Goal: Task Accomplishment & Management: Manage account settings

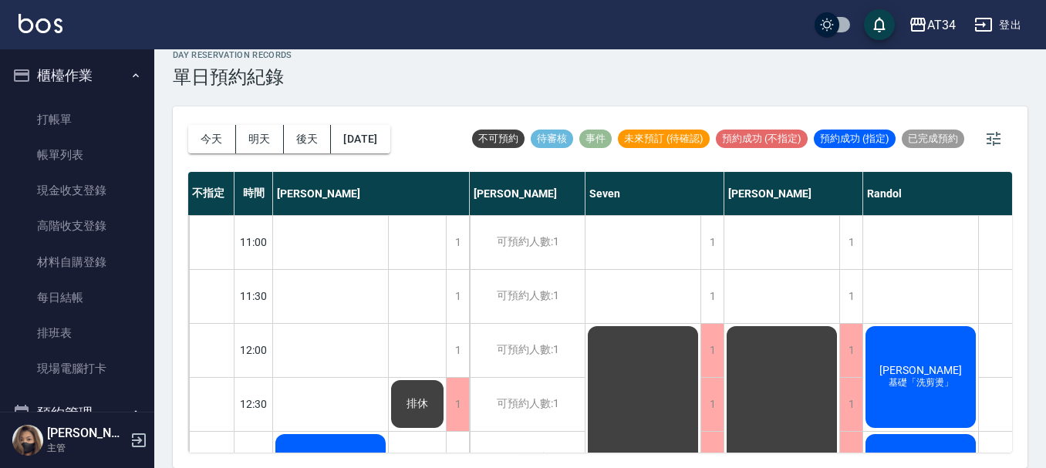
scroll to position [747, 304]
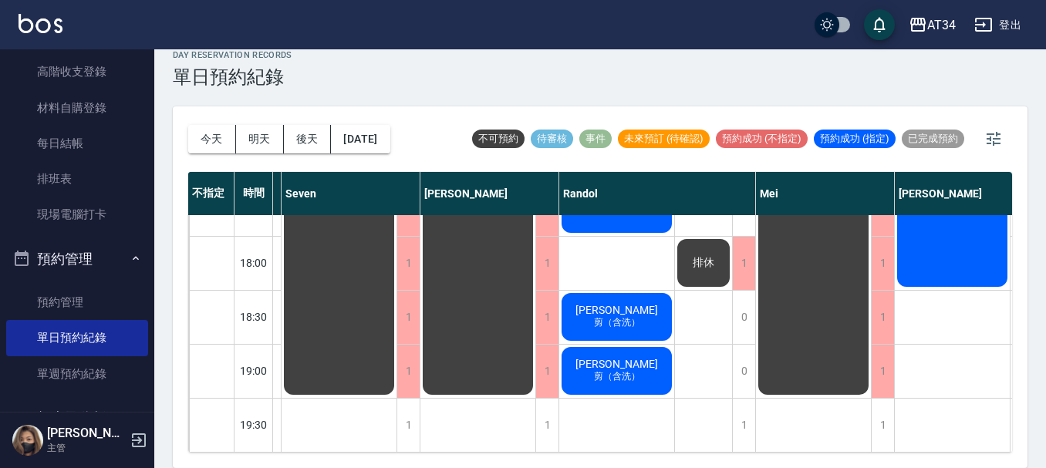
drag, startPoint x: 0, startPoint y: 0, endPoint x: 504, endPoint y: 87, distance: 511.2
click at [504, 87] on div "day Reservation records 單日預約紀錄" at bounding box center [600, 69] width 855 height 38
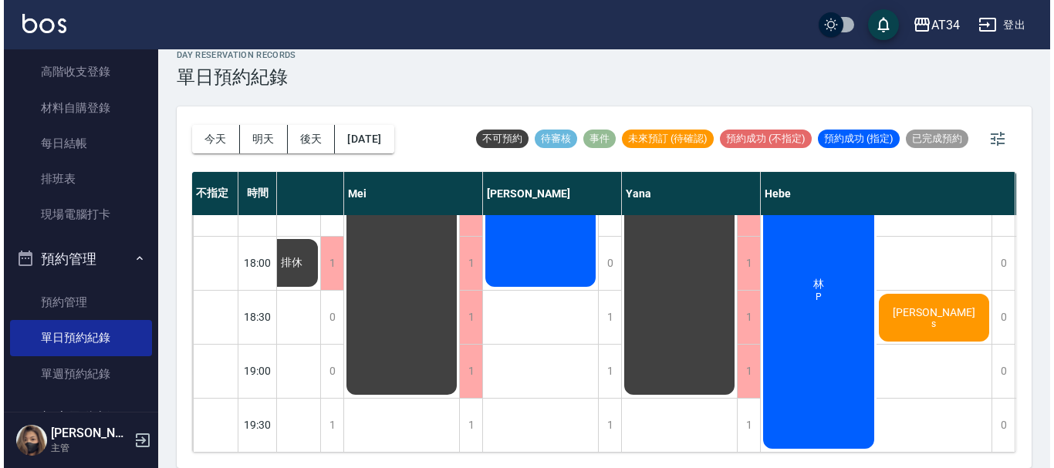
scroll to position [747, 690]
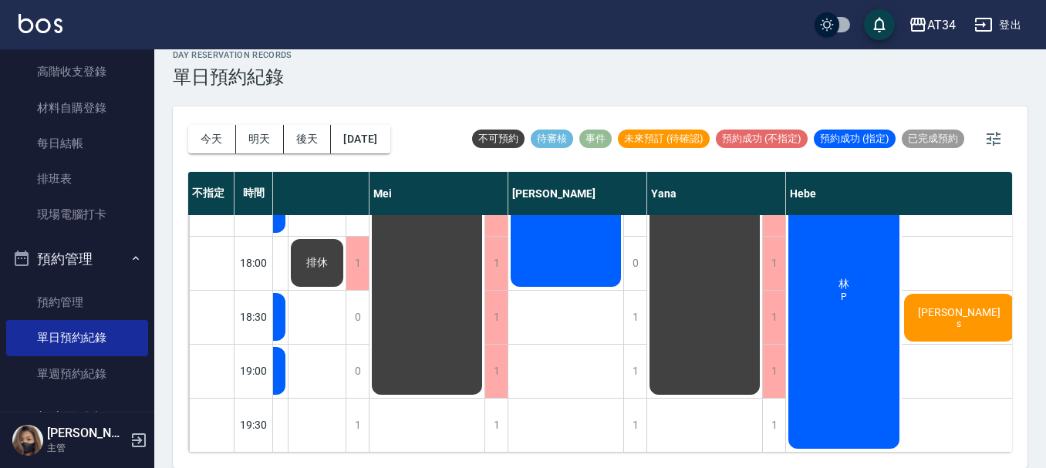
click at [635, 295] on div "1" at bounding box center [634, 317] width 23 height 53
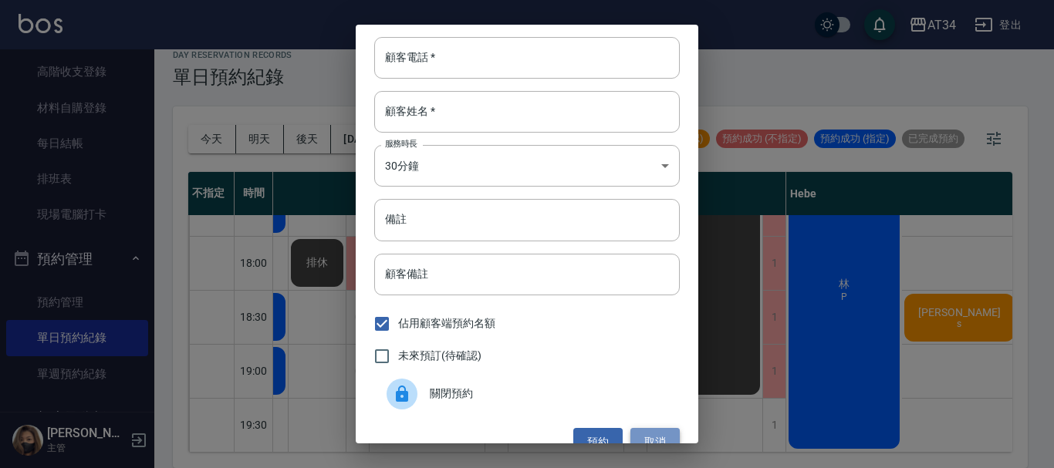
click at [653, 435] on button "取消" at bounding box center [654, 442] width 49 height 29
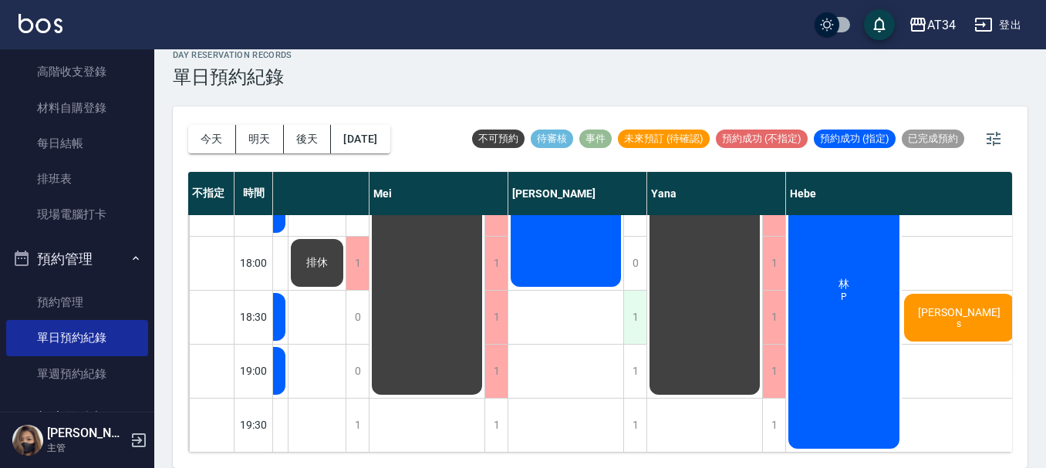
click at [631, 302] on div "1" at bounding box center [634, 317] width 23 height 53
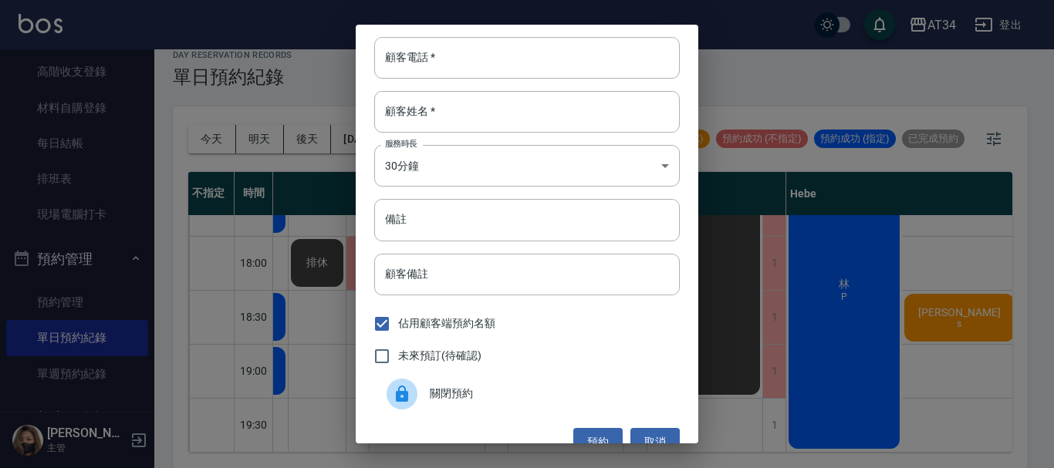
click at [433, 349] on span "未來預訂(待確認)" at bounding box center [439, 356] width 83 height 16
click at [398, 349] on input "未來預訂(待確認)" at bounding box center [382, 356] width 32 height 32
checkbox input "true"
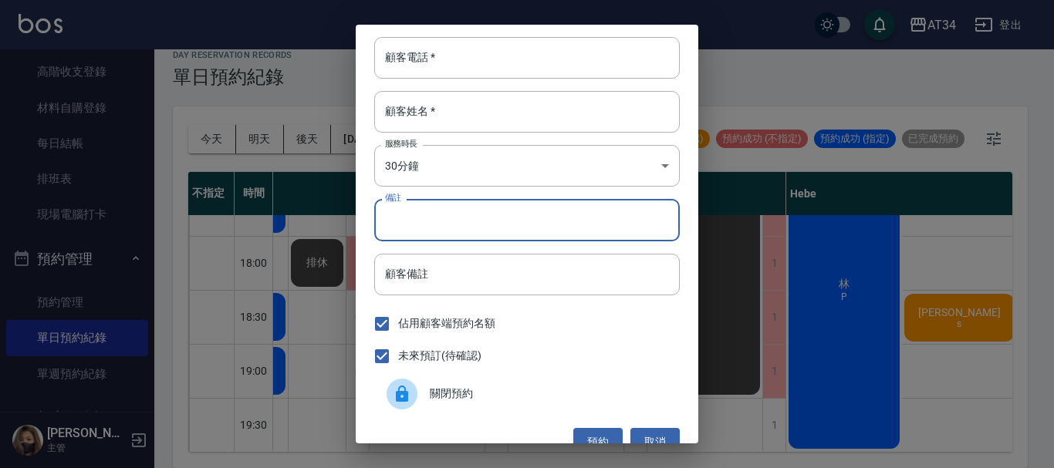
click at [434, 225] on input "備註" at bounding box center [526, 220] width 305 height 42
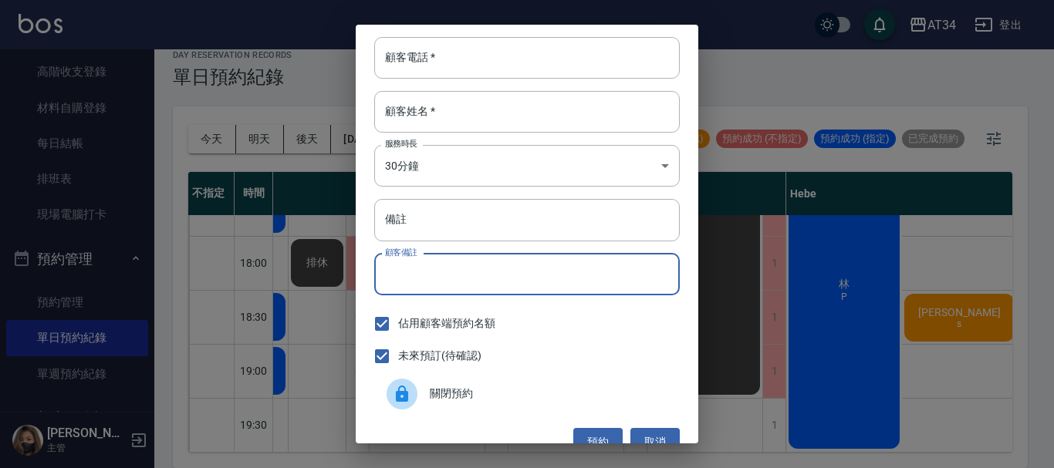
click at [628, 275] on input "顧客備註" at bounding box center [526, 275] width 305 height 42
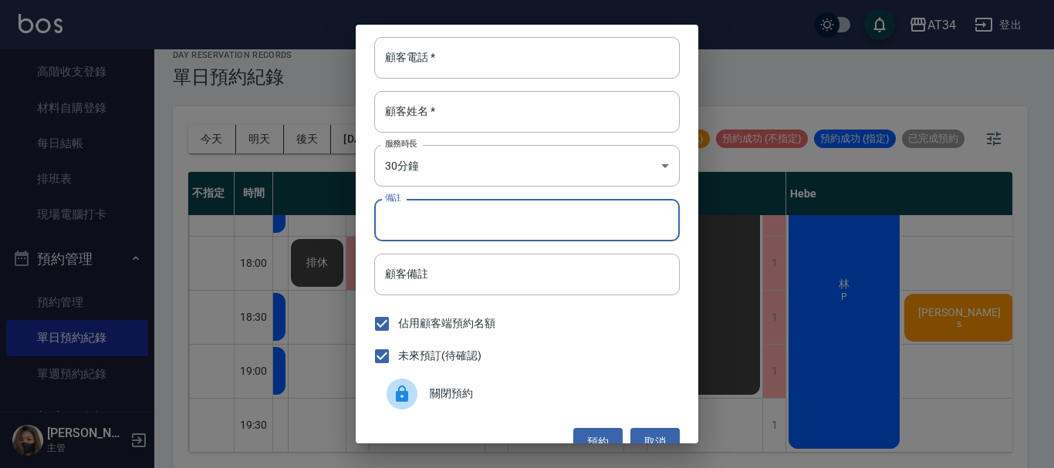
click at [563, 228] on input "備註" at bounding box center [526, 220] width 305 height 42
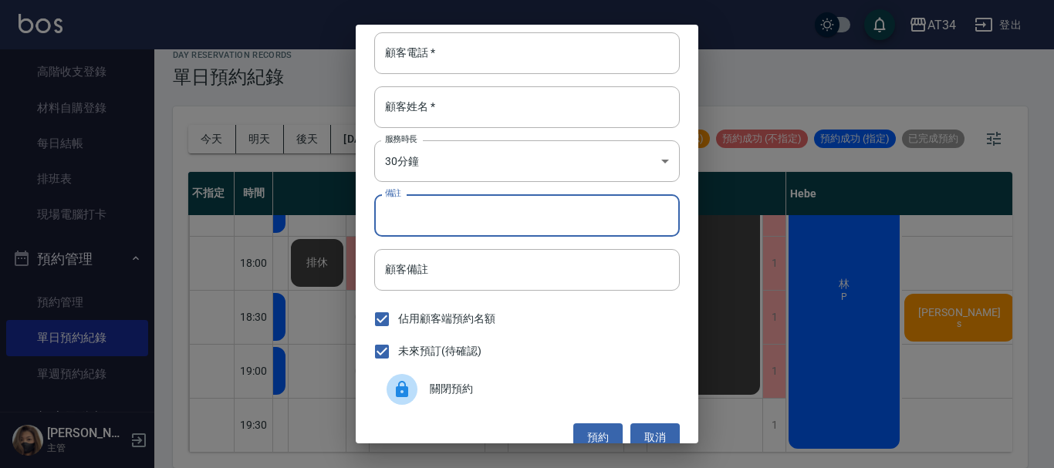
scroll to position [0, 0]
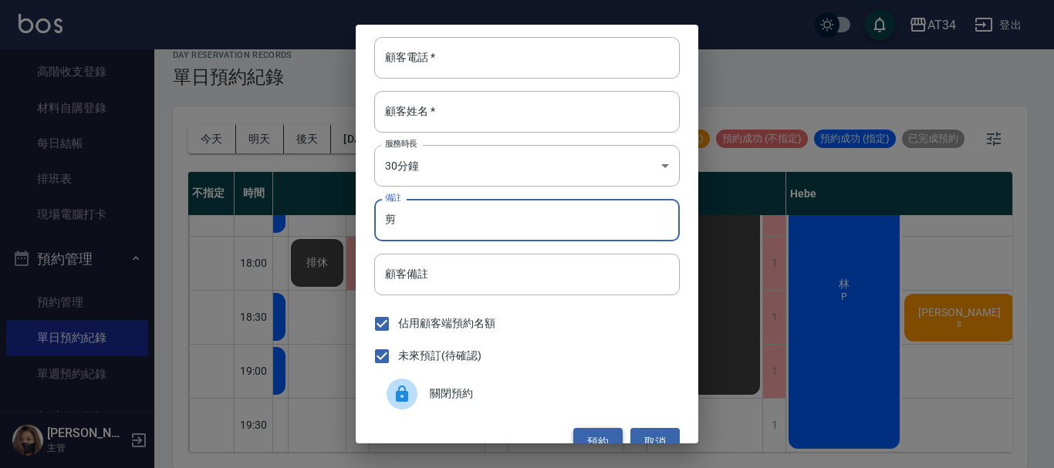
type input "剪"
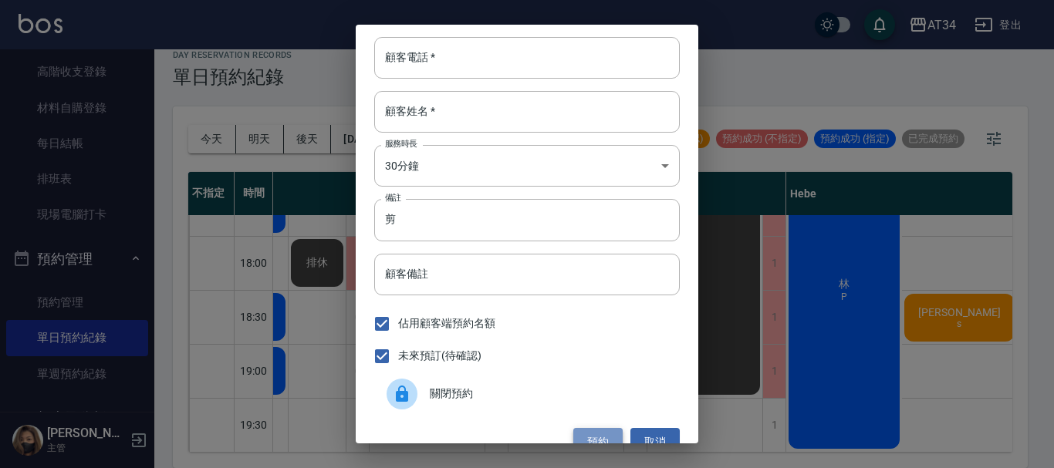
click at [588, 436] on button "預約" at bounding box center [597, 442] width 49 height 29
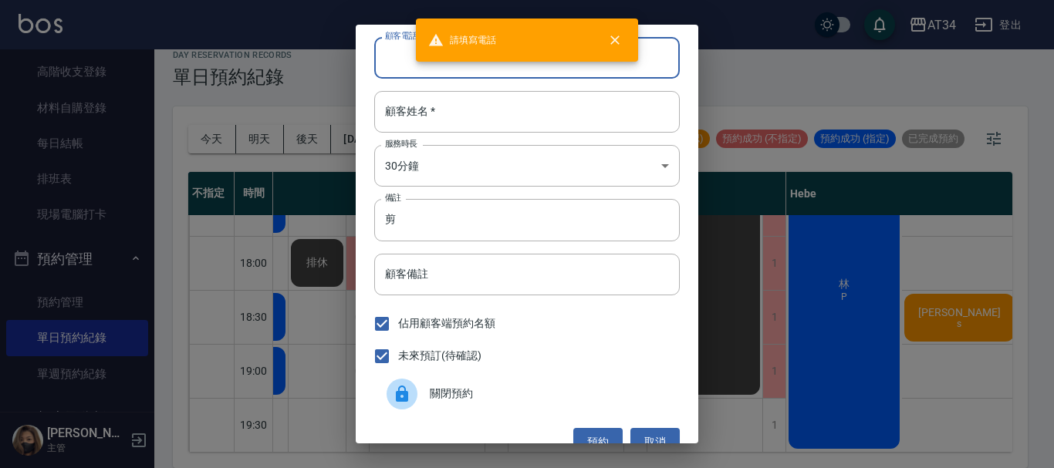
click at [397, 58] on input "顧客電話   *" at bounding box center [526, 58] width 305 height 42
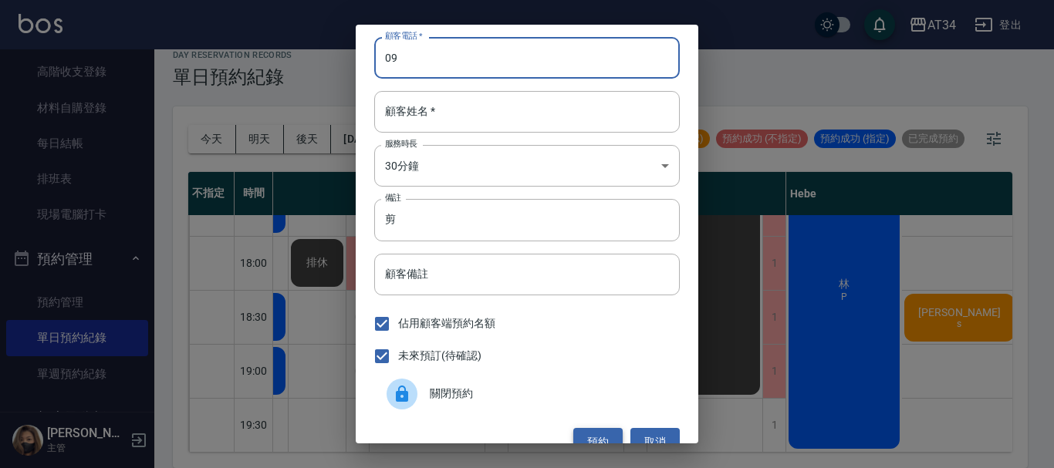
type input "09"
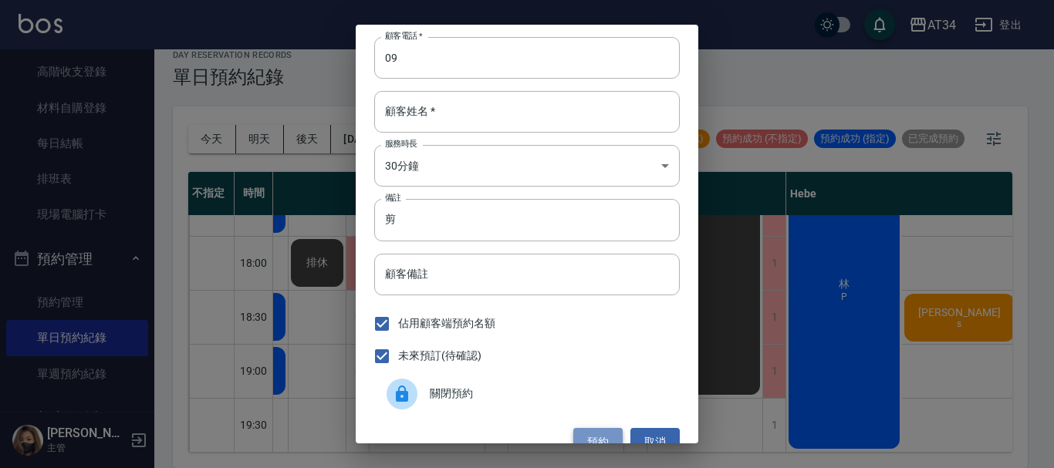
click at [601, 434] on button "預約" at bounding box center [597, 442] width 49 height 29
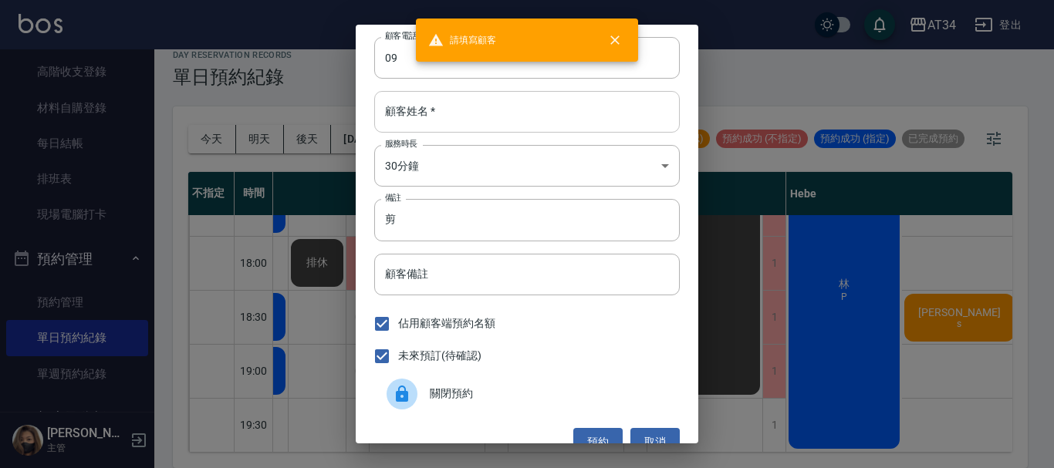
click at [532, 120] on input "顧客姓名   *" at bounding box center [526, 112] width 305 height 42
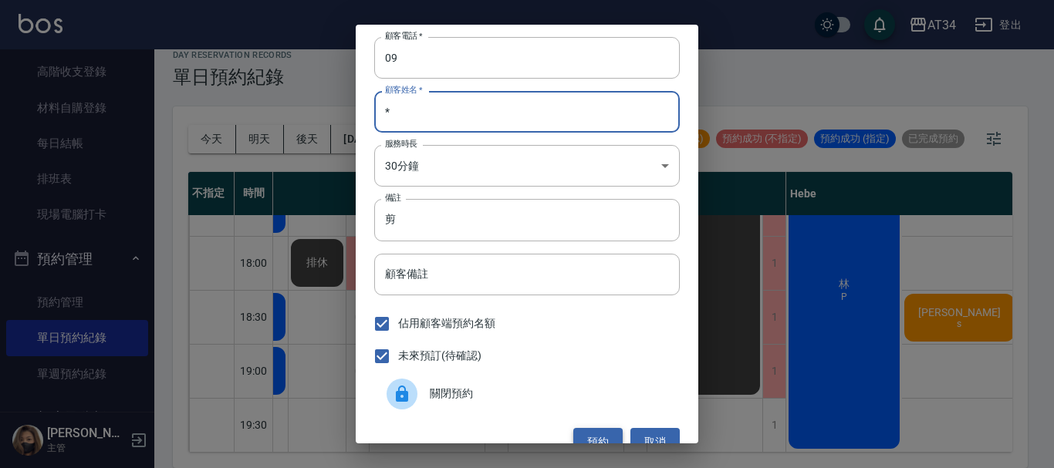
type input "*"
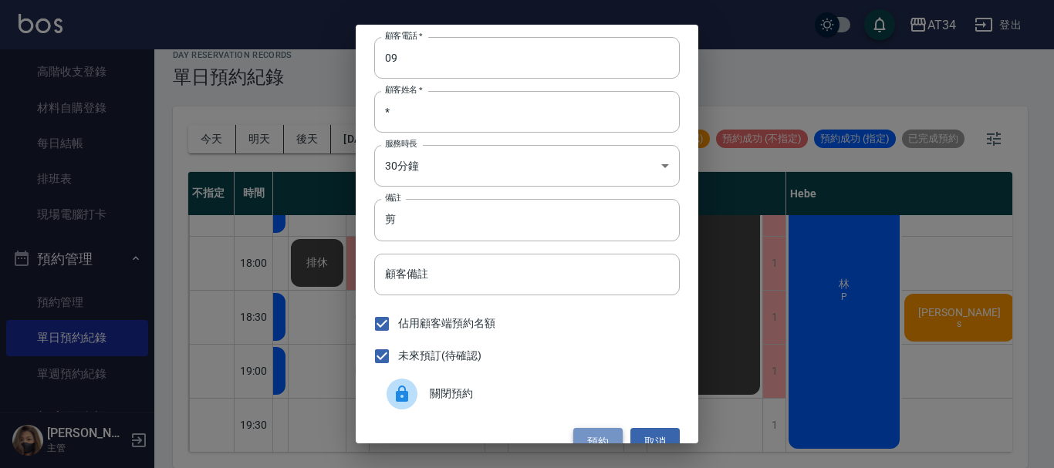
click at [592, 442] on button "預約" at bounding box center [597, 442] width 49 height 29
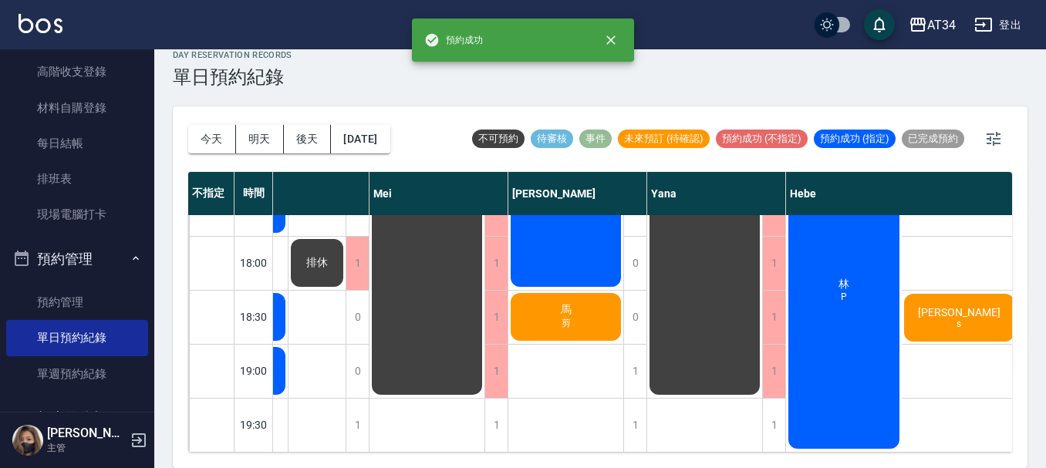
click at [604, 305] on div "馬 剪" at bounding box center [565, 317] width 115 height 52
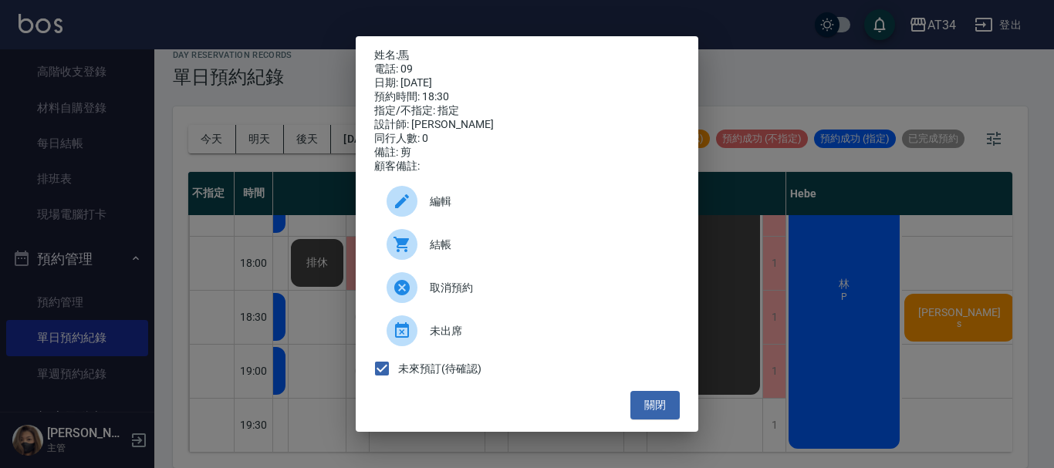
click at [586, 210] on span "編輯" at bounding box center [549, 202] width 238 height 16
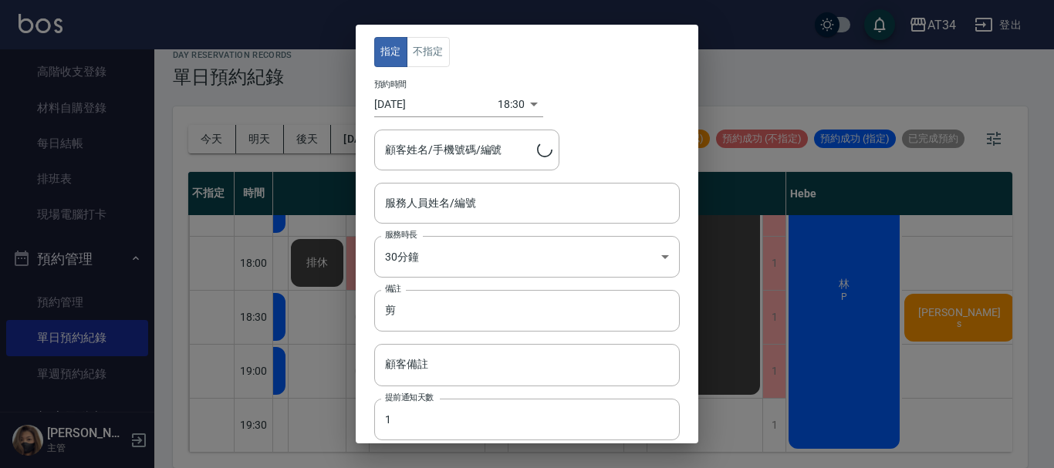
type input "Emily-12"
type input "馬/09"
click at [463, 259] on body "AT34 登出 櫃檯作業 打帳單 帳單列表 現金收支登錄 高階收支登錄 材料自購登錄 每日結帳 排班表 現場電腦打卡 預約管理 預約管理 單日預約紀錄 單週預…" at bounding box center [527, 225] width 1054 height 486
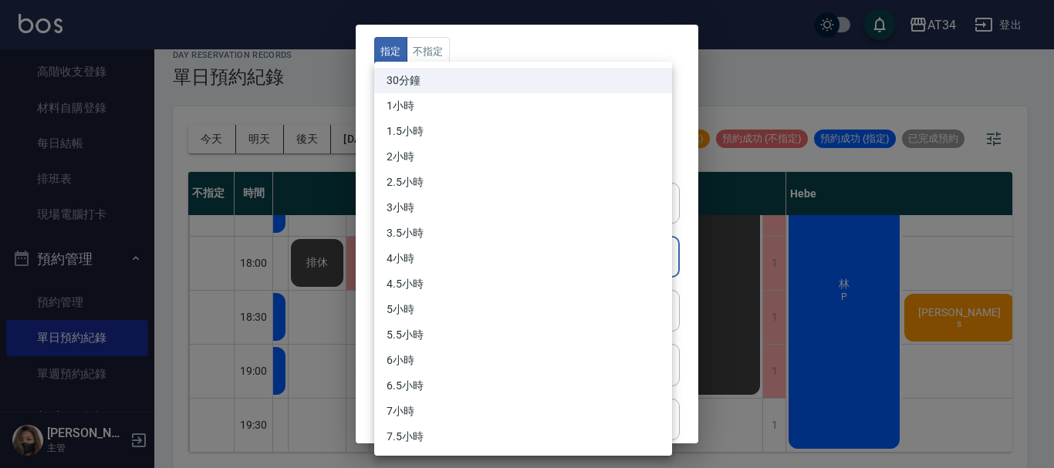
click at [491, 113] on li "1小時" at bounding box center [523, 105] width 298 height 25
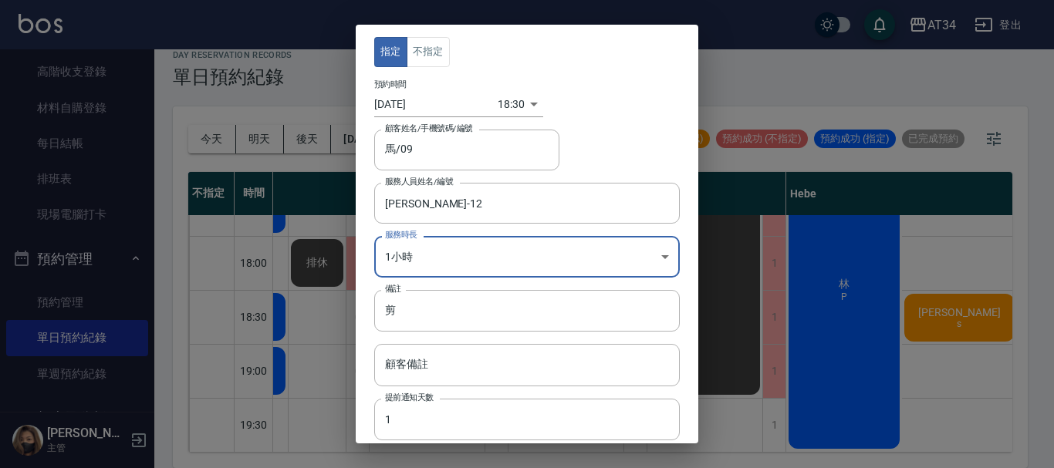
type input "2"
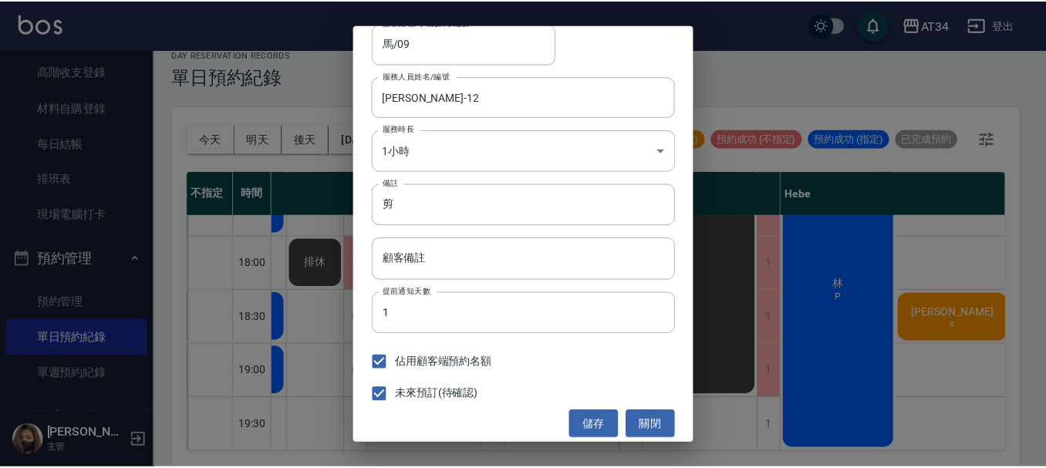
scroll to position [111, 0]
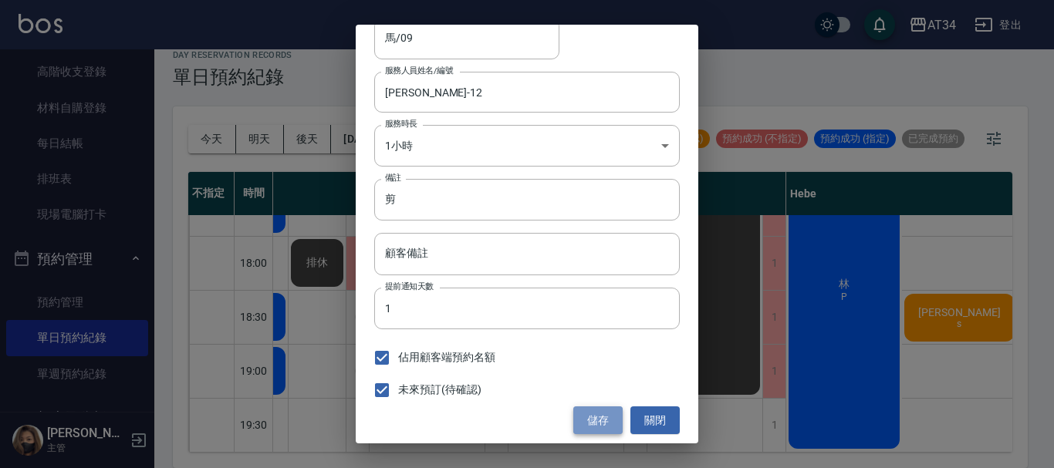
click at [574, 415] on button "儲存" at bounding box center [597, 421] width 49 height 29
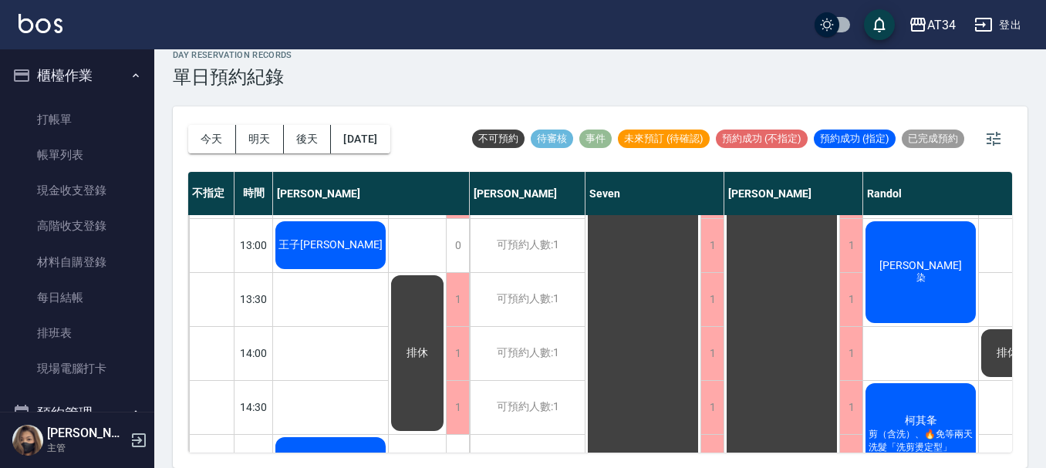
scroll to position [207, 0]
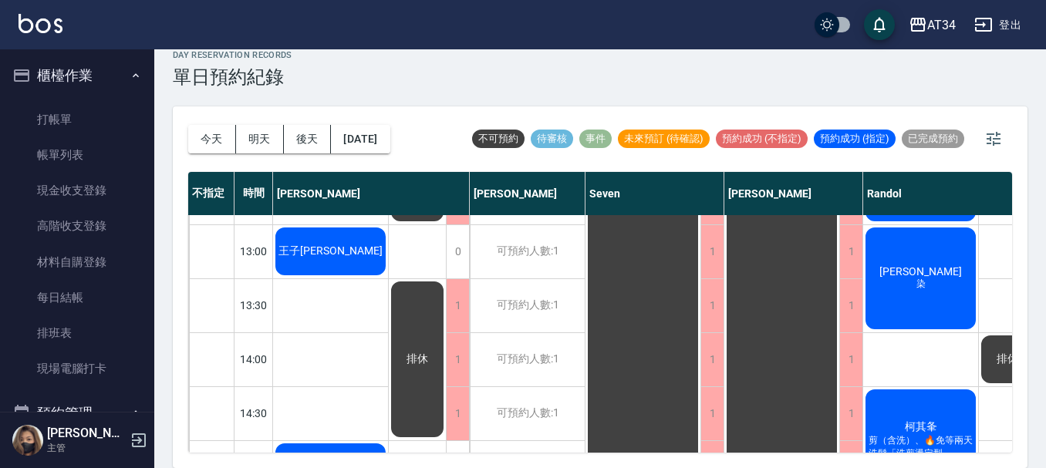
click at [339, 258] on span "[PERSON_NAME]" at bounding box center [330, 252] width 110 height 14
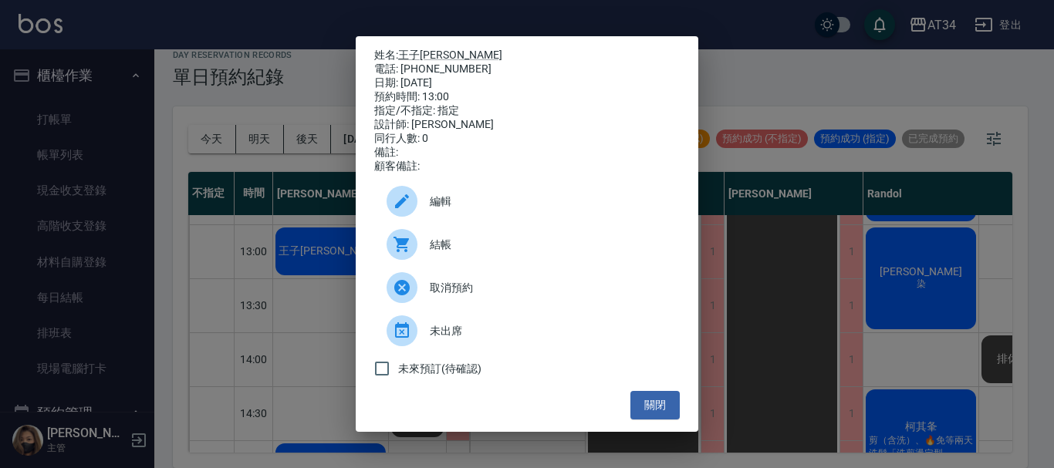
click at [405, 250] on icon at bounding box center [400, 244] width 15 height 15
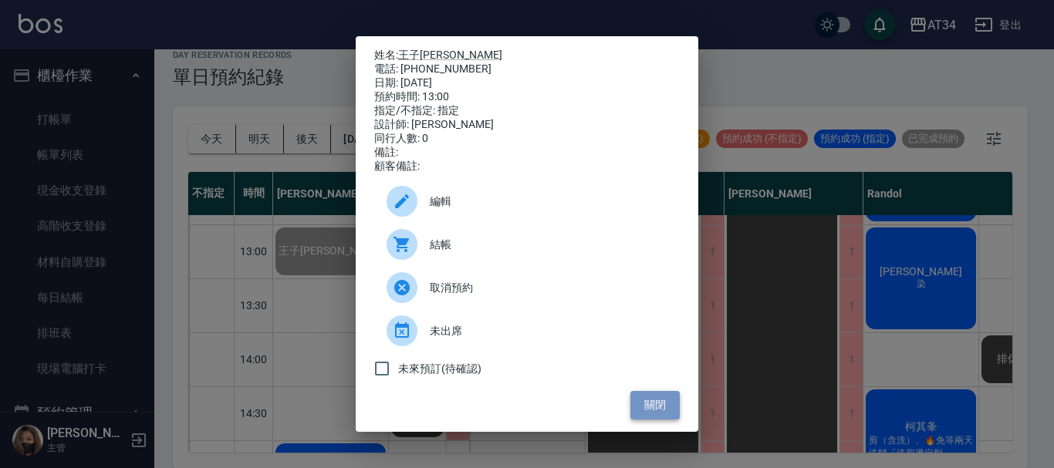
click at [633, 408] on button "關閉" at bounding box center [654, 405] width 49 height 29
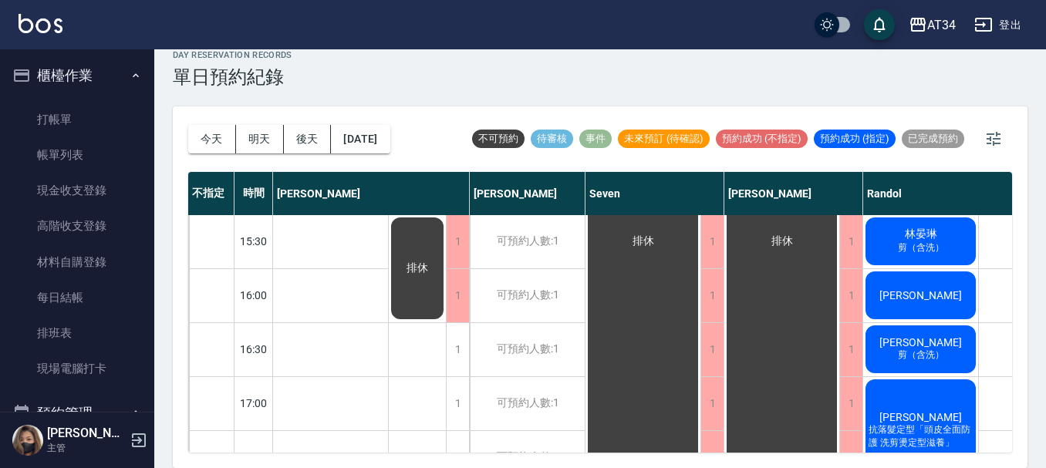
scroll to position [361, 0]
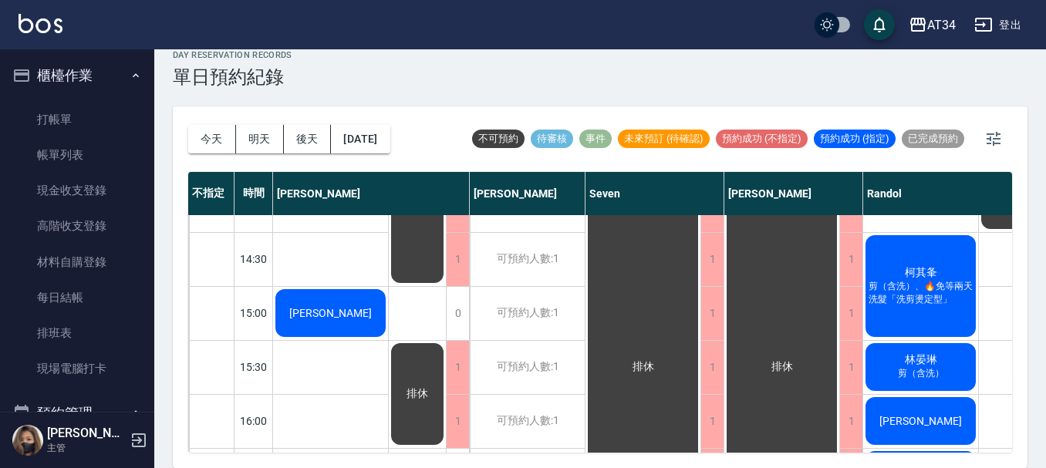
click at [299, 306] on div "[PERSON_NAME]" at bounding box center [330, 313] width 115 height 52
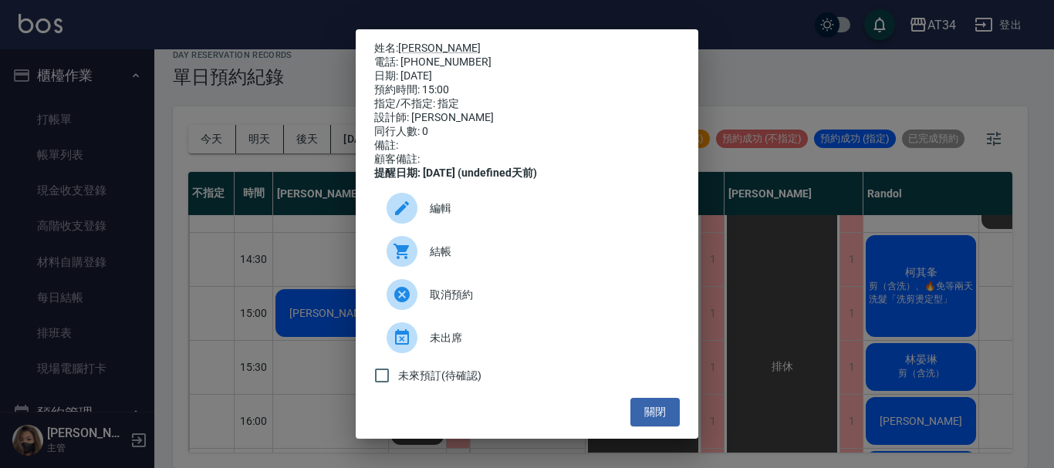
click at [439, 260] on span "結帳" at bounding box center [549, 252] width 238 height 16
click at [640, 417] on button "關閉" at bounding box center [654, 412] width 49 height 29
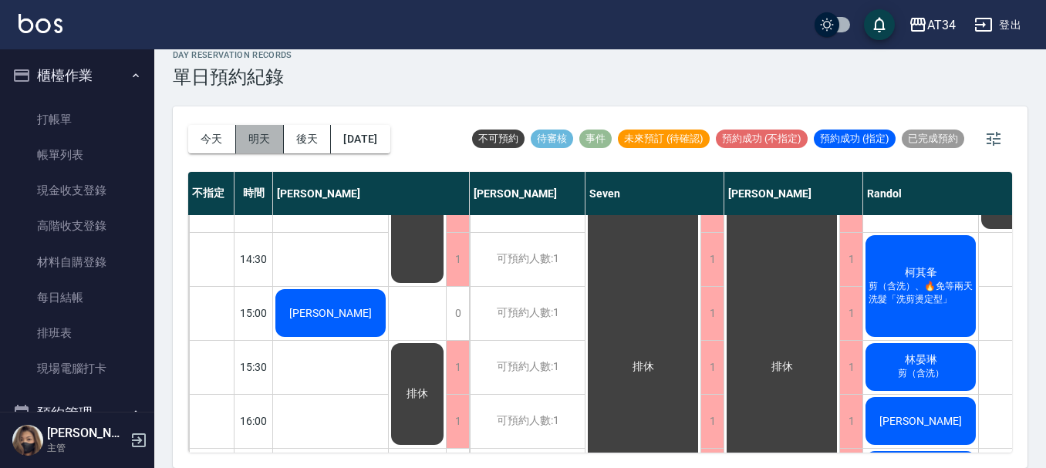
click at [244, 137] on button "明天" at bounding box center [260, 139] width 48 height 29
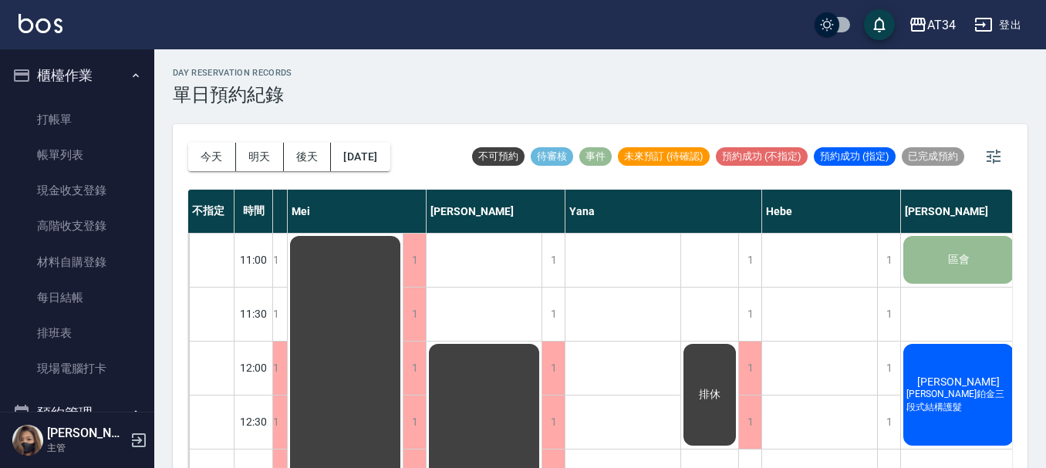
click at [347, 149] on button "2025/10/09" at bounding box center [360, 157] width 59 height 29
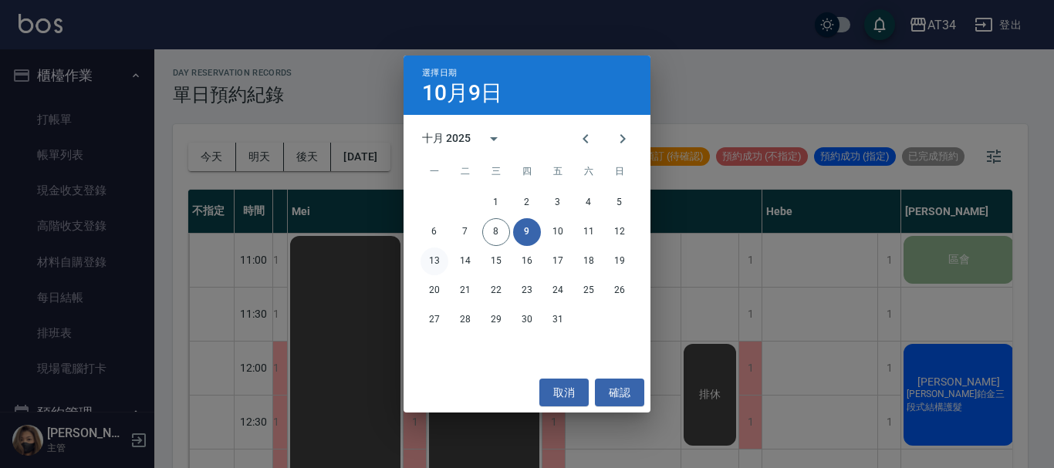
click at [439, 262] on button "13" at bounding box center [434, 262] width 28 height 28
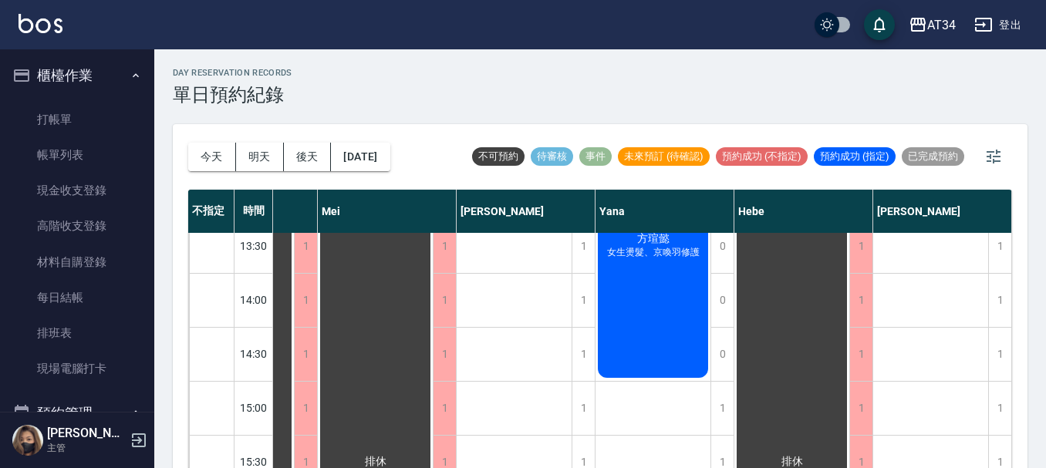
scroll to position [0, 727]
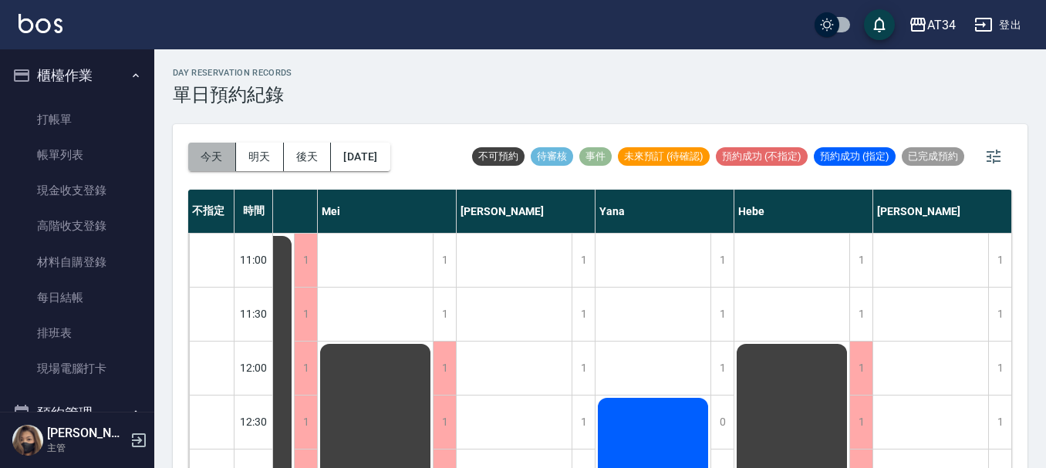
click at [218, 168] on button "今天" at bounding box center [212, 157] width 48 height 29
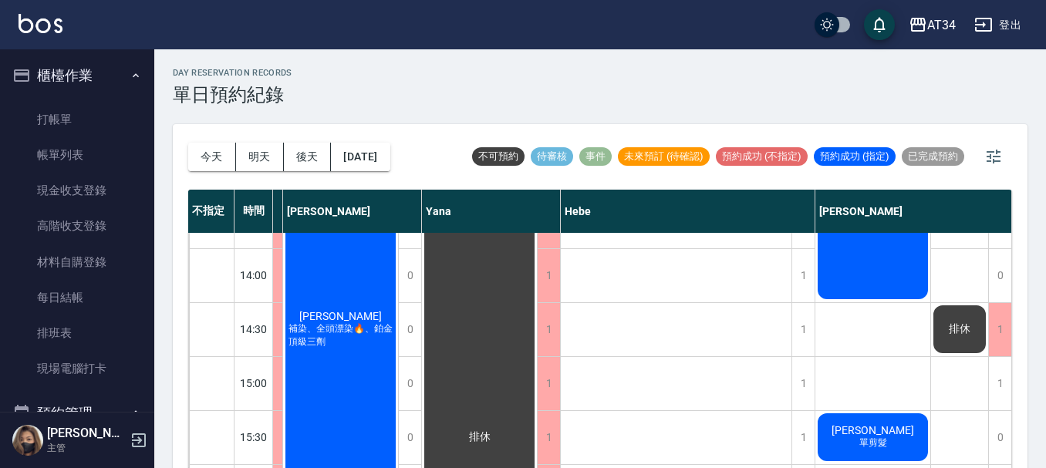
scroll to position [154, 923]
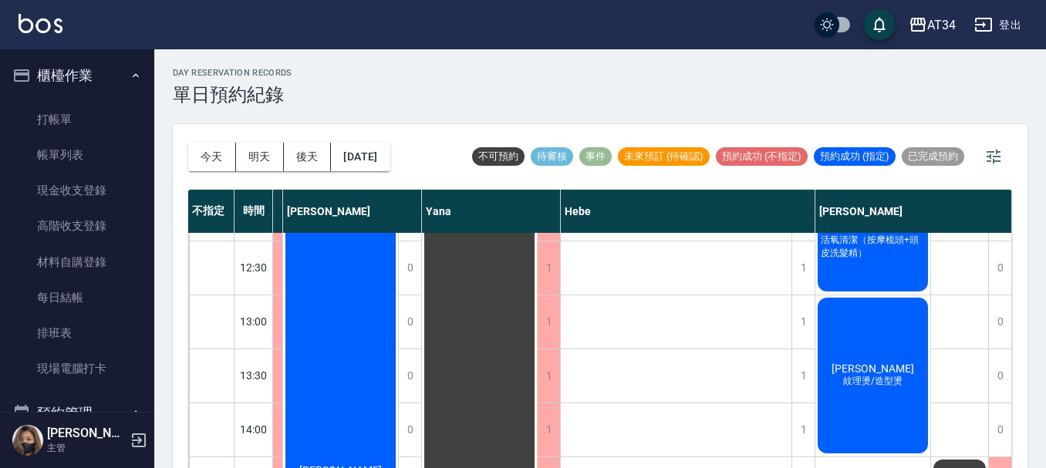
click at [873, 363] on span "[PERSON_NAME]" at bounding box center [872, 369] width 89 height 12
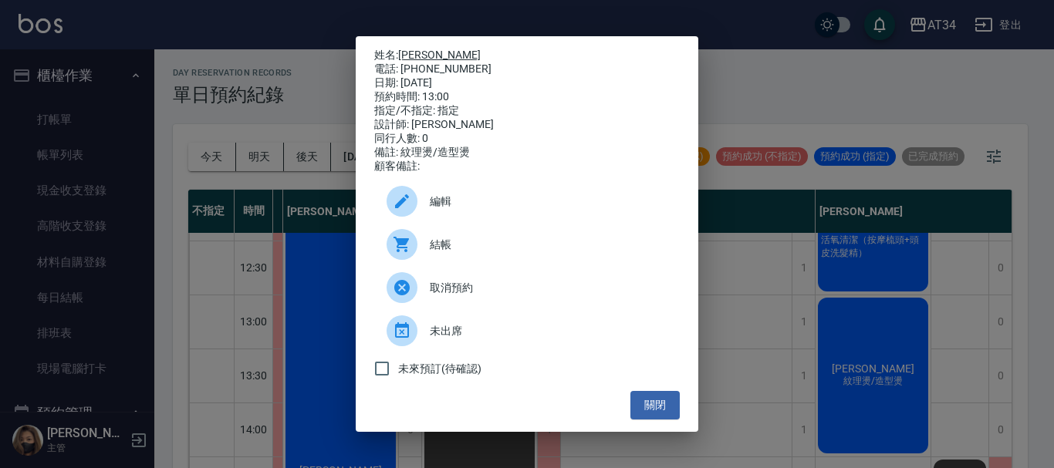
click at [424, 55] on link "[PERSON_NAME]" at bounding box center [439, 55] width 83 height 12
click at [448, 253] on span "結帳" at bounding box center [549, 245] width 238 height 16
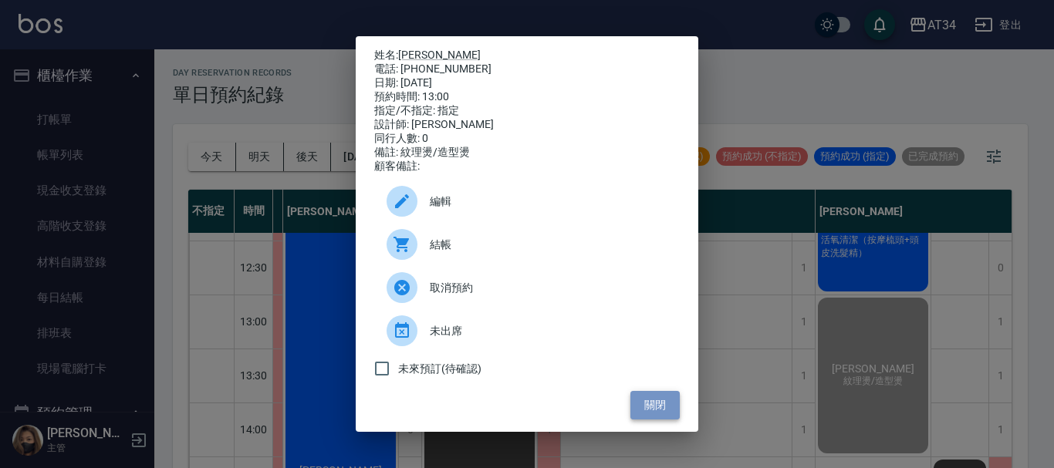
click at [660, 420] on button "關閉" at bounding box center [654, 405] width 49 height 29
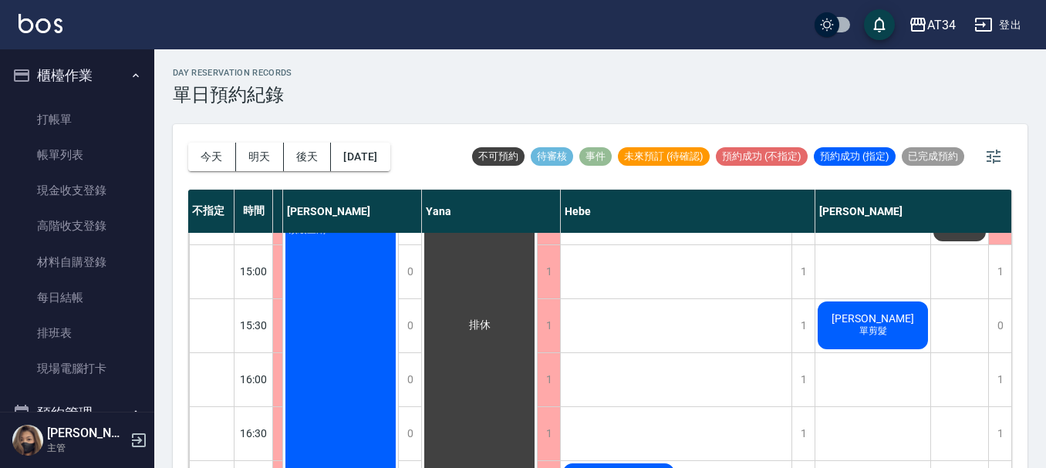
scroll to position [463, 916]
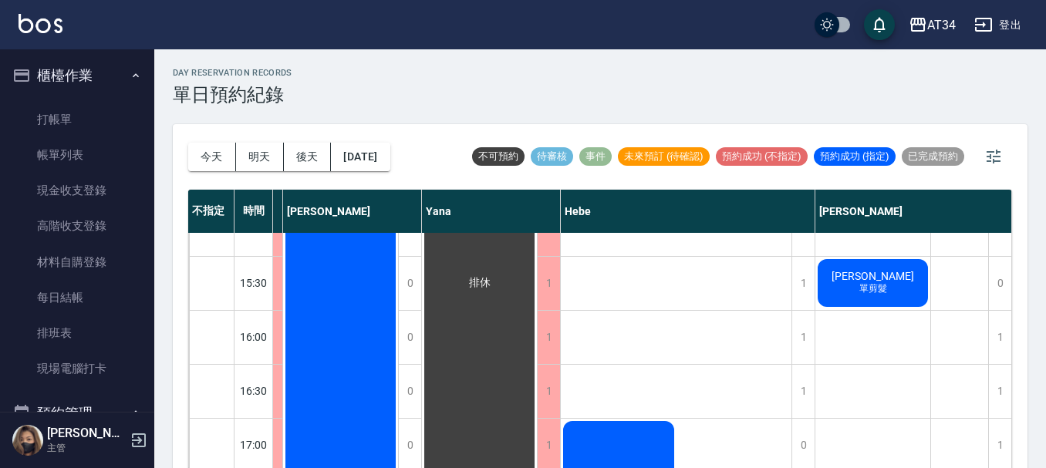
click at [885, 273] on span "[PERSON_NAME]" at bounding box center [872, 276] width 89 height 12
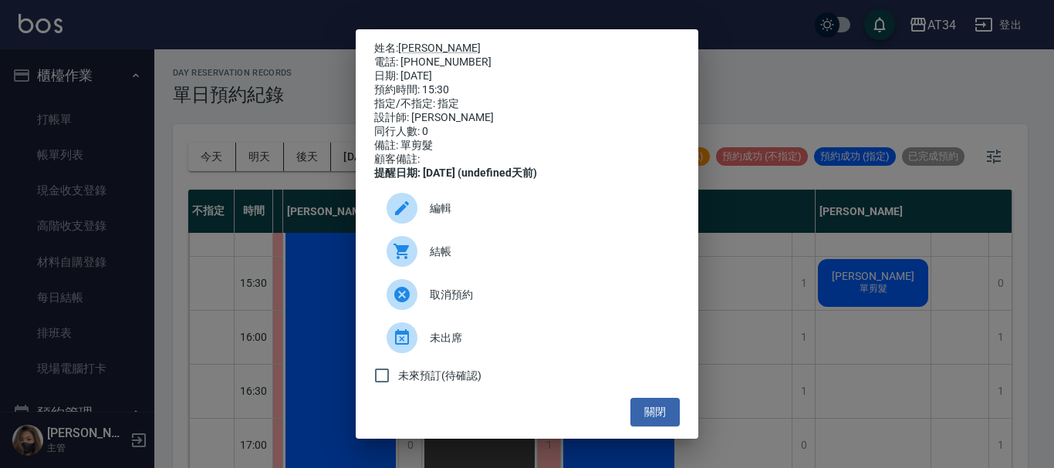
click at [469, 258] on span "結帳" at bounding box center [549, 252] width 238 height 16
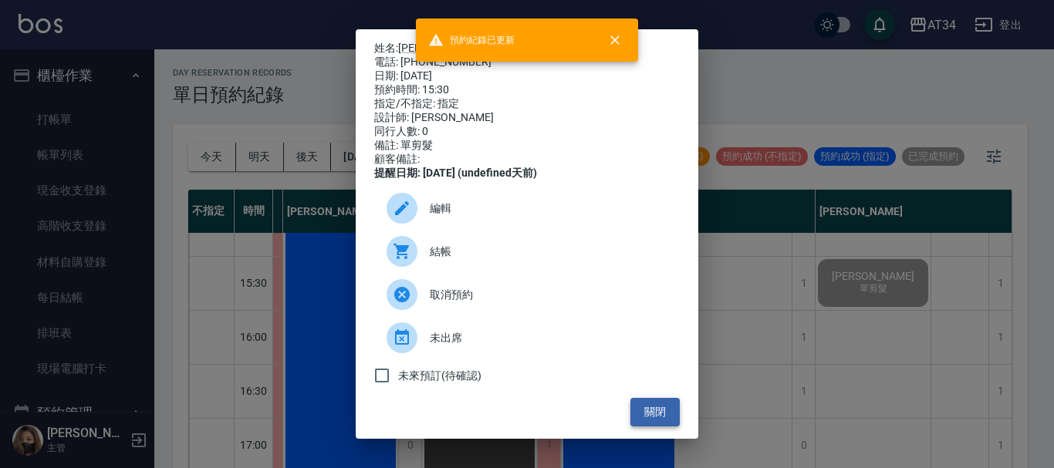
click at [642, 415] on button "關閉" at bounding box center [654, 412] width 49 height 29
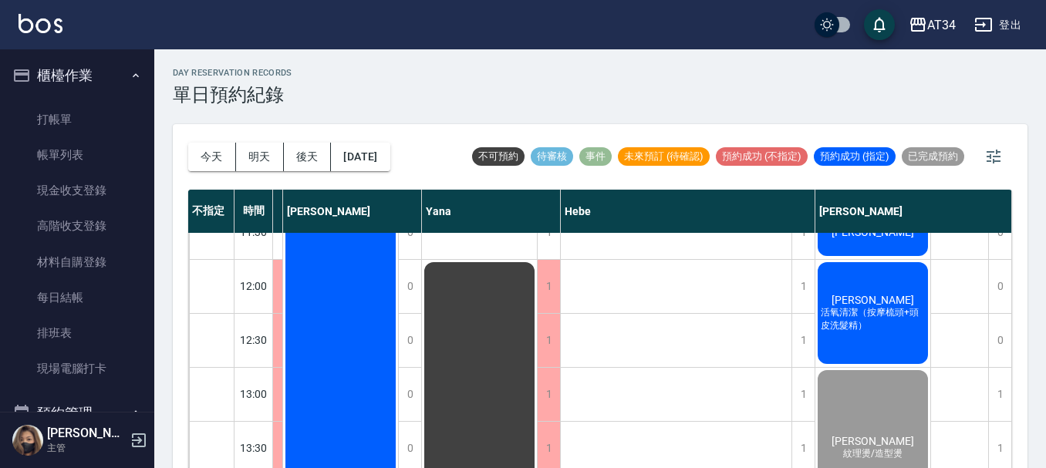
scroll to position [77, 916]
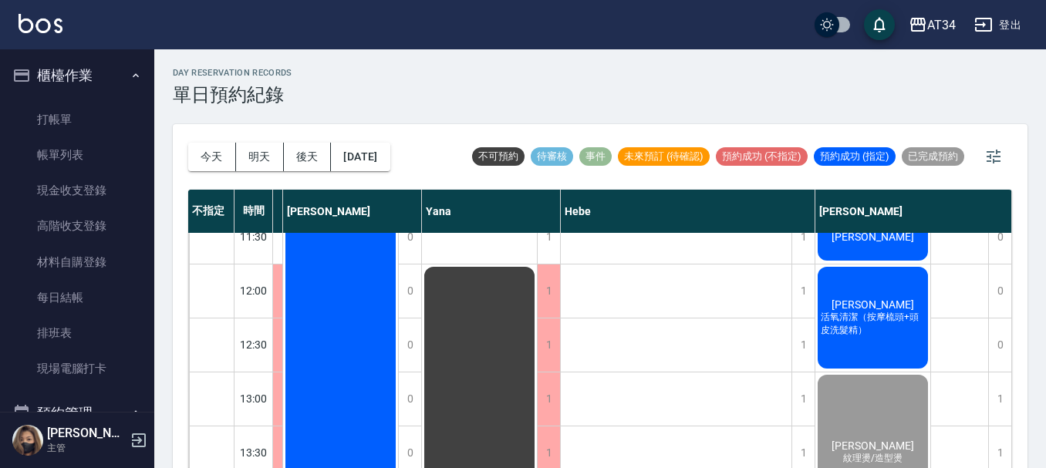
click at [867, 304] on span "[PERSON_NAME]" at bounding box center [872, 305] width 89 height 12
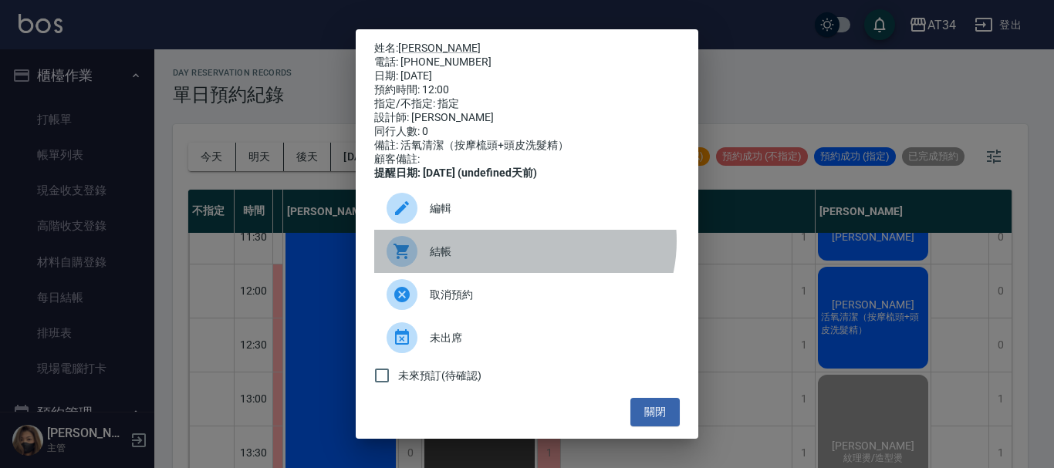
click at [522, 251] on div "結帳" at bounding box center [526, 251] width 305 height 43
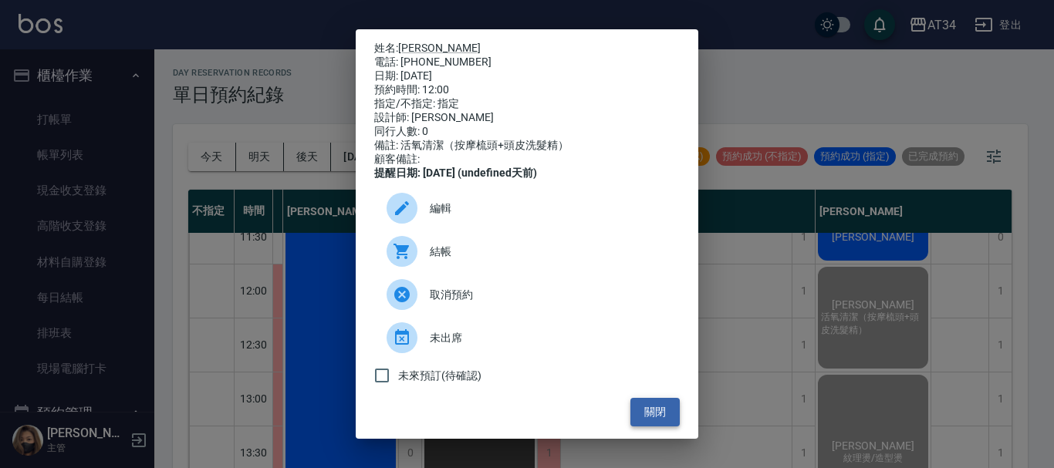
click at [650, 427] on button "關閉" at bounding box center [654, 412] width 49 height 29
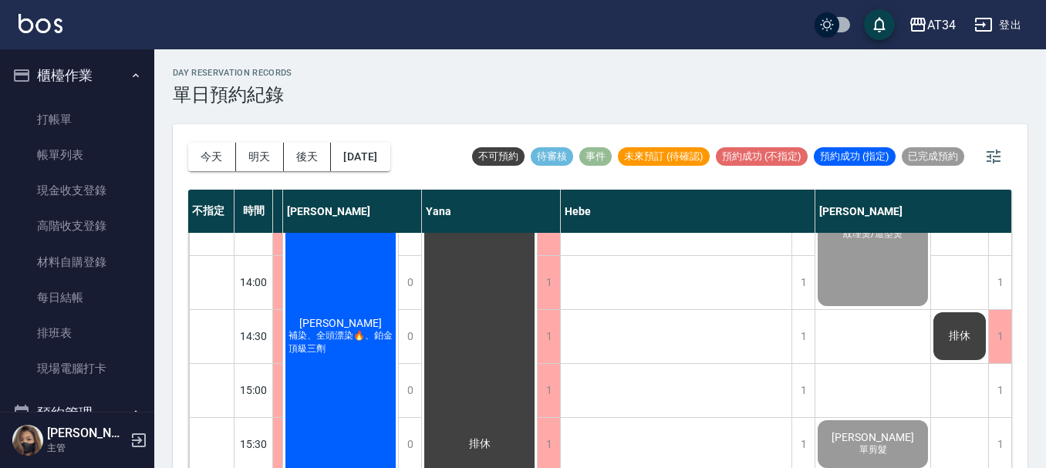
scroll to position [309, 916]
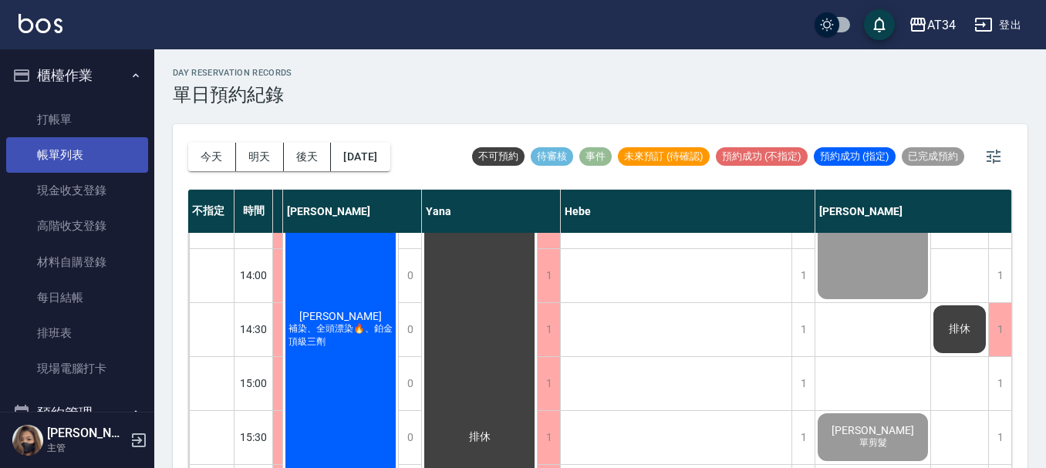
click at [113, 169] on link "帳單列表" at bounding box center [77, 154] width 142 height 35
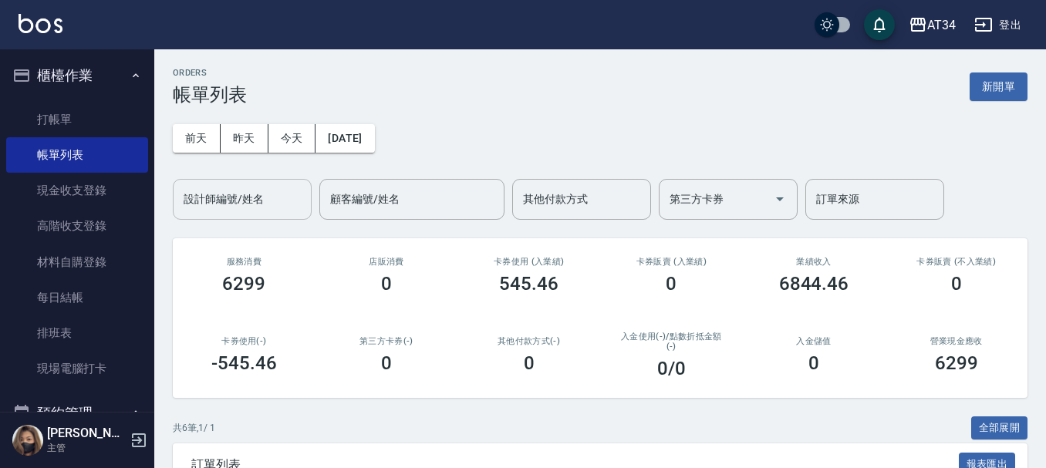
click at [208, 197] on div "設計師編號/姓名 設計師編號/姓名" at bounding box center [242, 199] width 139 height 41
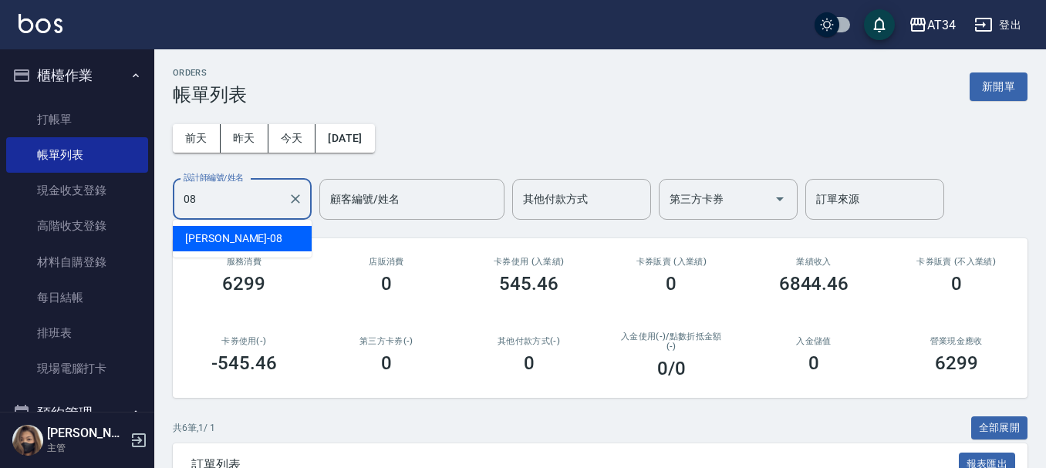
type input "Emma-08"
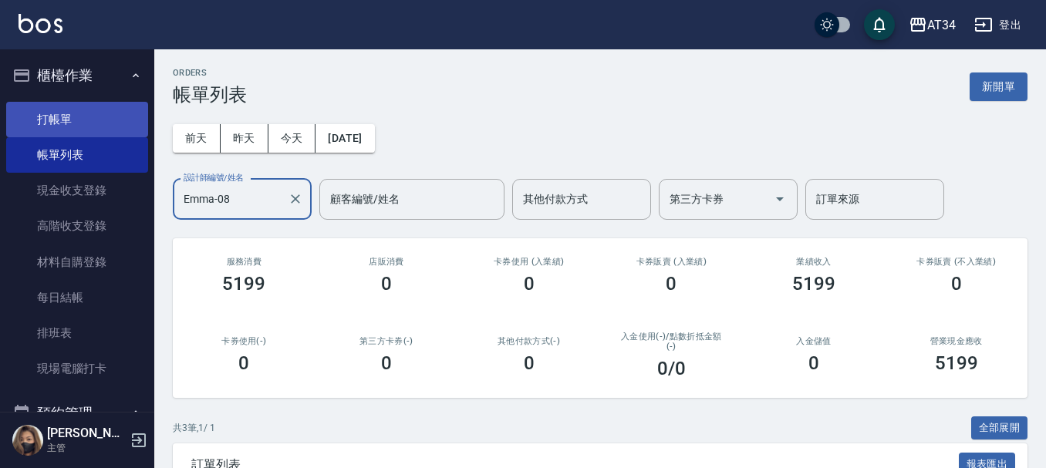
click at [67, 130] on link "打帳單" at bounding box center [77, 119] width 142 height 35
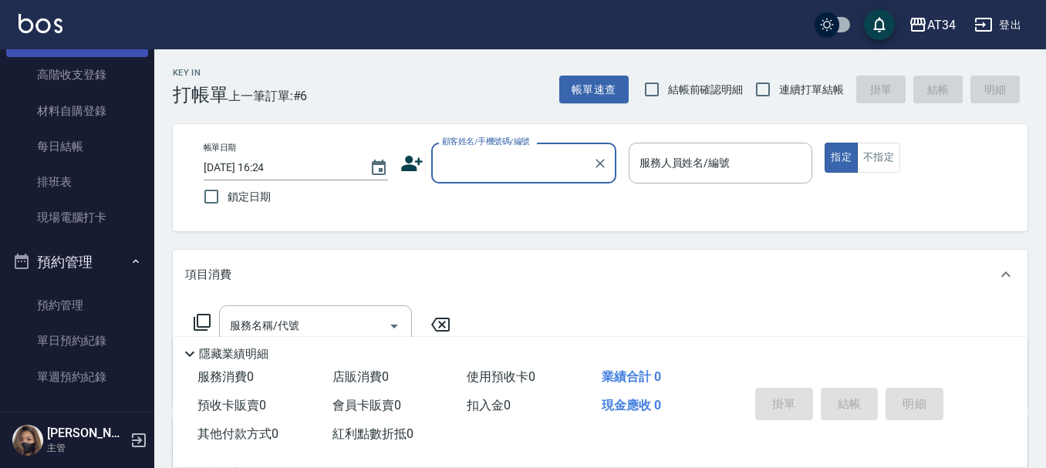
scroll to position [154, 0]
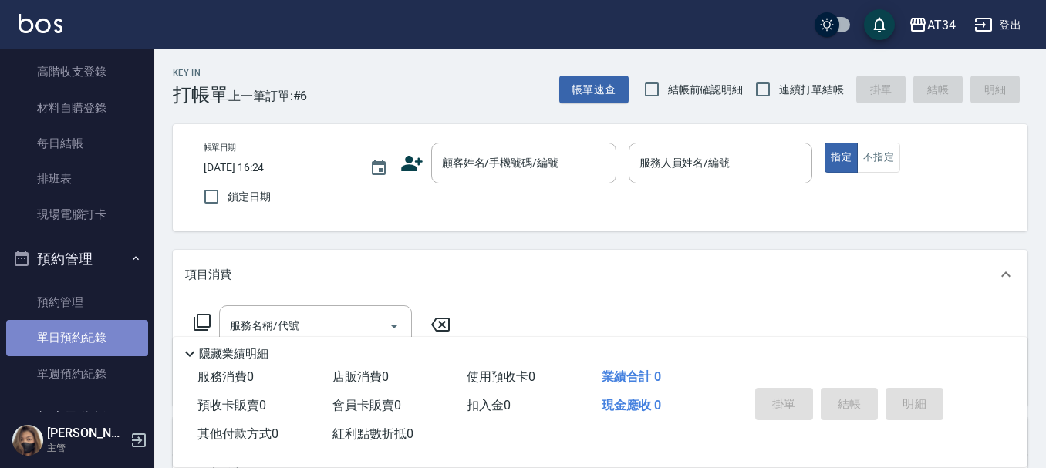
click at [84, 332] on link "單日預約紀錄" at bounding box center [77, 337] width 142 height 35
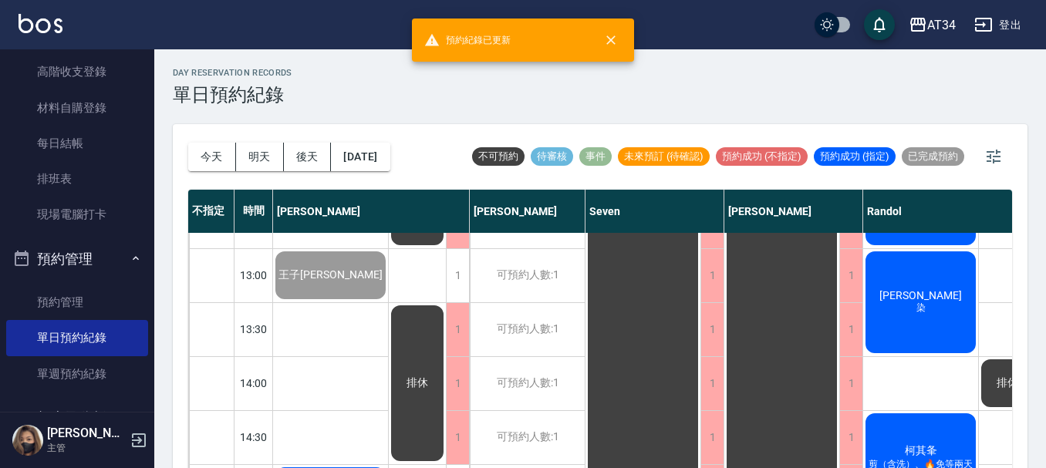
scroll to position [231, 0]
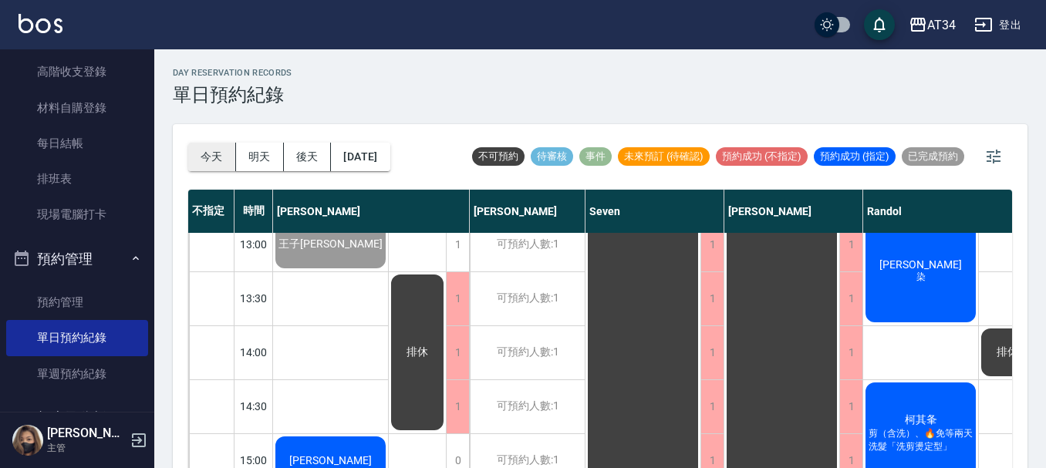
click at [222, 158] on button "今天" at bounding box center [212, 157] width 48 height 29
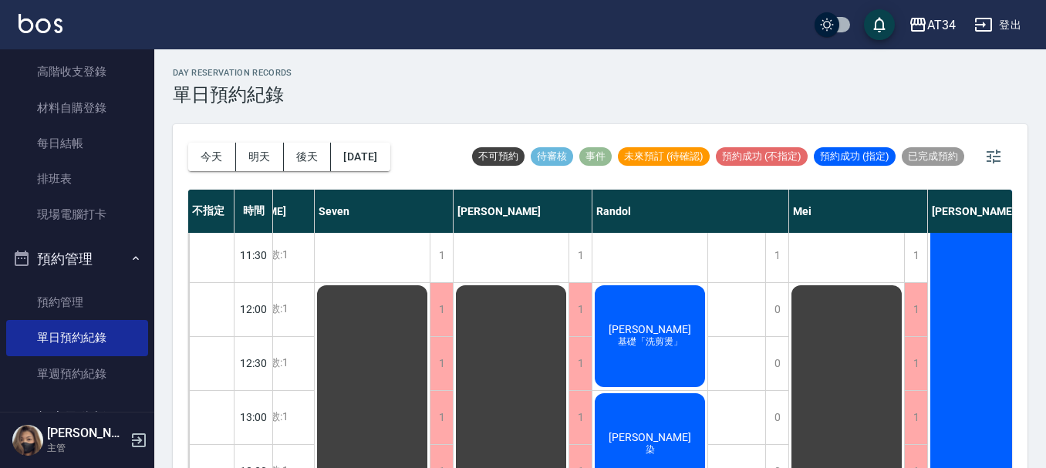
scroll to position [52, 271]
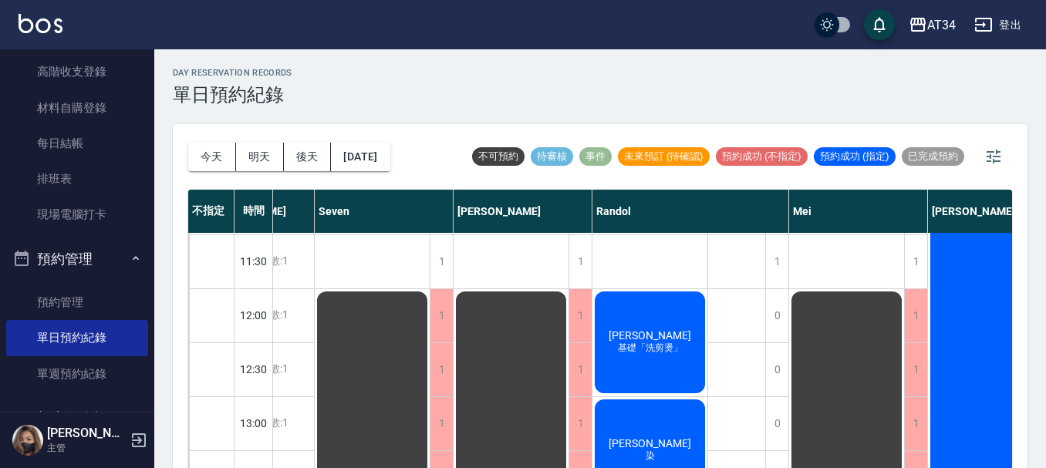
click at [640, 421] on div "呂淑芬 染" at bounding box center [649, 450] width 115 height 106
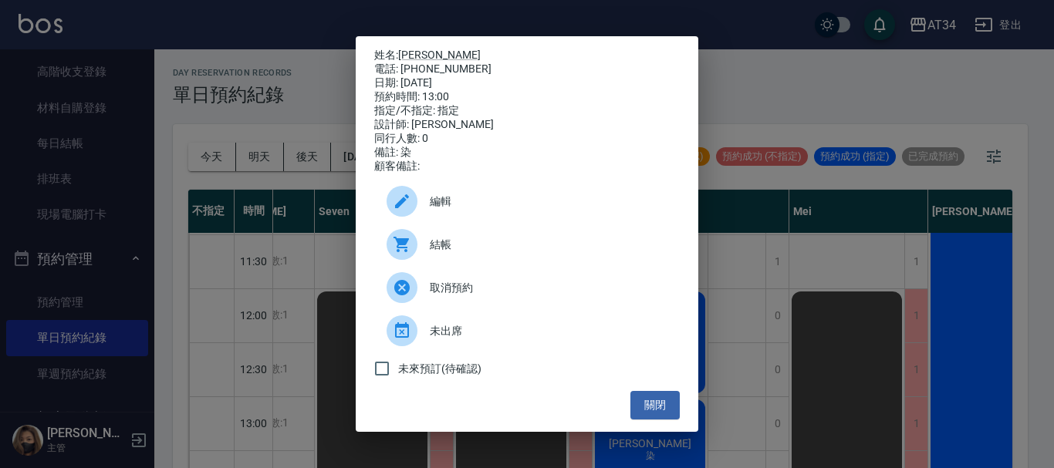
click at [444, 69] on div "電話: 0933890370" at bounding box center [526, 69] width 305 height 14
copy div "0933890370"
click at [721, 380] on div "姓名: 呂淑芬 電話: 0933890370 日期: 2025/10/08 預約時間: 13:00 指定/不指定: 指定 設計師: Randol 同行人數: …" at bounding box center [527, 234] width 1054 height 468
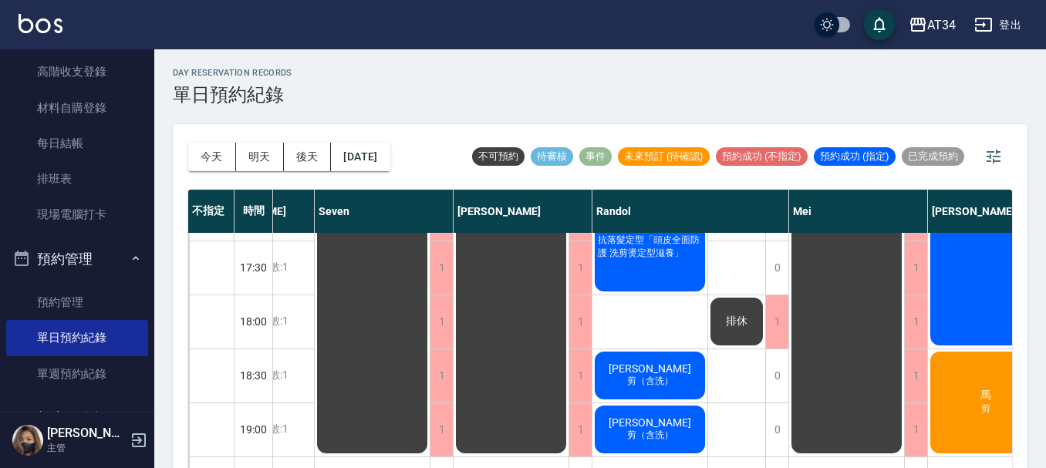
scroll to position [670, 271]
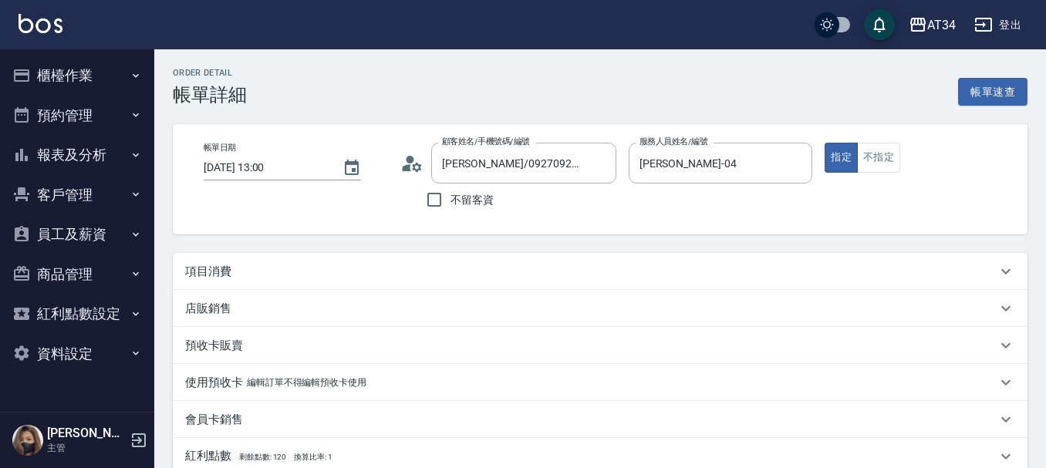
click at [310, 264] on div "項目消費" at bounding box center [591, 272] width 812 height 16
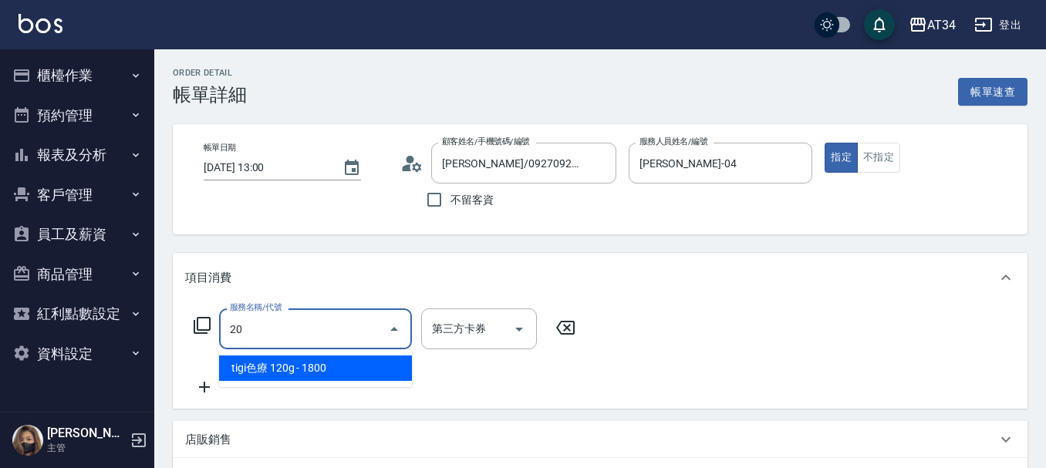
type input "201"
type input "30"
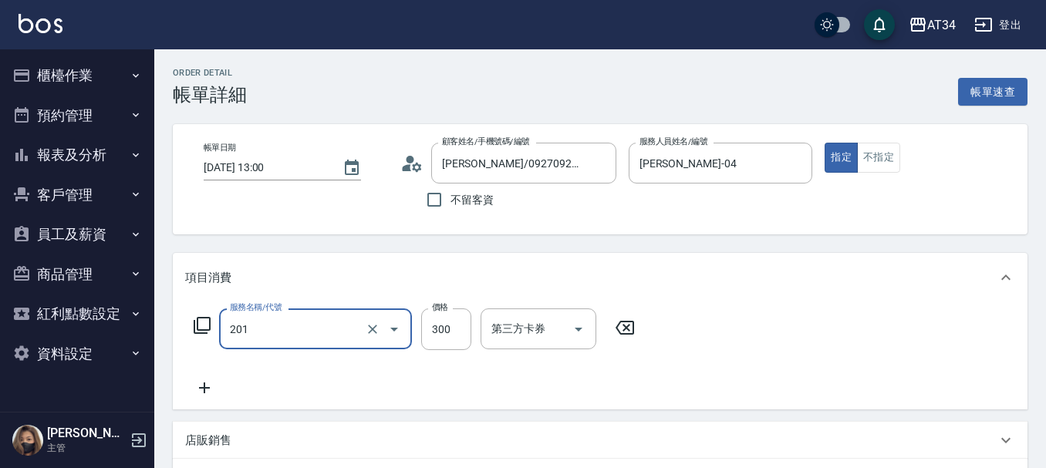
type input "洗髮(201)"
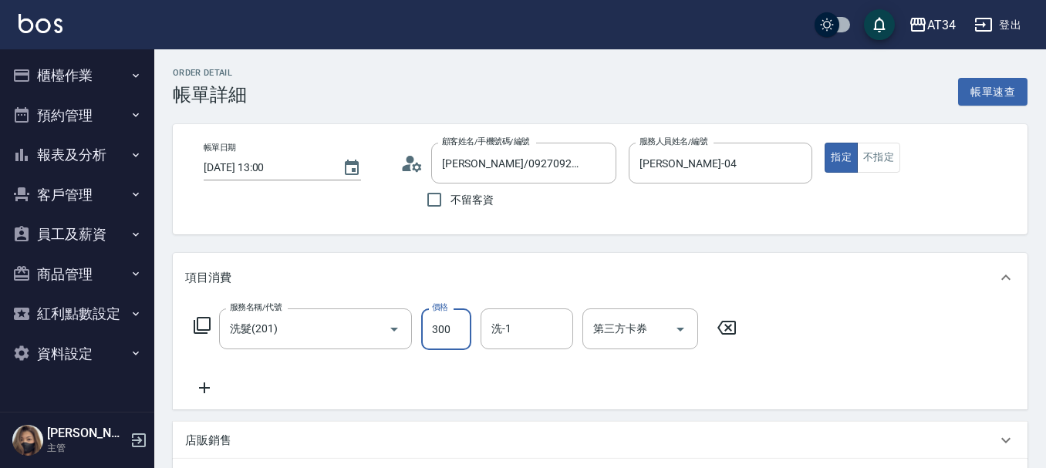
type input "2"
type input "0"
type input "200"
type input "20"
type input "200"
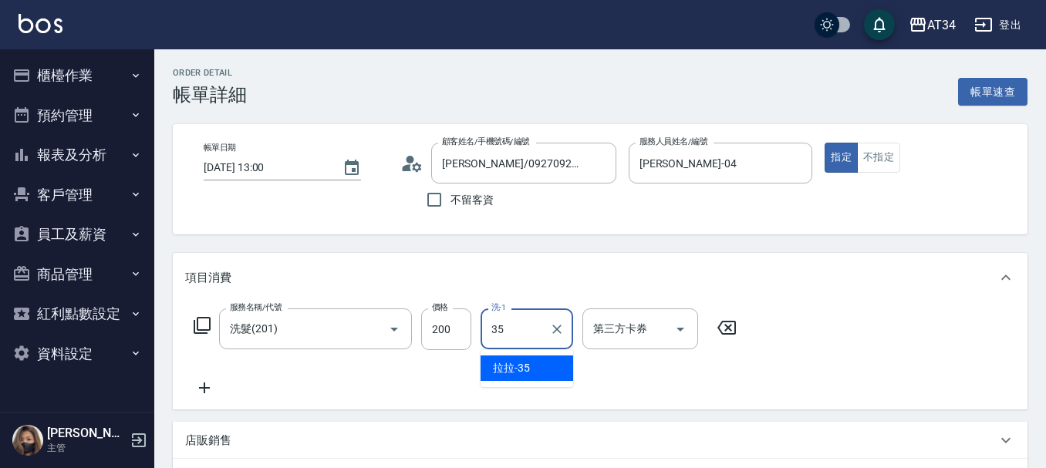
type input "拉拉-35"
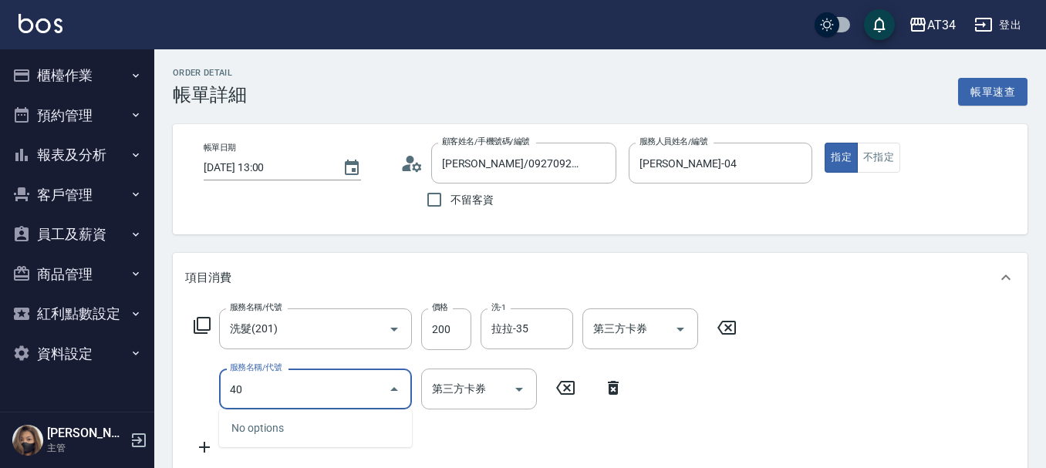
type input "401"
type input "40"
type input "剪髮(401)"
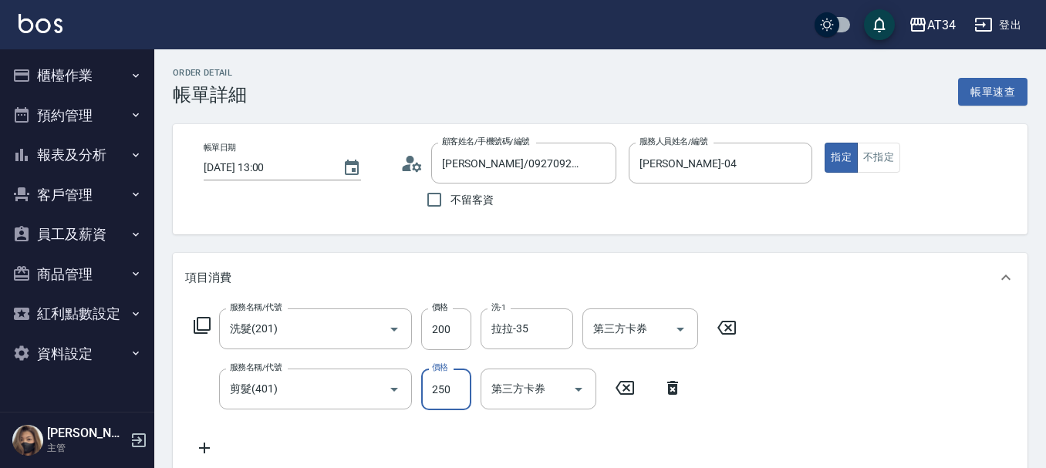
type input "4"
type input "20"
type input "400"
type input "60"
type input "400"
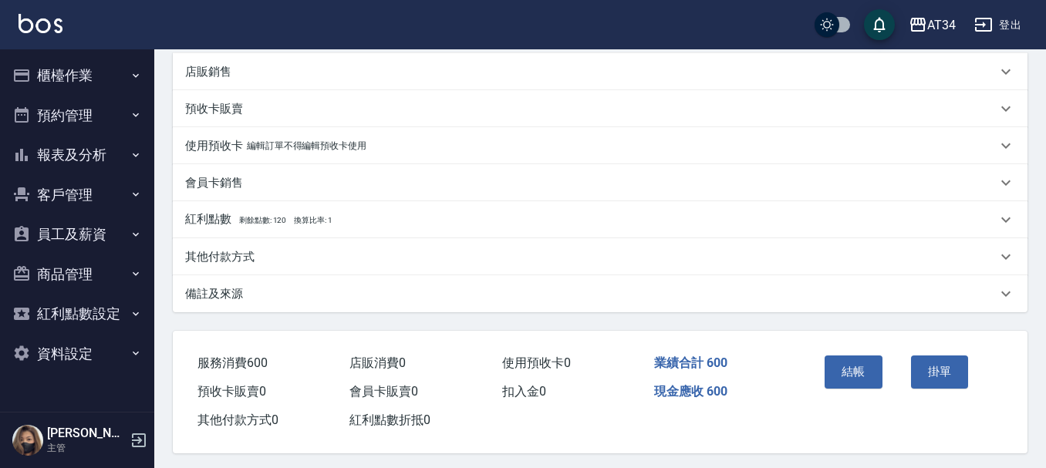
scroll to position [440, 0]
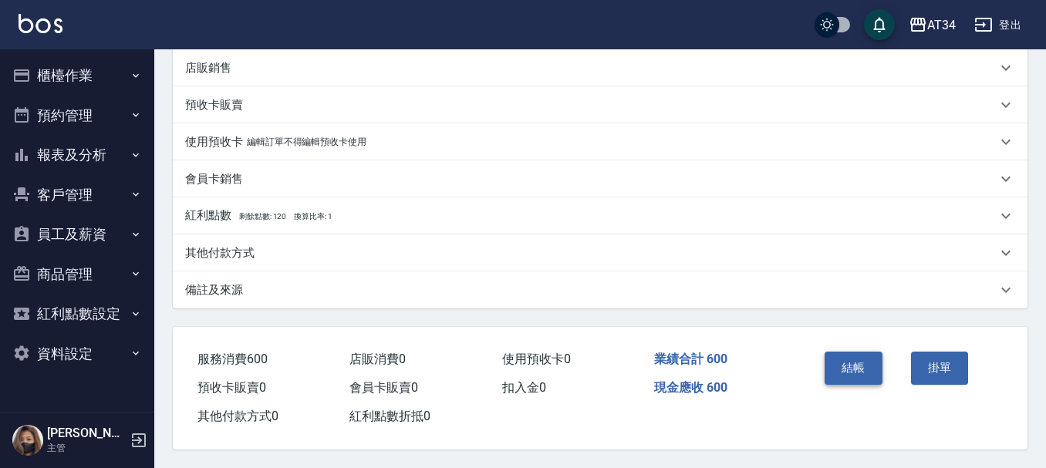
click at [857, 368] on button "結帳" at bounding box center [854, 368] width 58 height 32
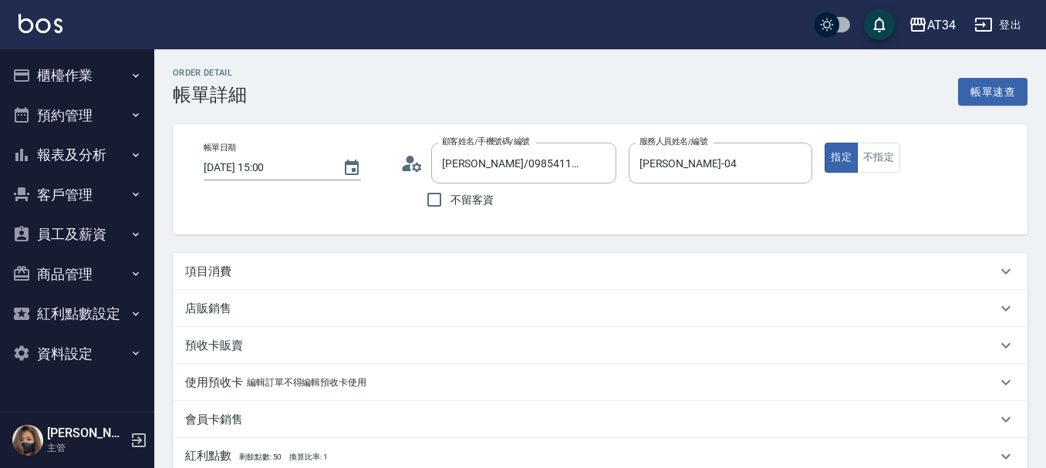
click at [89, 81] on button "櫃檯作業" at bounding box center [77, 76] width 142 height 40
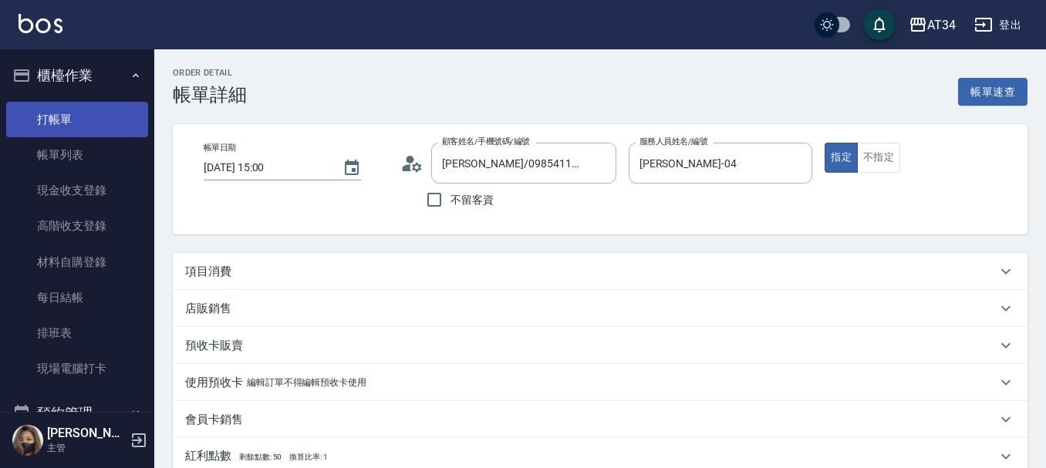
click at [77, 113] on link "打帳單" at bounding box center [77, 119] width 142 height 35
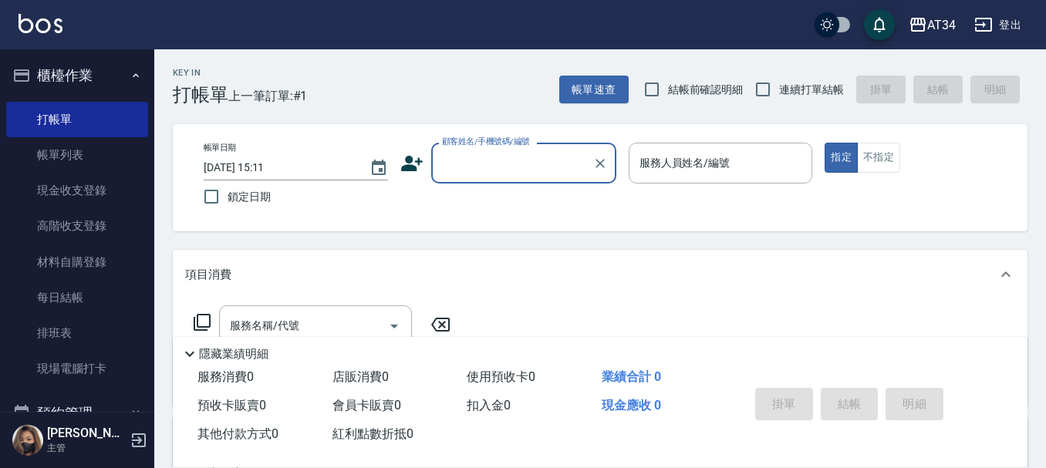
click at [505, 164] on input "顧客姓名/手機號碼/編號" at bounding box center [512, 163] width 148 height 27
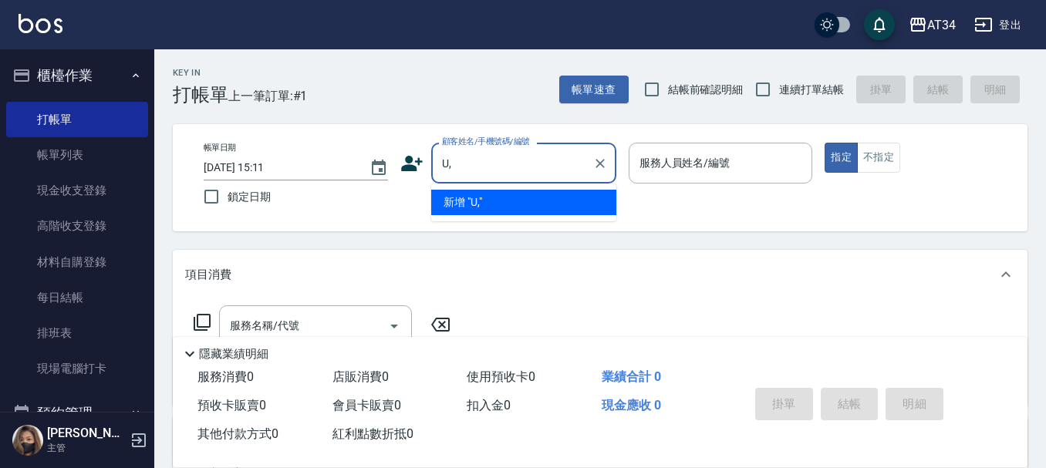
type input "U"
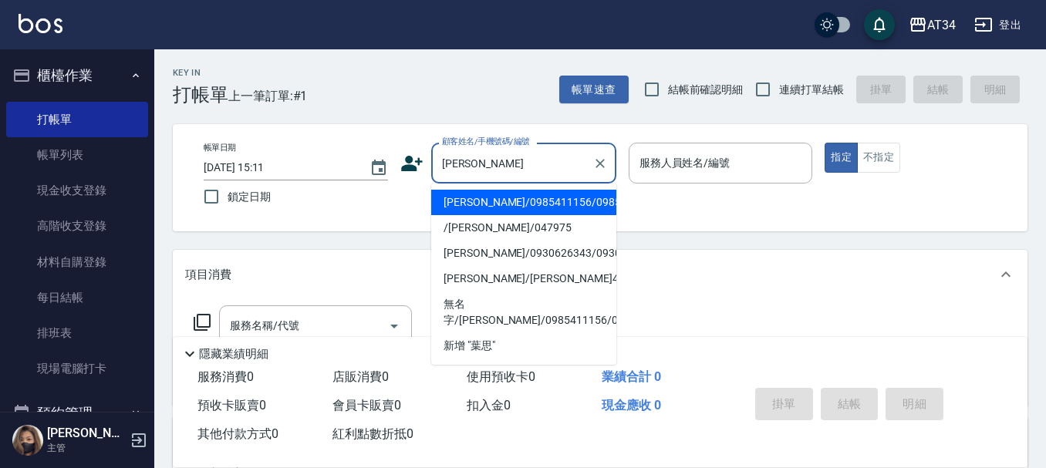
click at [494, 204] on li "葉思妤/0985411156/0985411156" at bounding box center [523, 202] width 185 height 25
type input "葉思妤/0985411156/0985411156"
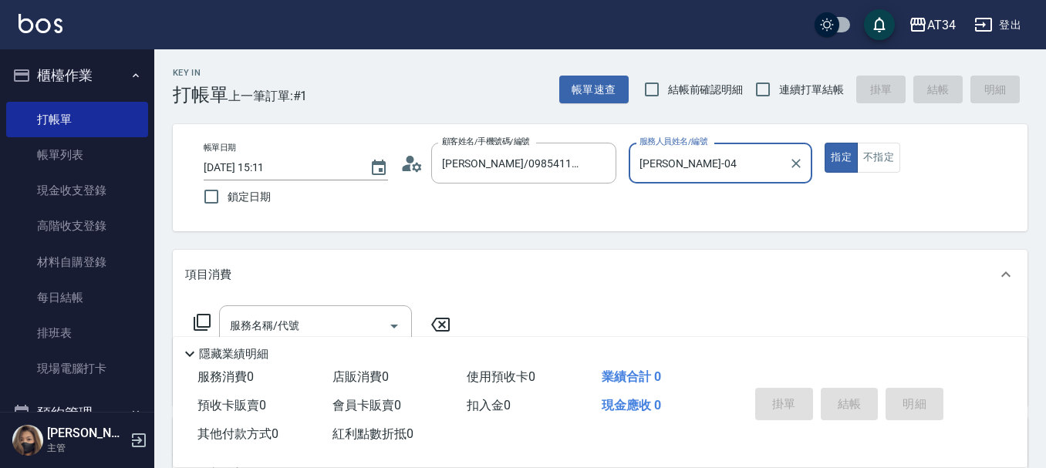
type input "Gina-04"
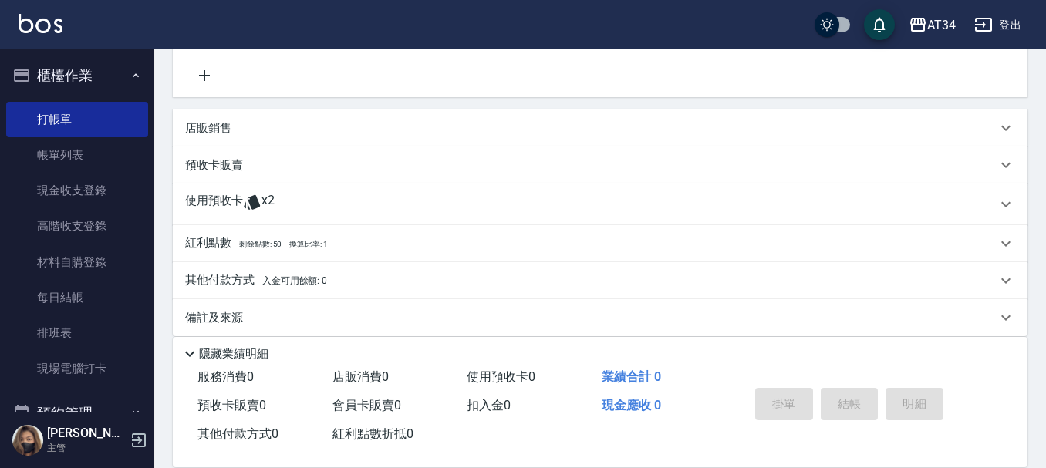
scroll to position [231, 0]
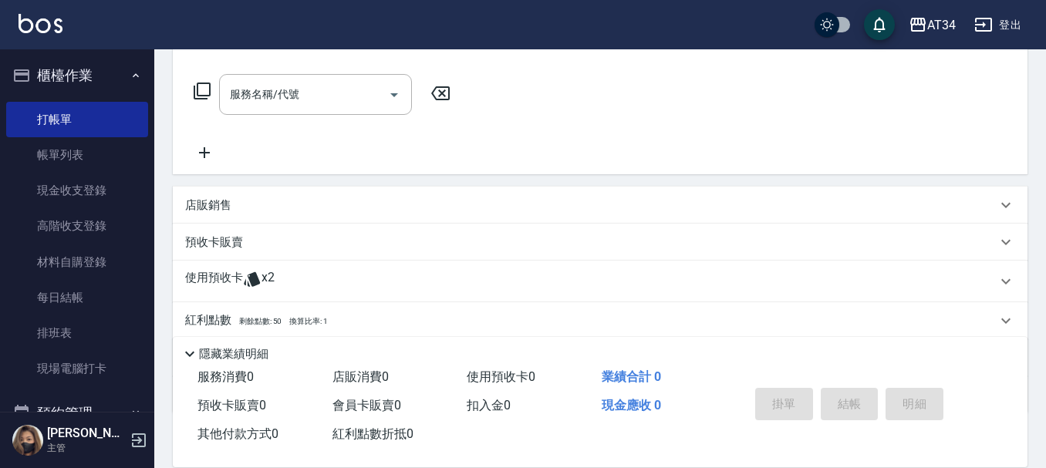
click at [306, 284] on div "使用預收卡 x2" at bounding box center [591, 281] width 812 height 23
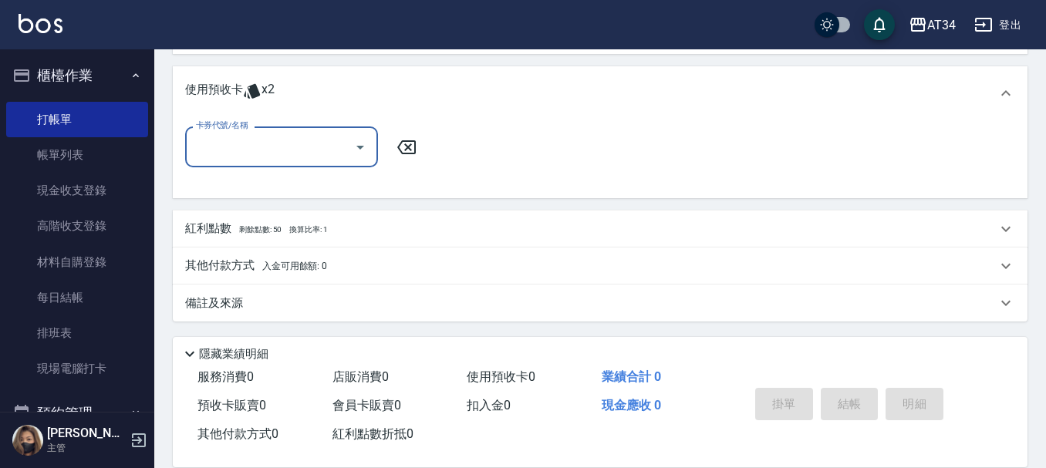
scroll to position [440, 0]
click at [288, 157] on input "卡券代號/名稱" at bounding box center [270, 145] width 156 height 27
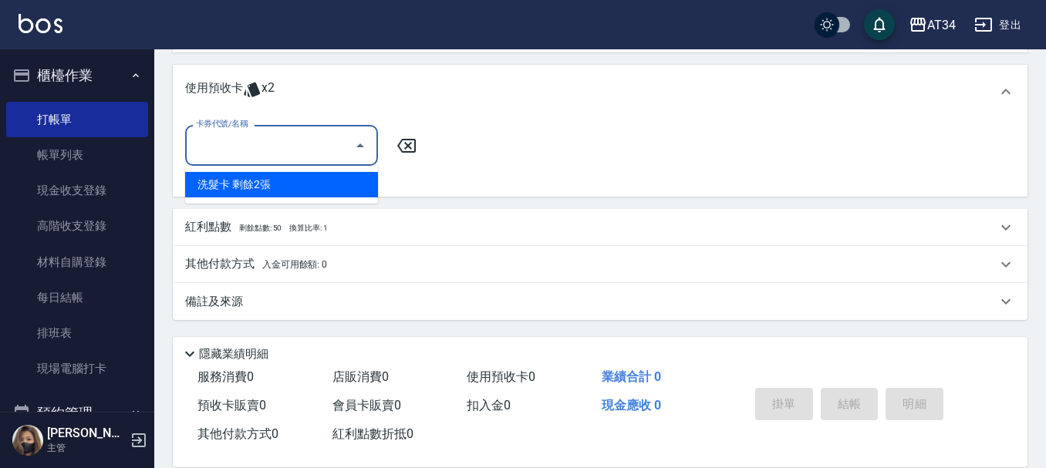
click at [282, 177] on div "洗髮卡 剩餘2張" at bounding box center [281, 184] width 193 height 25
type input "洗髮卡"
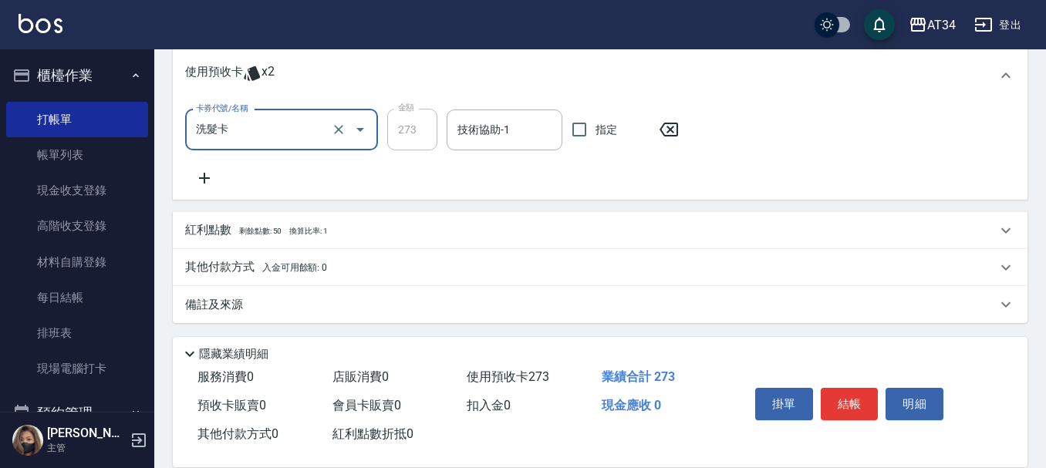
scroll to position [459, 0]
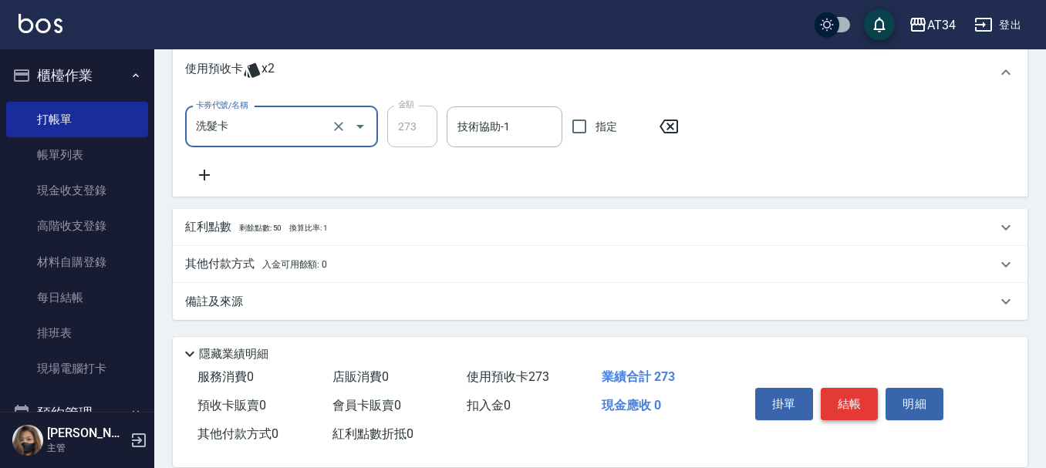
click at [858, 393] on button "結帳" at bounding box center [850, 404] width 58 height 32
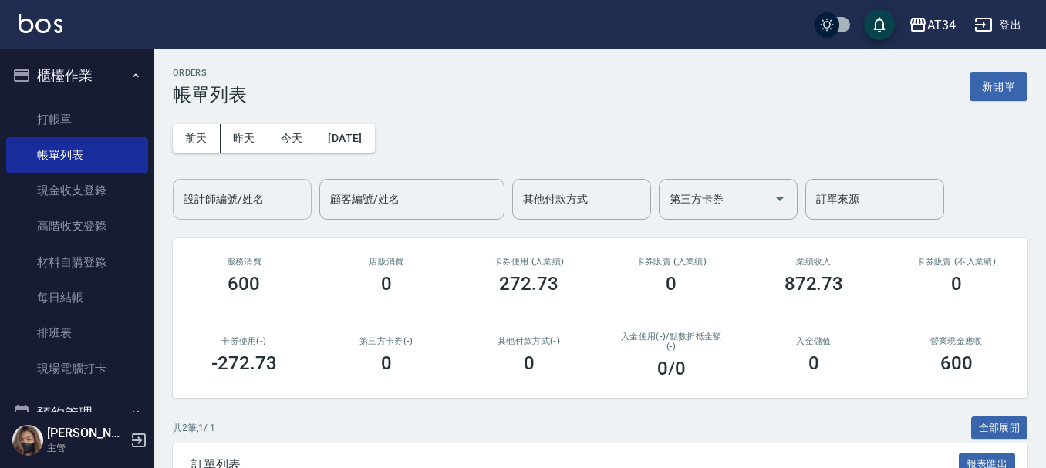
click at [251, 197] on div "設計師編號/姓名 設計師編號/姓名" at bounding box center [242, 199] width 139 height 41
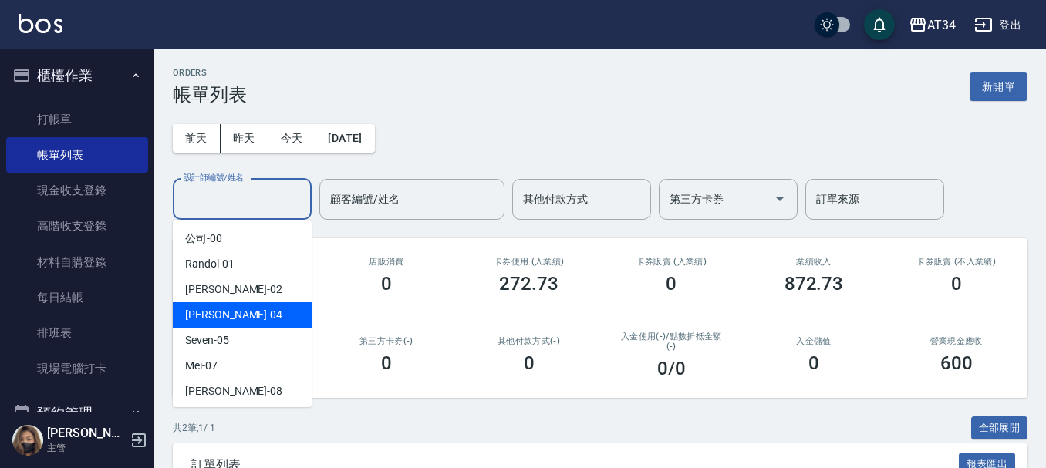
click at [234, 309] on div "Gina -04" at bounding box center [242, 314] width 139 height 25
type input "Gina-04"
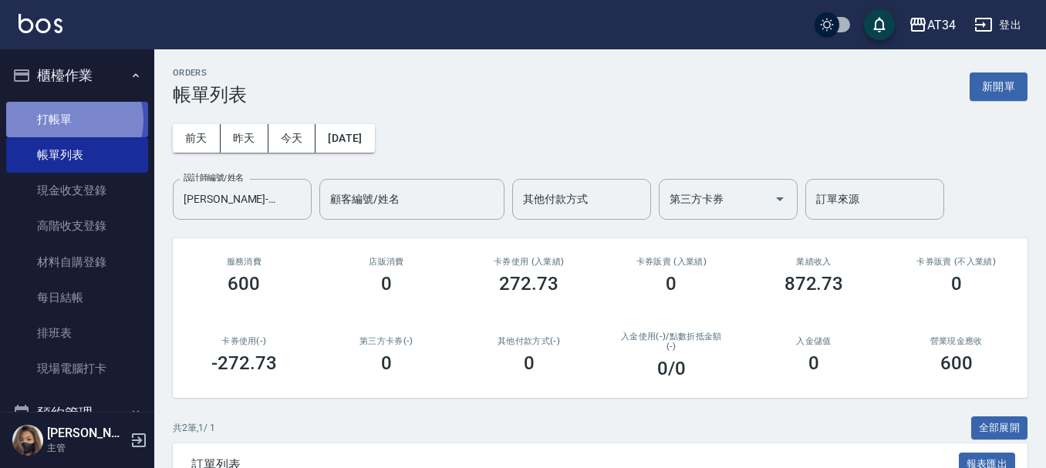
click at [71, 120] on link "打帳單" at bounding box center [77, 119] width 142 height 35
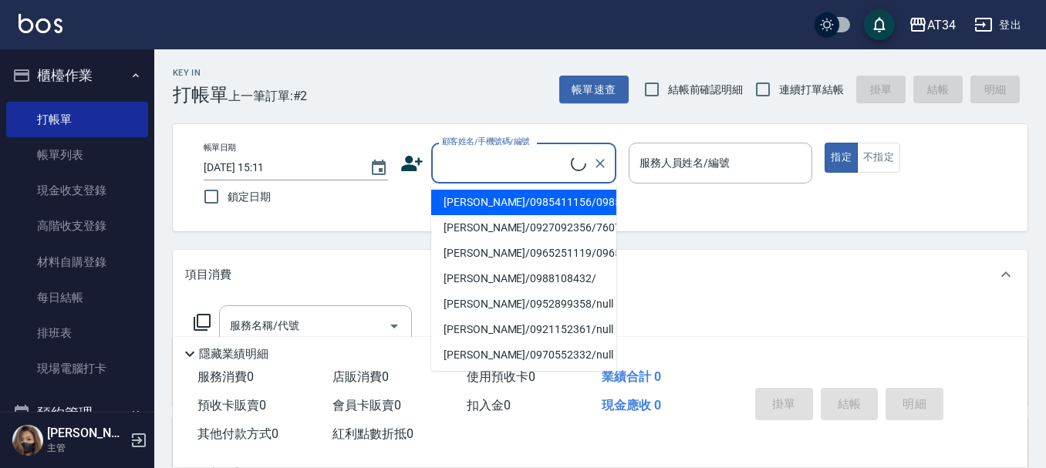
click at [464, 159] on input "顧客姓名/手機號碼/編號" at bounding box center [504, 163] width 133 height 27
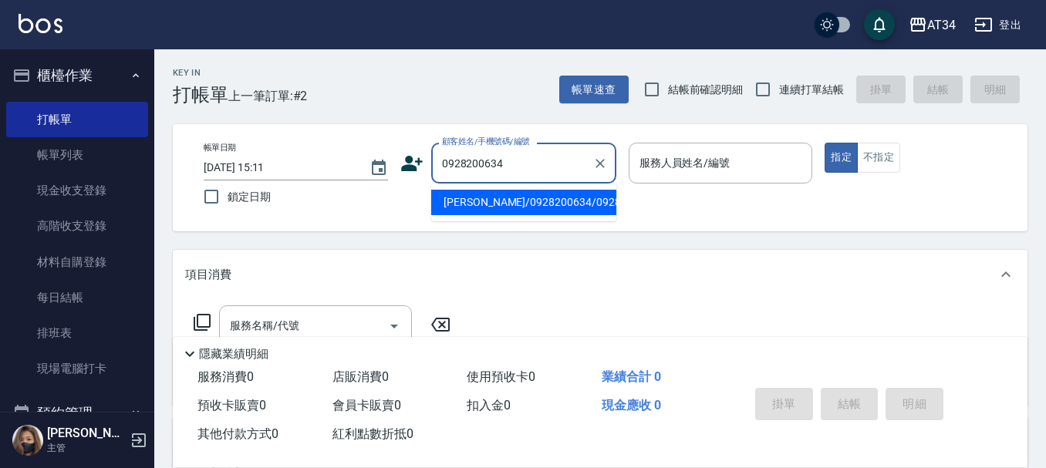
type input "葉淑慧/0928200634/0928200634"
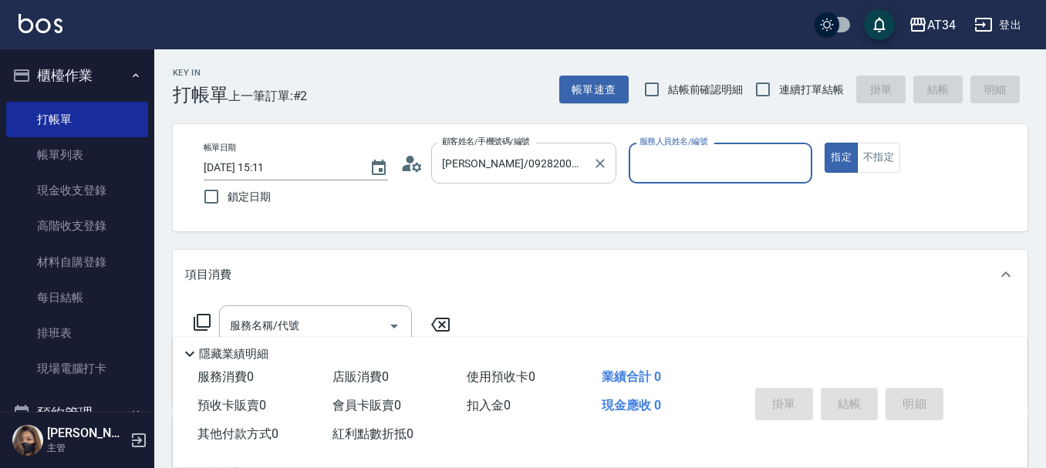
type input "Gina-04"
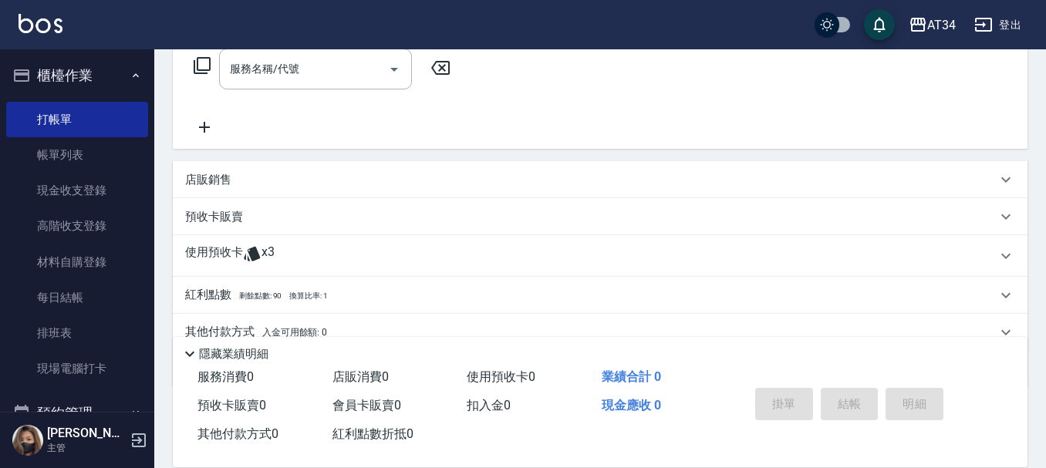
scroll to position [325, 0]
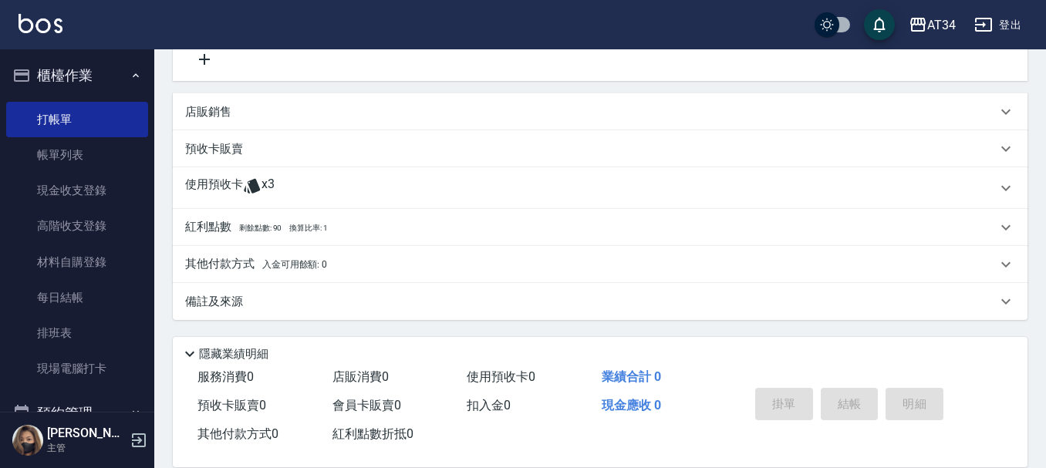
click at [326, 196] on div "使用預收卡 x3" at bounding box center [591, 188] width 812 height 23
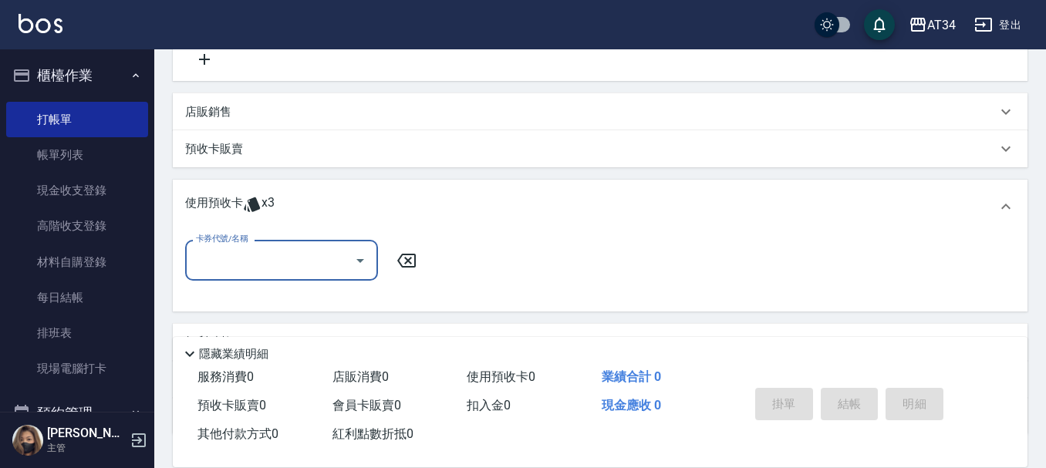
scroll to position [0, 0]
click at [287, 246] on div "卡券代號/名稱" at bounding box center [281, 260] width 193 height 41
click at [261, 295] on div "洗髮卡 剩餘3張" at bounding box center [281, 299] width 193 height 25
type input "洗髮卡"
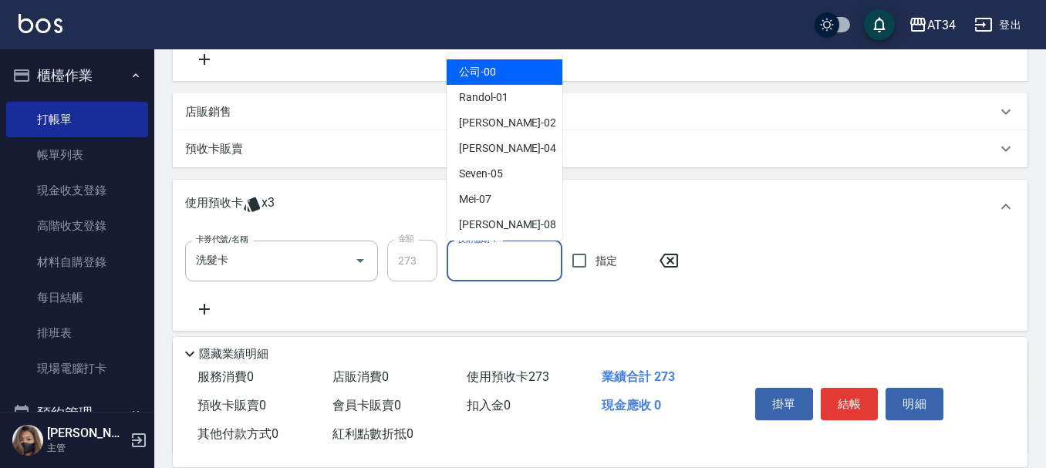
click at [460, 258] on input "技術協助-1" at bounding box center [505, 261] width 102 height 27
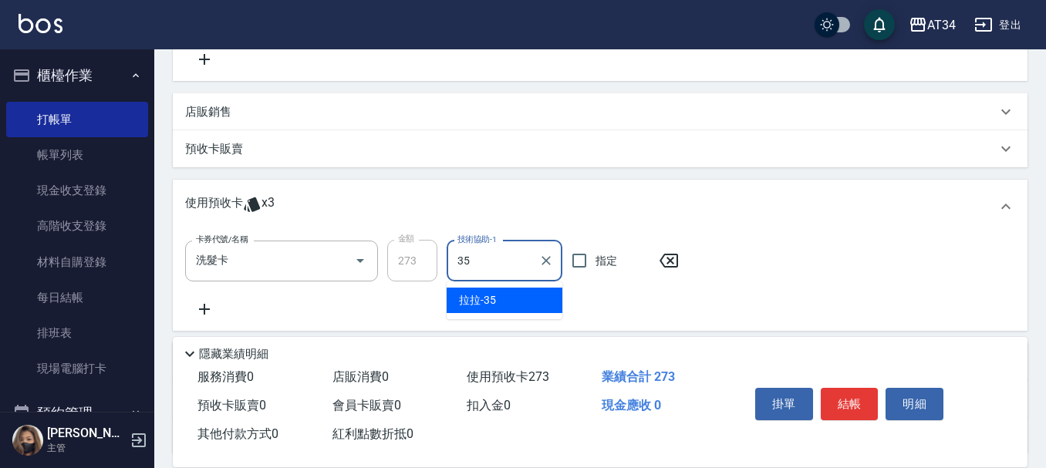
type input "拉拉-35"
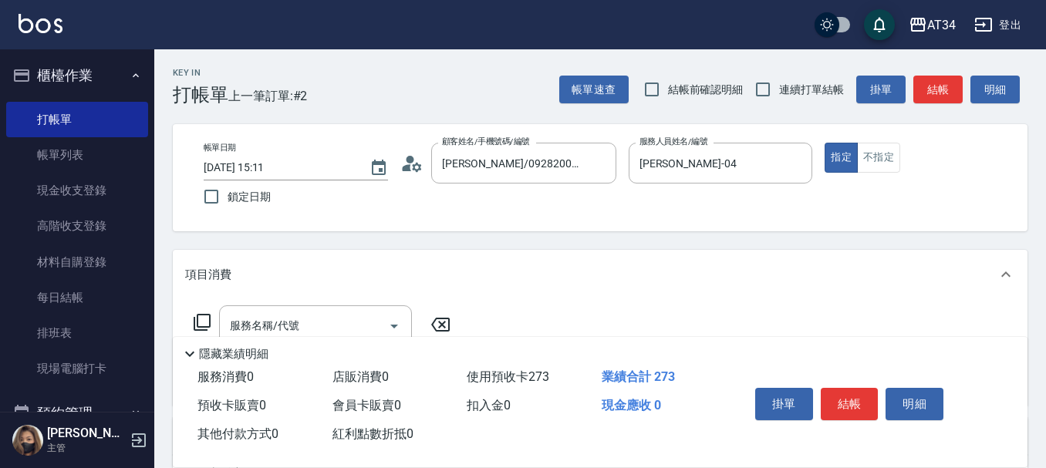
scroll to position [77, 0]
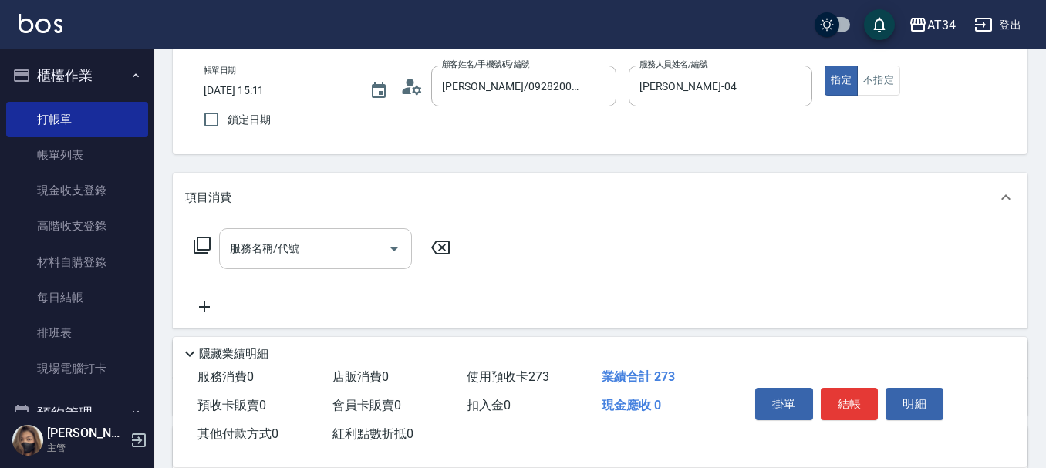
click at [320, 257] on input "服務名稱/代號" at bounding box center [304, 248] width 156 height 27
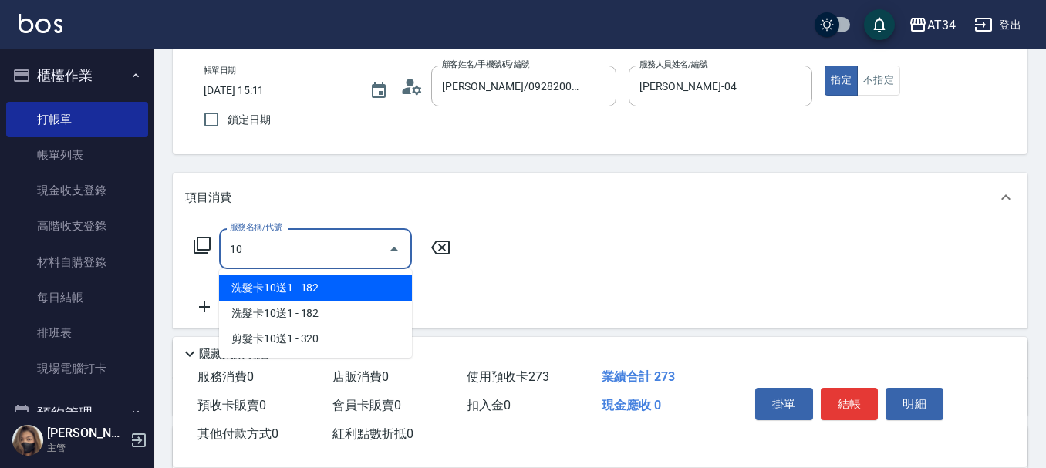
type input "1"
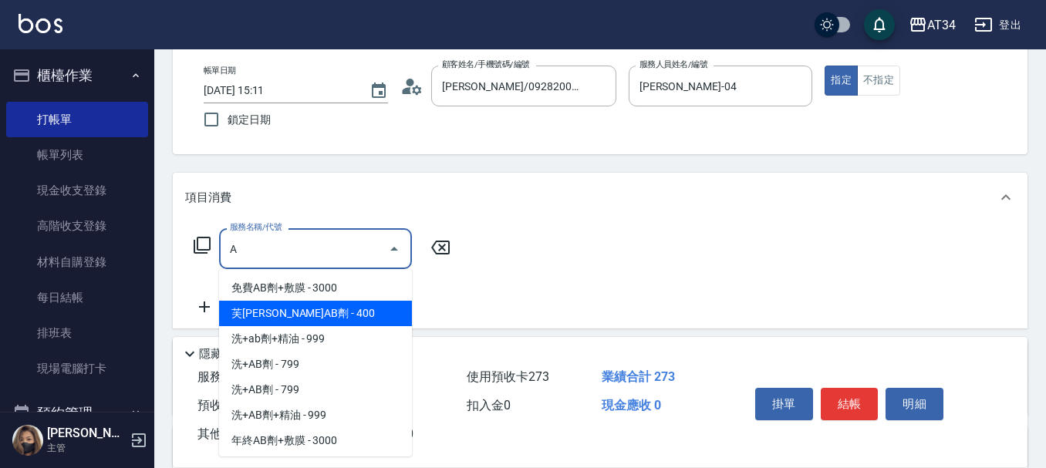
click at [321, 310] on span "芙[PERSON_NAME]AB劑 - 400" at bounding box center [315, 313] width 193 height 25
type input "芙米勒AB劑(917)"
type input "40"
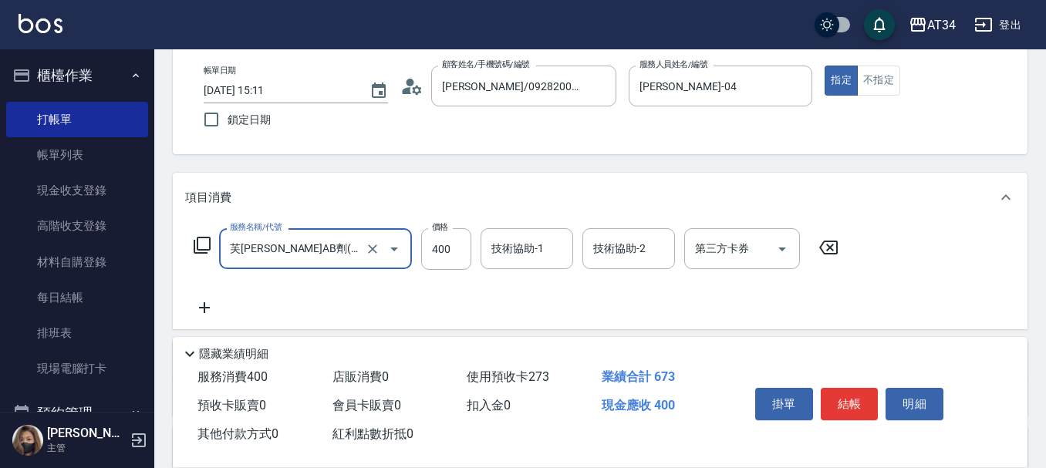
click at [398, 244] on icon "Open" at bounding box center [394, 249] width 19 height 19
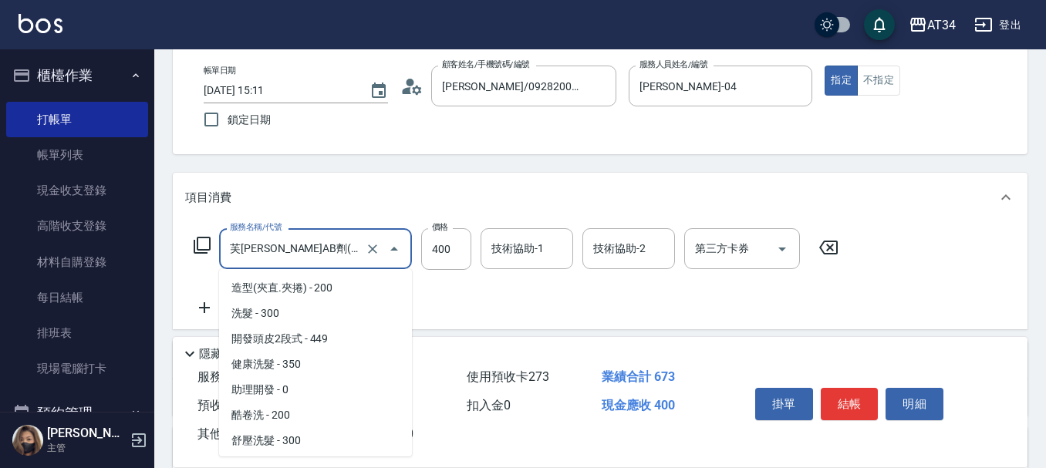
scroll to position [2543, 0]
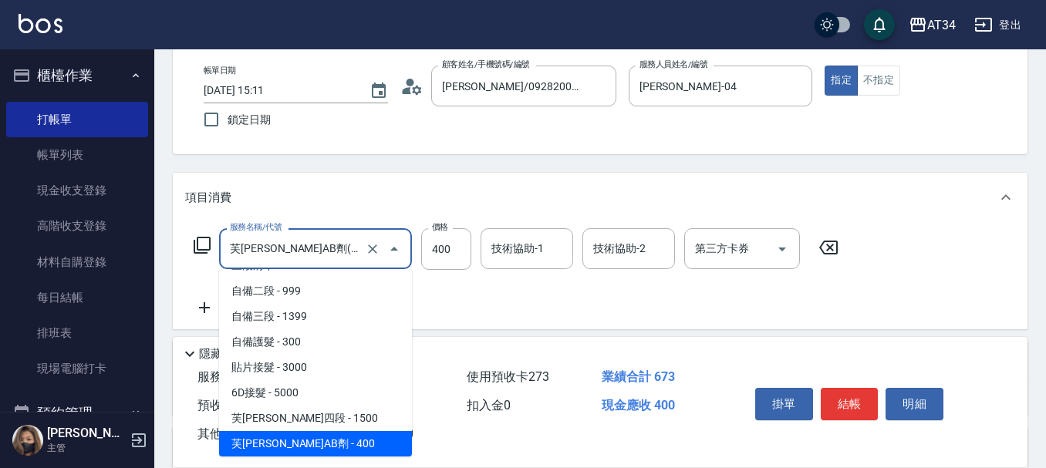
click at [342, 245] on input "芙米勒AB劑(917)" at bounding box center [294, 248] width 136 height 27
type input "0"
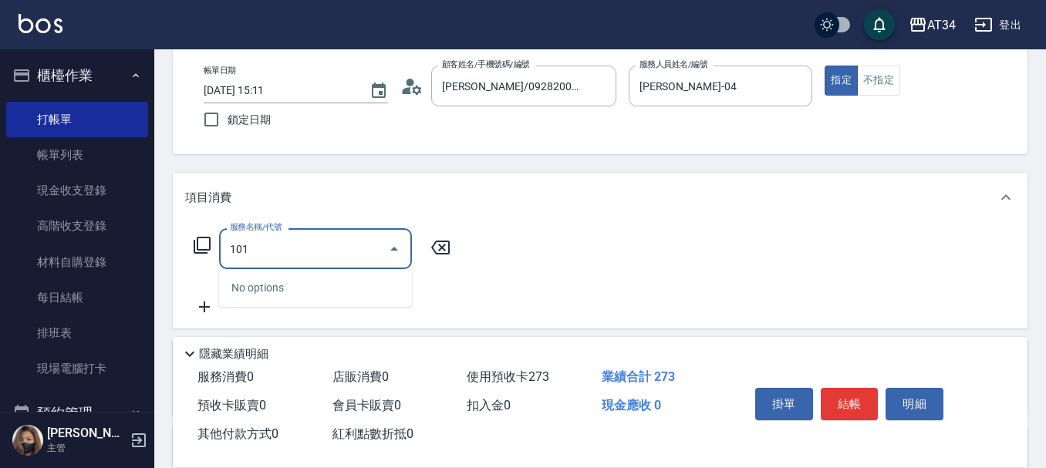
type input "1010"
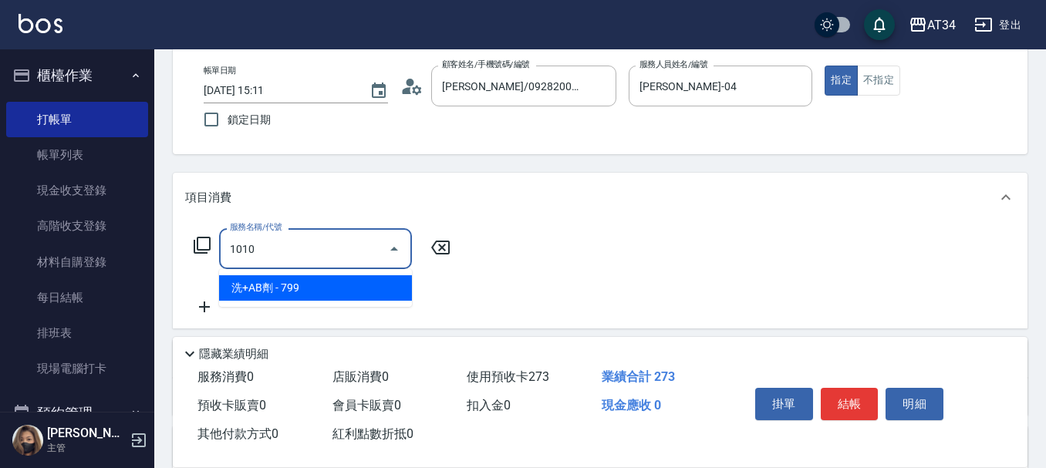
type input "70"
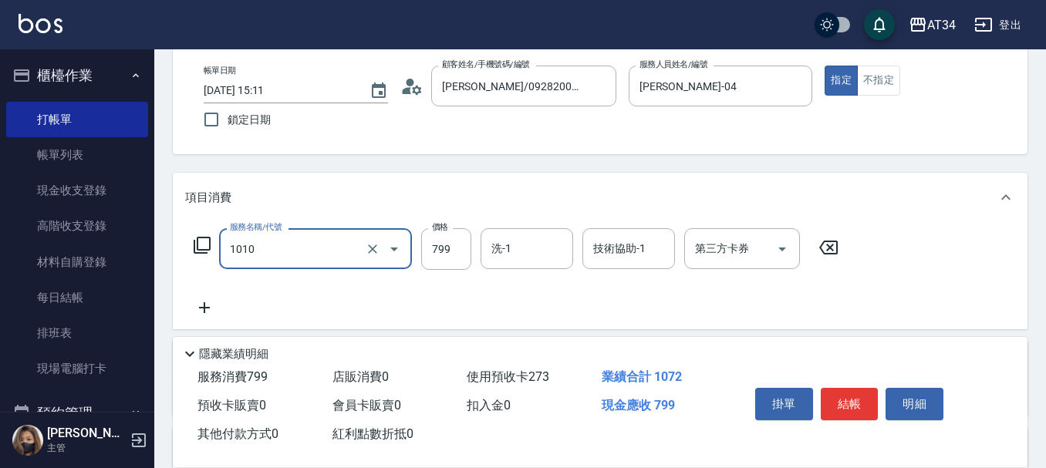
type input "洗+AB劑(1010)"
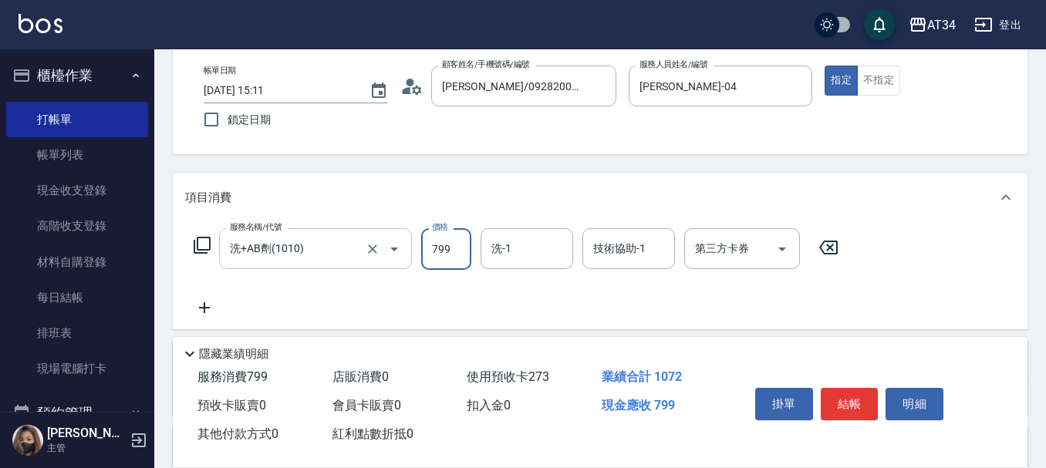
type input "0"
type input "50"
type input "500"
click at [621, 250] on div "技術協助-1 技術協助-1" at bounding box center [628, 248] width 93 height 41
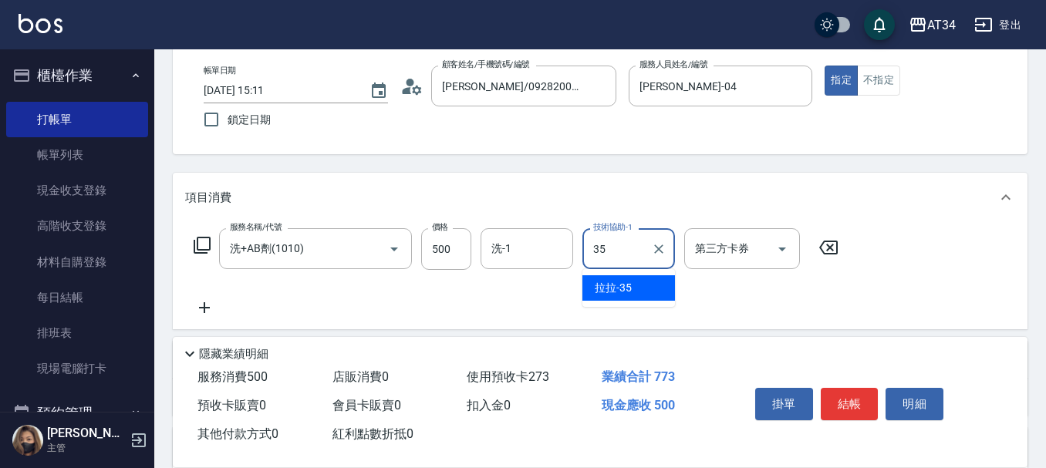
type input "拉拉-35"
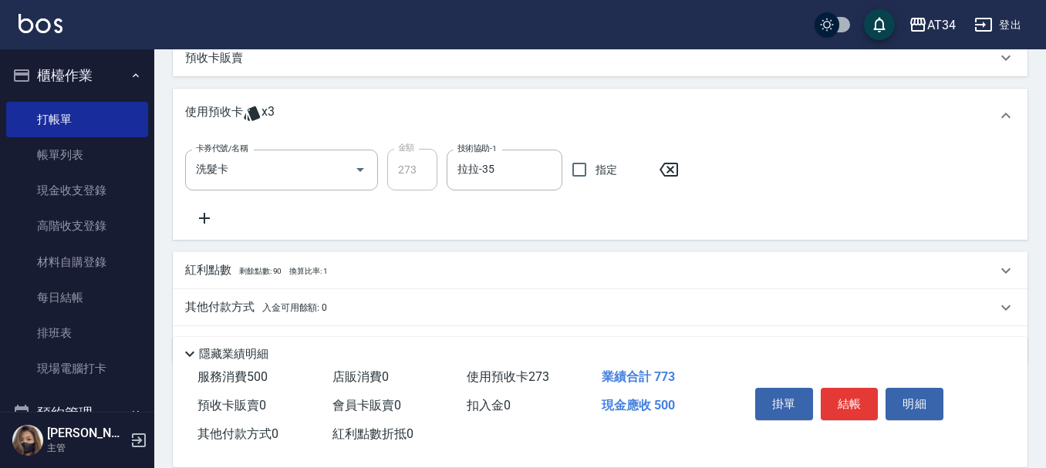
scroll to position [460, 0]
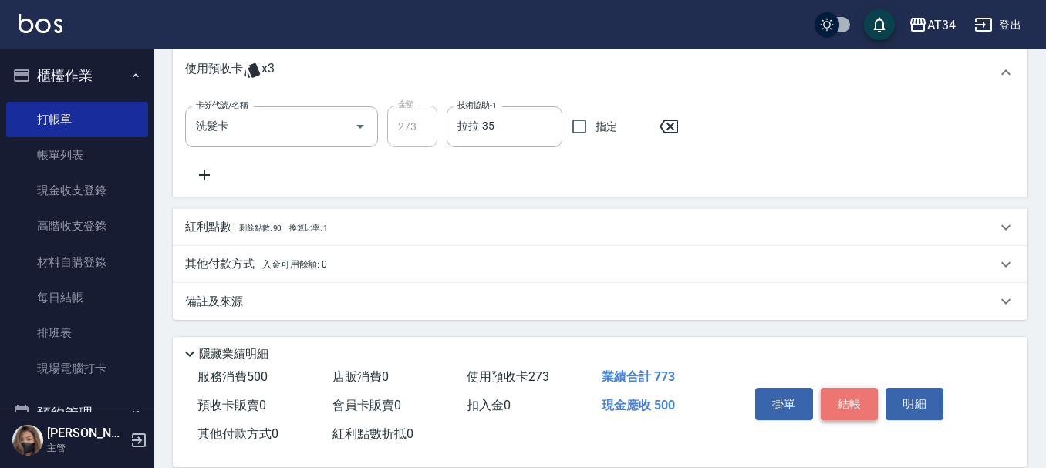
click at [854, 401] on button "結帳" at bounding box center [850, 404] width 58 height 32
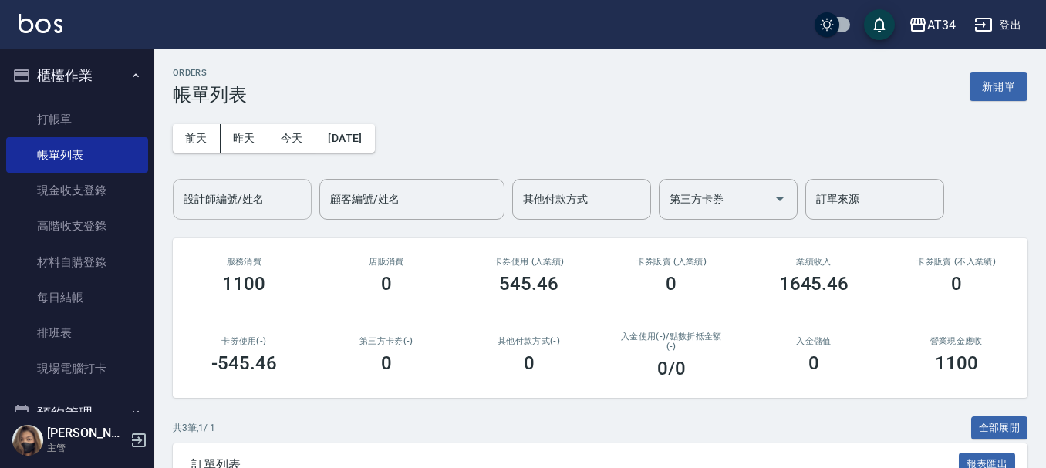
click at [265, 187] on input "設計師編號/姓名" at bounding box center [242, 199] width 125 height 27
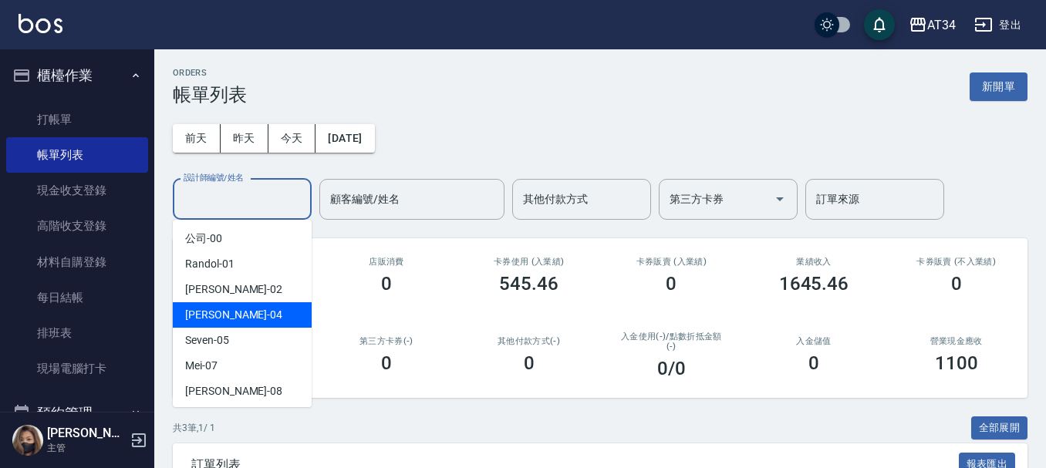
click at [239, 306] on div "Gina -04" at bounding box center [242, 314] width 139 height 25
type input "Gina-04"
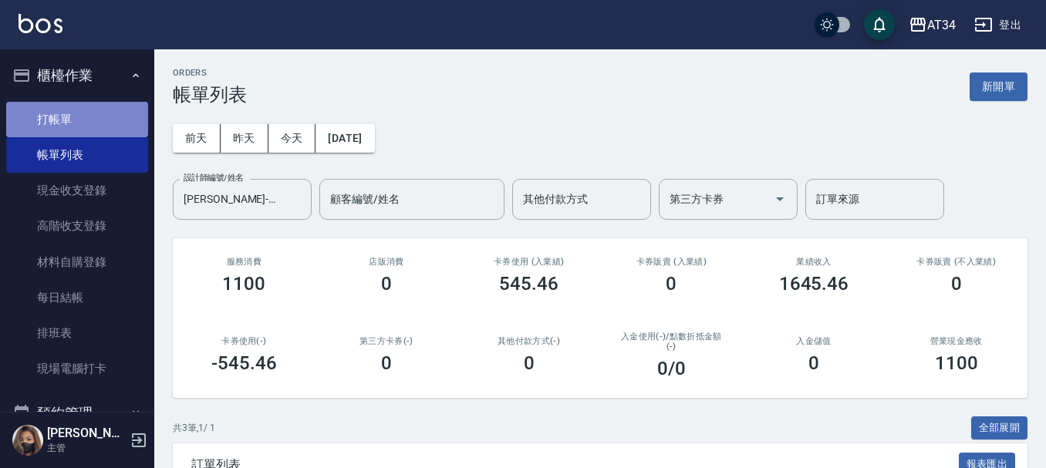
click at [85, 125] on link "打帳單" at bounding box center [77, 119] width 142 height 35
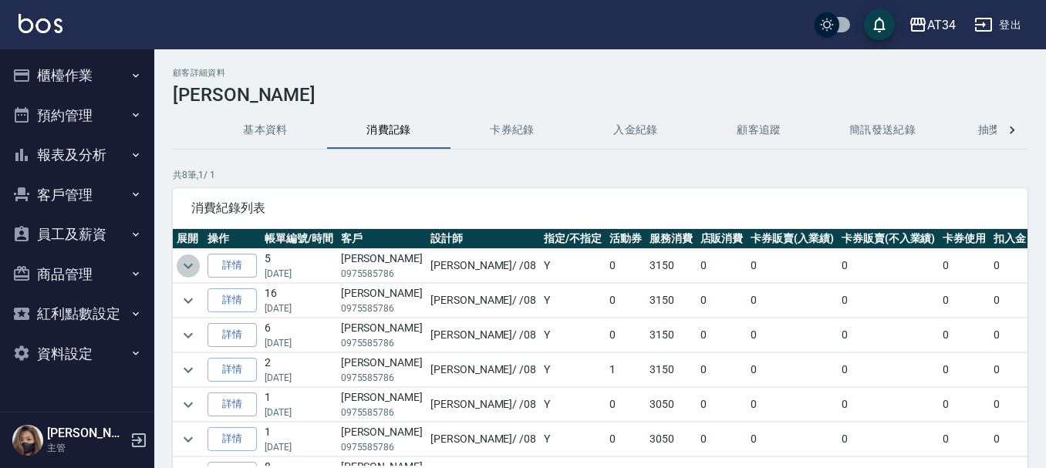
click at [195, 264] on icon "expand row" at bounding box center [188, 266] width 19 height 19
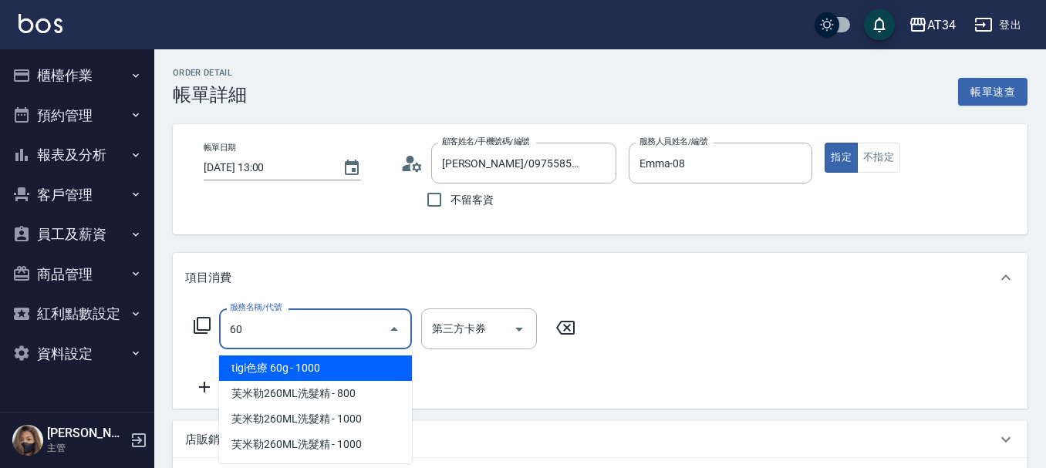
type input "602"
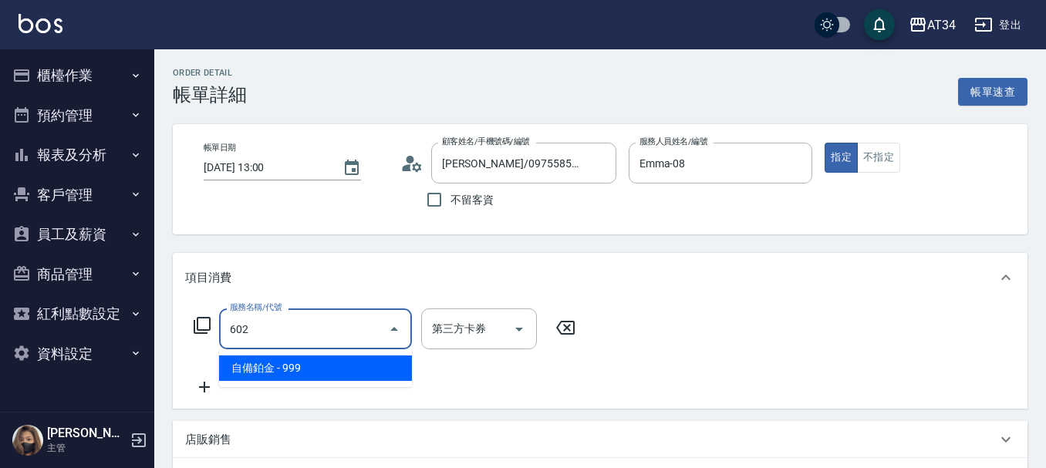
type input "90"
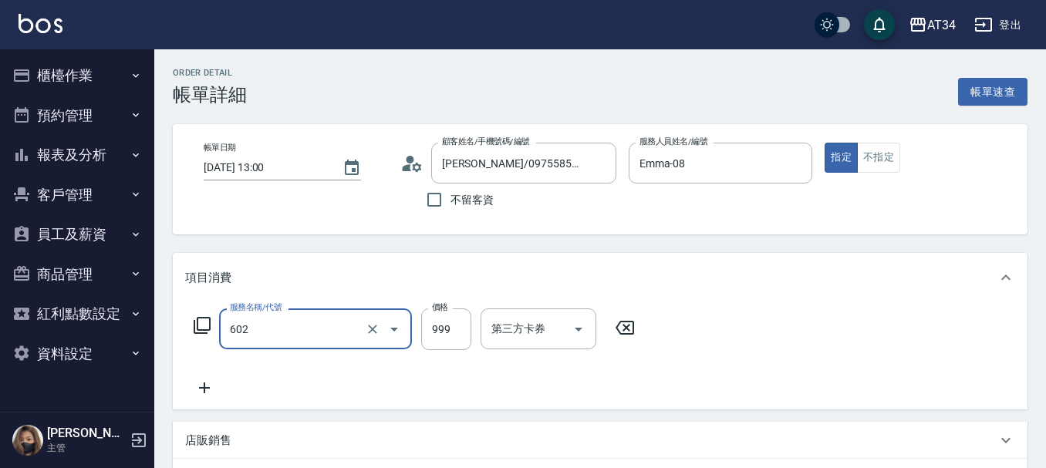
type input "自備鉑金(602)"
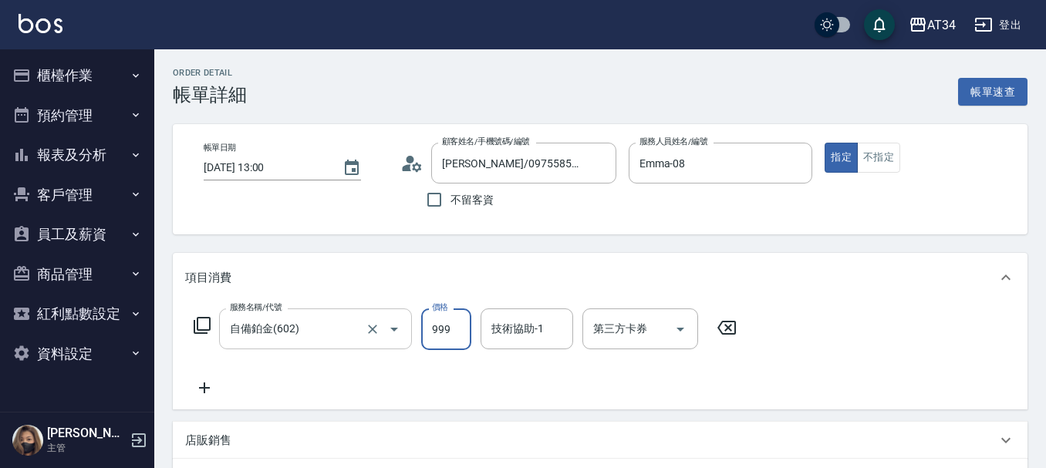
type input "0"
type input "105"
type input "10"
type input "1050"
type input "100"
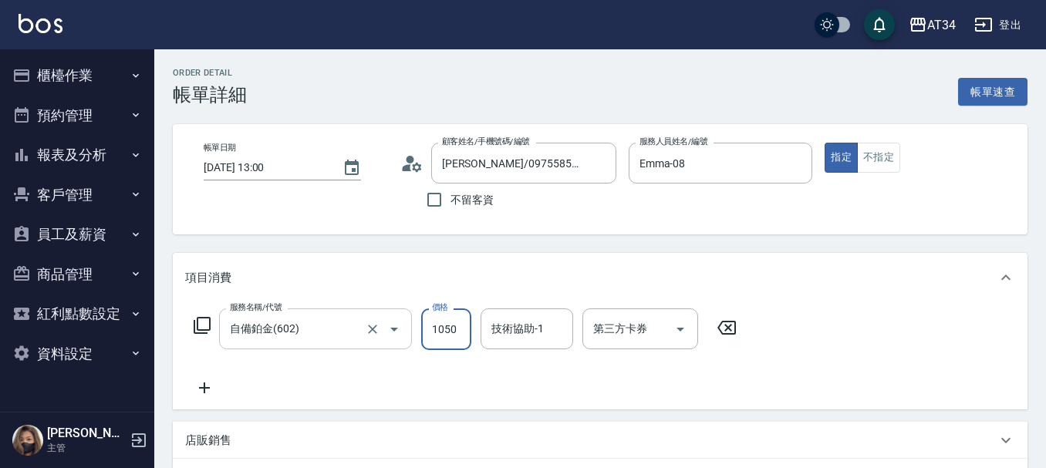
type input "1050"
type input "張芯婭-25"
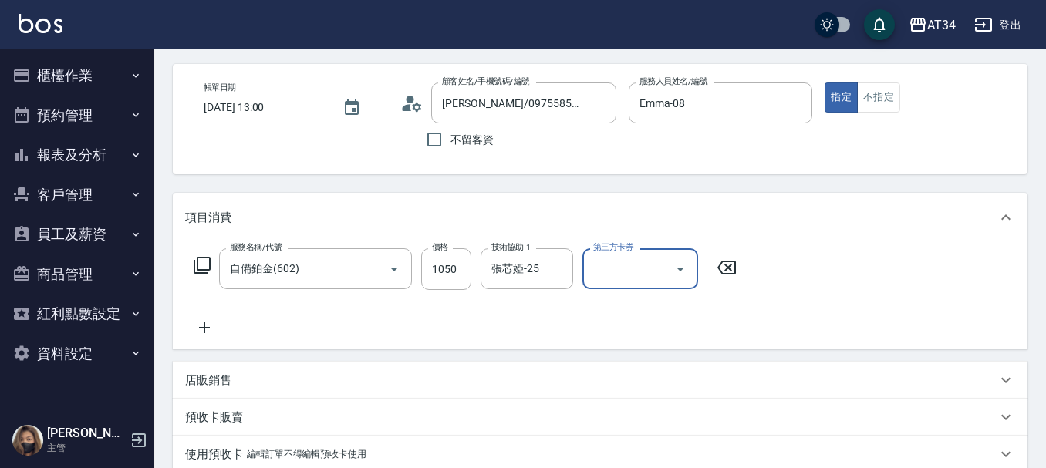
scroll to position [77, 0]
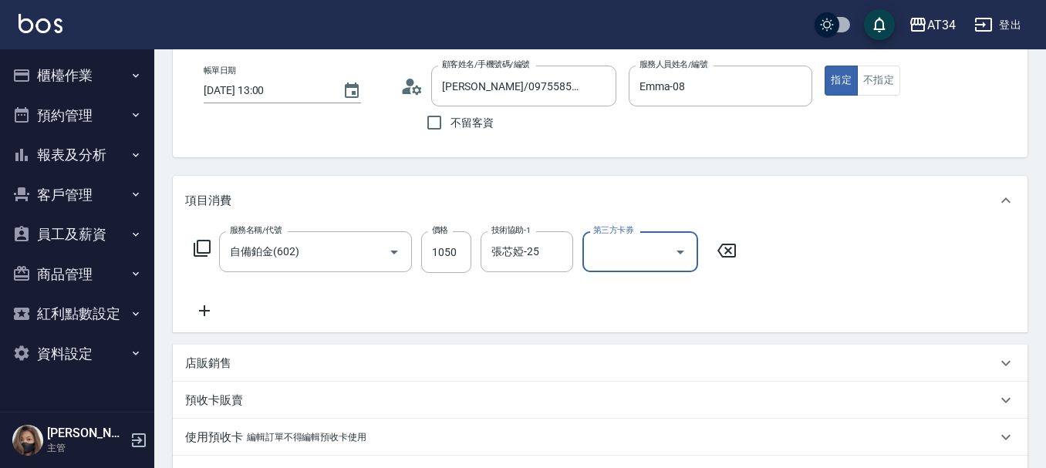
click at [208, 316] on icon at bounding box center [204, 311] width 39 height 19
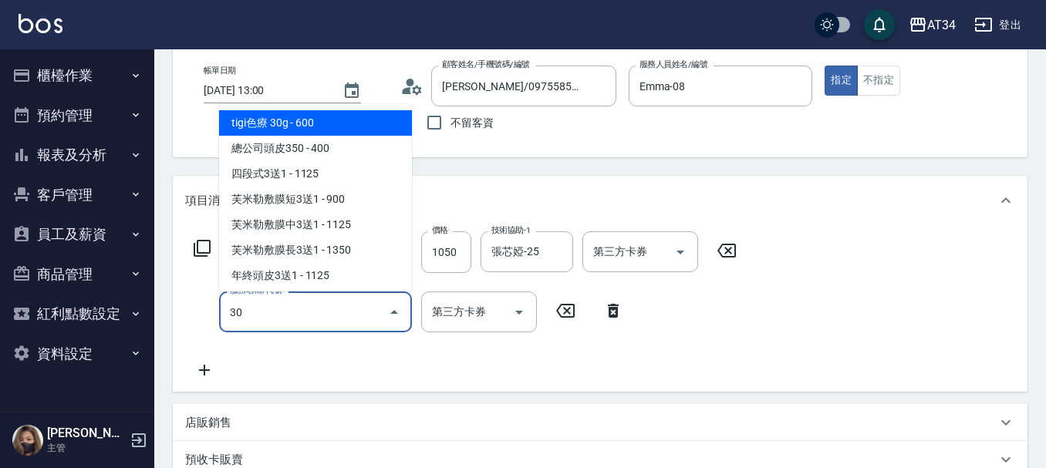
type input "300"
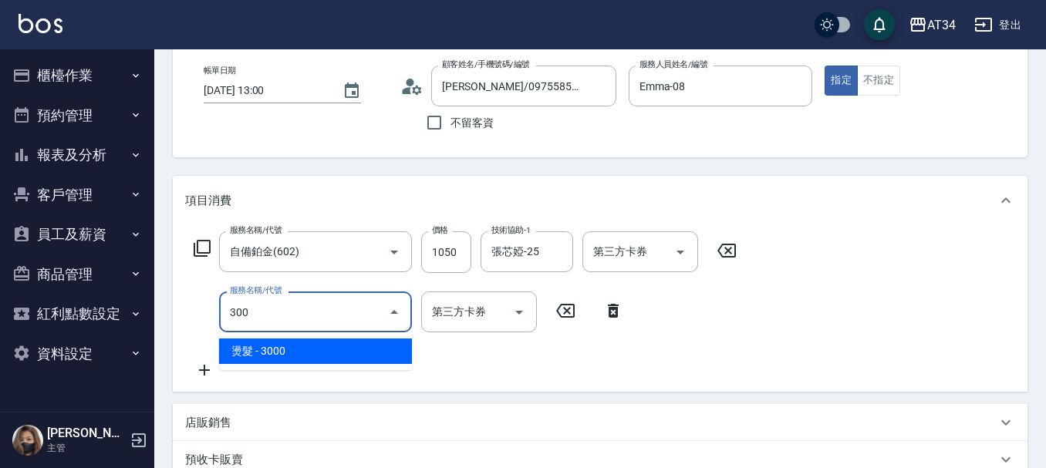
type input "400"
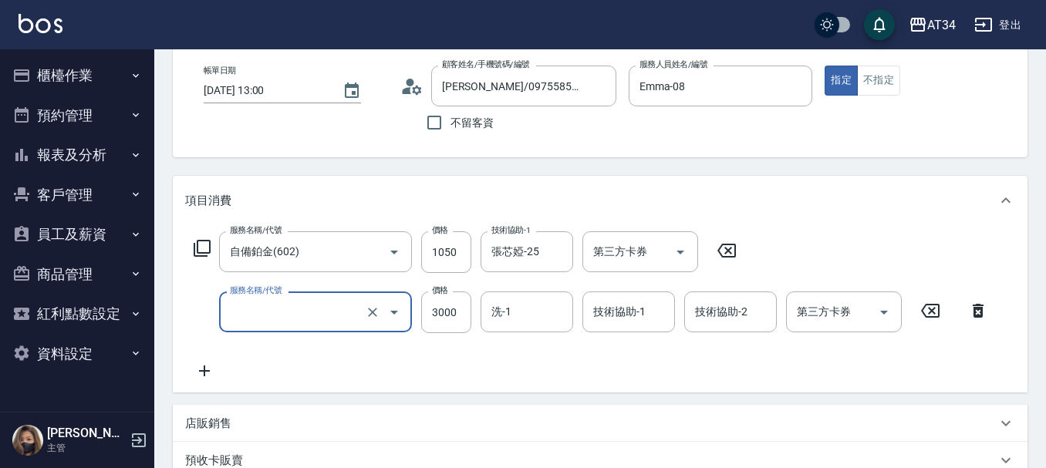
type input "100"
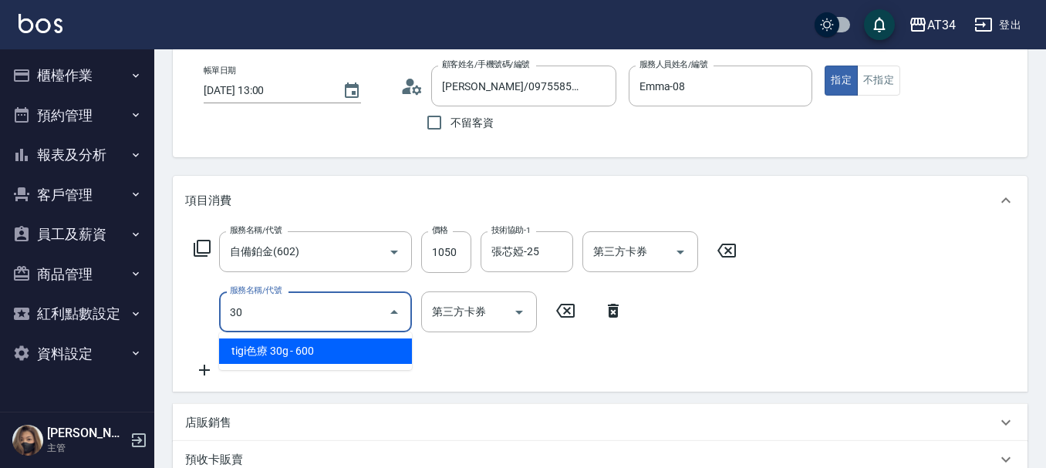
type input "300"
type input "400"
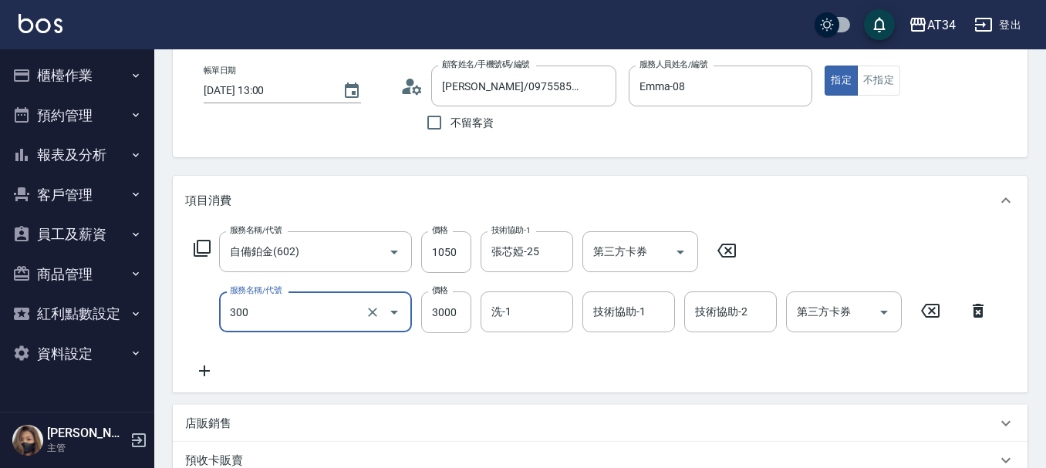
type input "燙髮(300)"
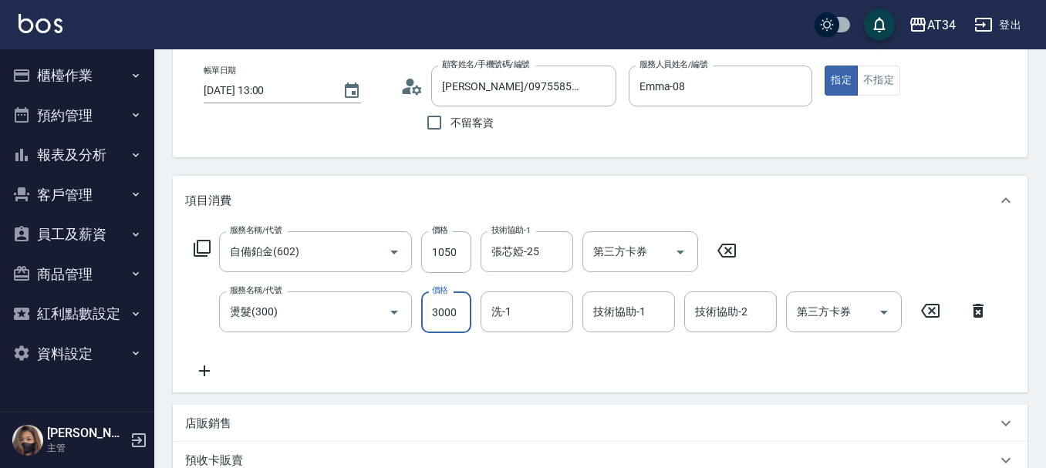
type input "2"
type input "100"
type input "21"
type input "120"
type input "210"
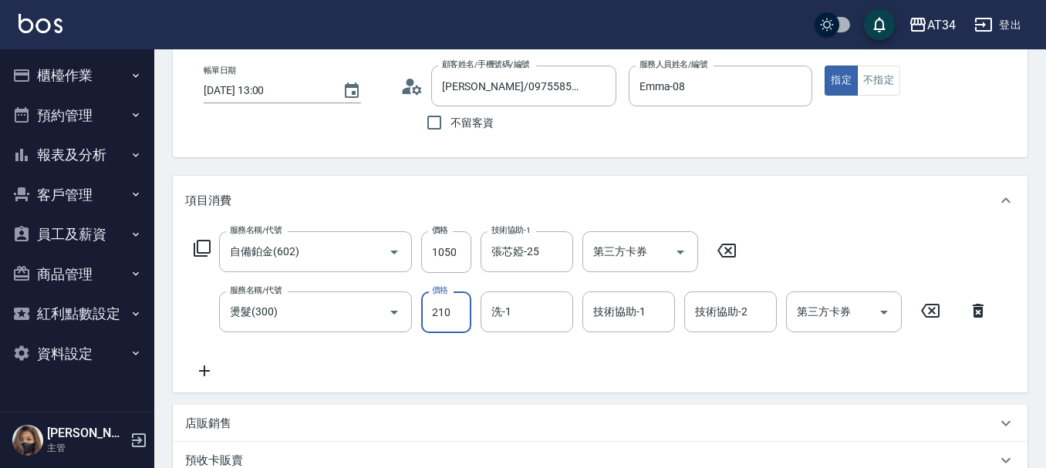
type input "310"
type input "2100"
click at [206, 370] on icon at bounding box center [204, 371] width 39 height 19
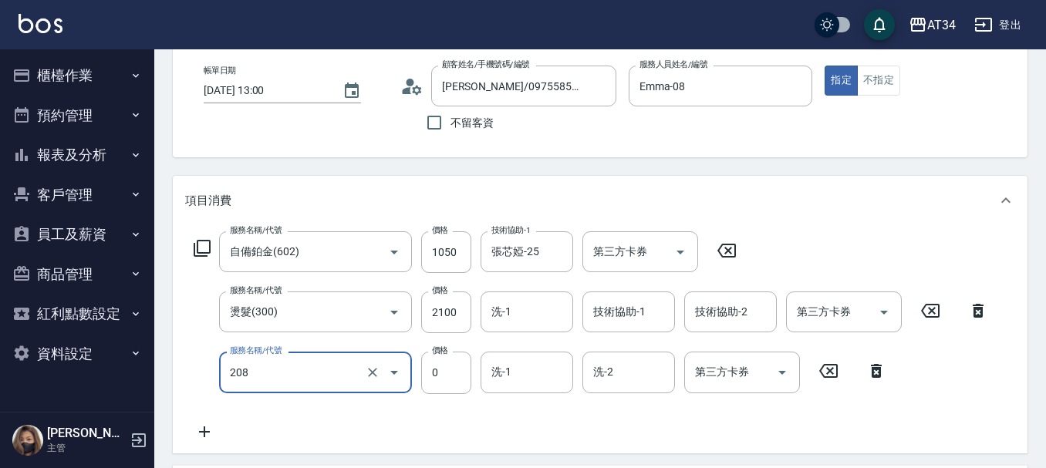
type input "洗一次(208)"
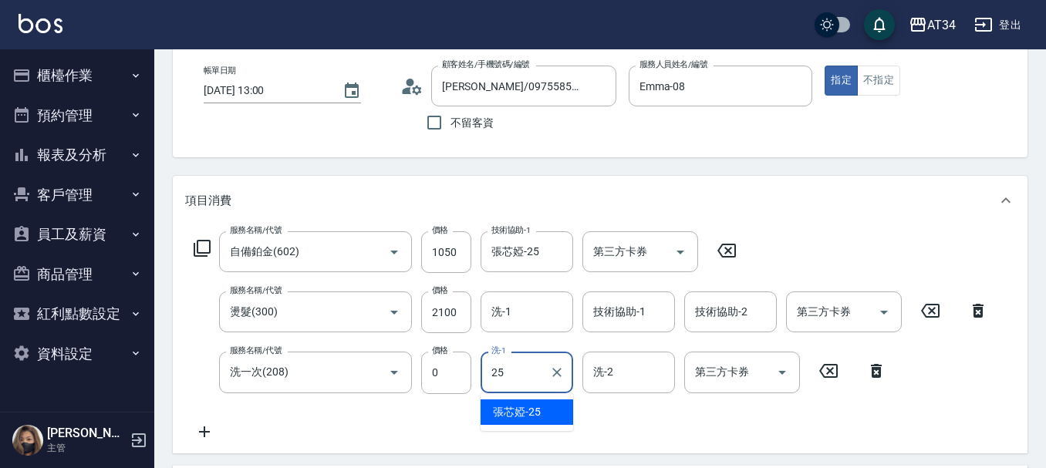
type input "張芯婭-25"
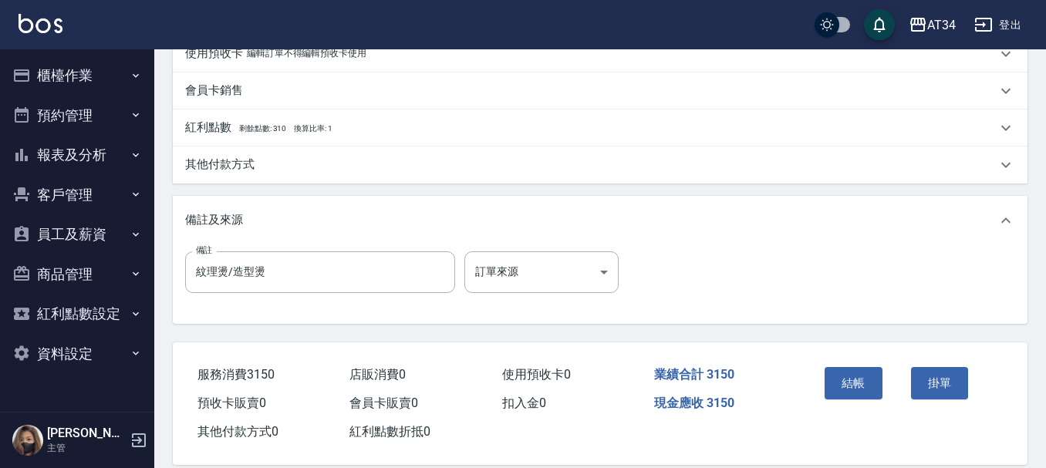
scroll to position [604, 0]
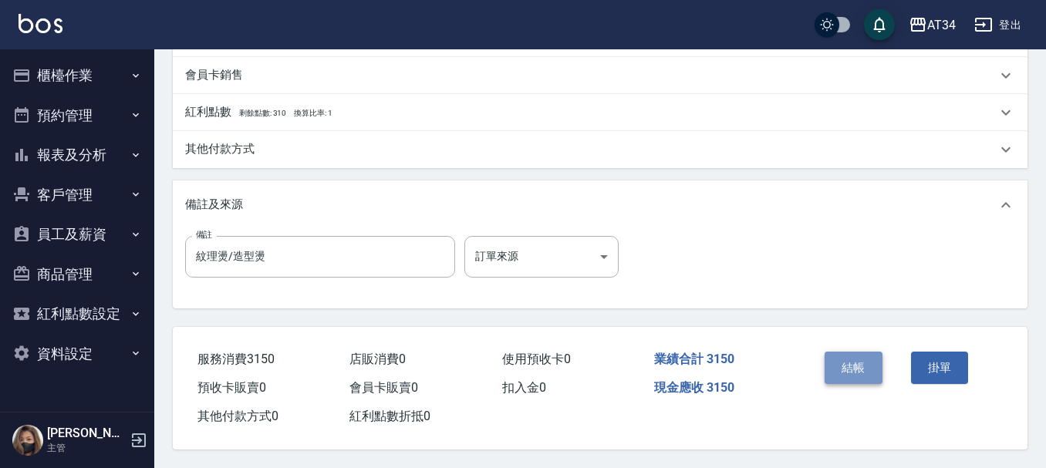
click at [841, 366] on button "結帳" at bounding box center [854, 368] width 58 height 32
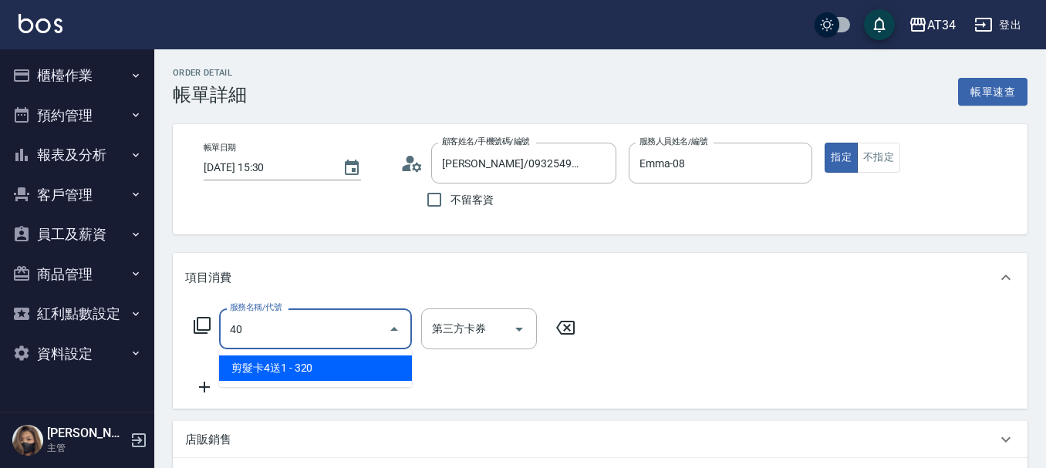
type input "401"
type input "20"
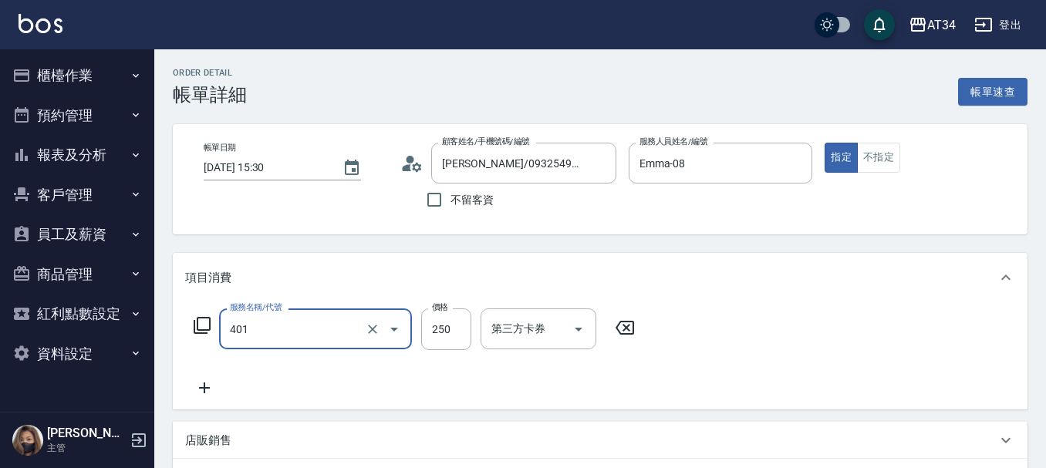
type input "剪髮(401)"
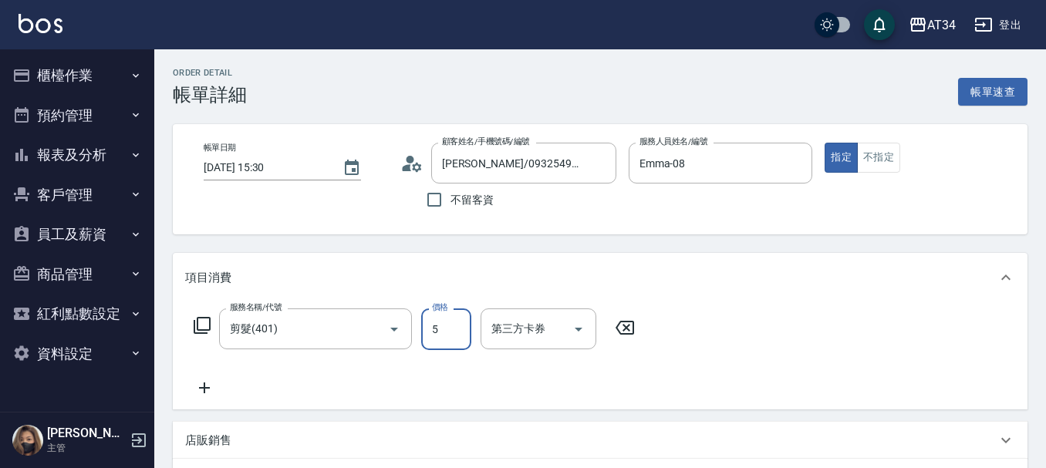
type input "0"
type input "50"
type input "500"
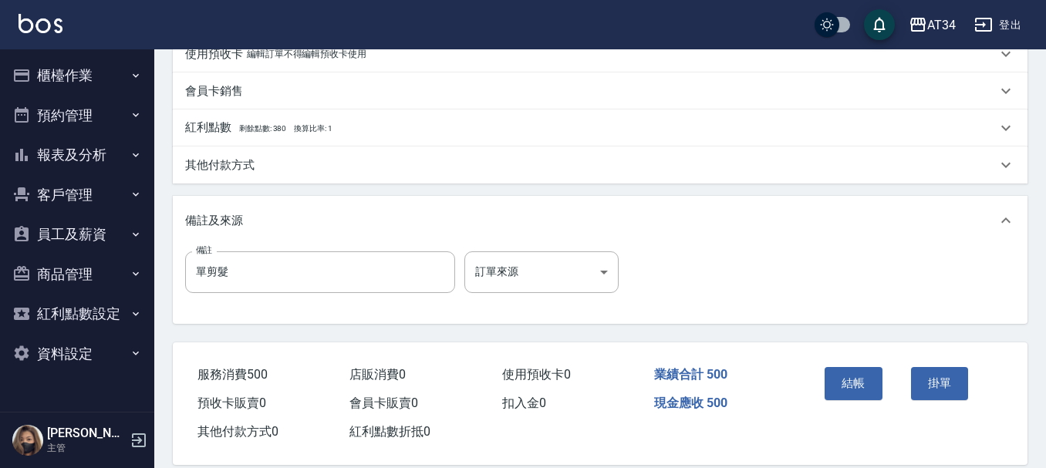
scroll to position [463, 0]
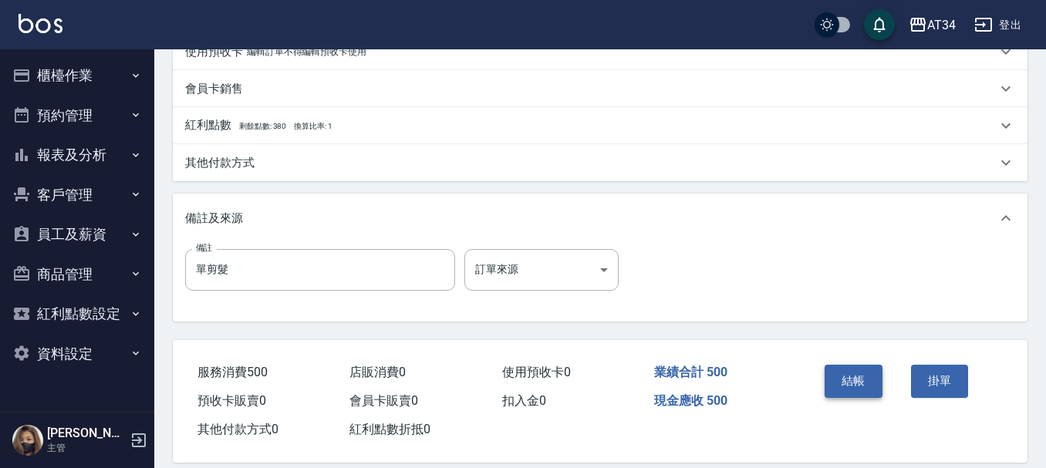
click at [835, 377] on button "結帳" at bounding box center [854, 381] width 58 height 32
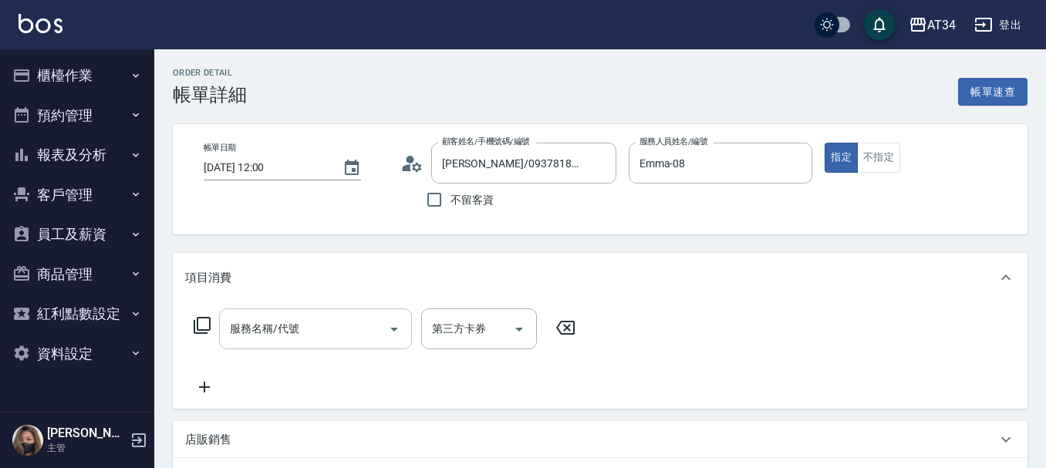
click at [264, 322] on div "服務名稱/代號 服務名稱/代號" at bounding box center [315, 329] width 193 height 41
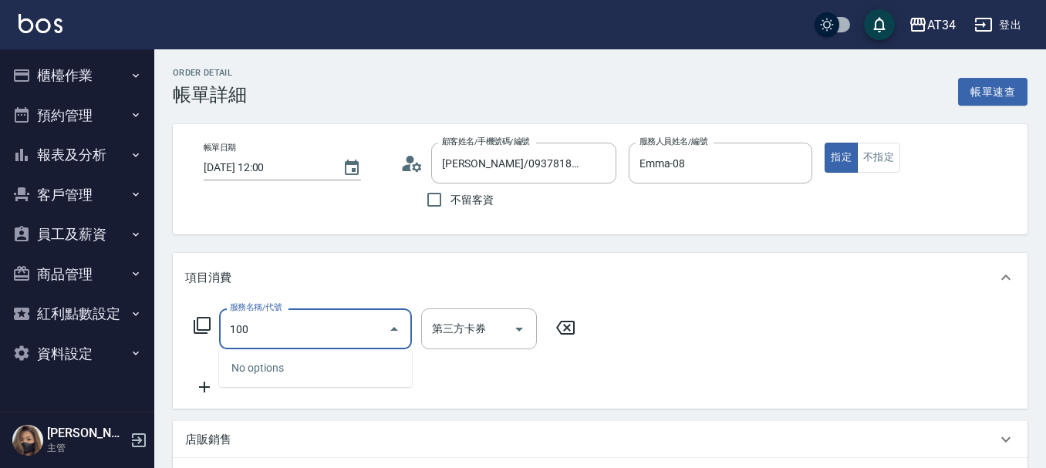
type input "1001"
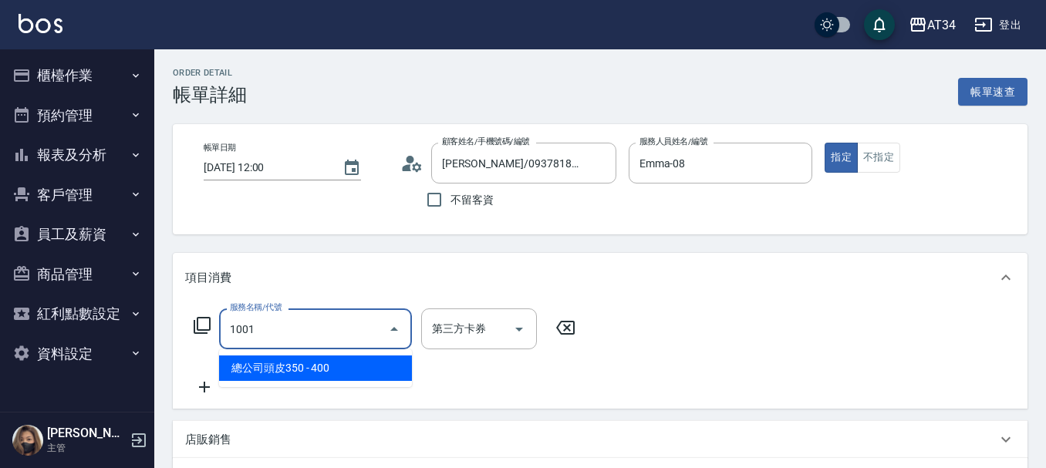
type input "40"
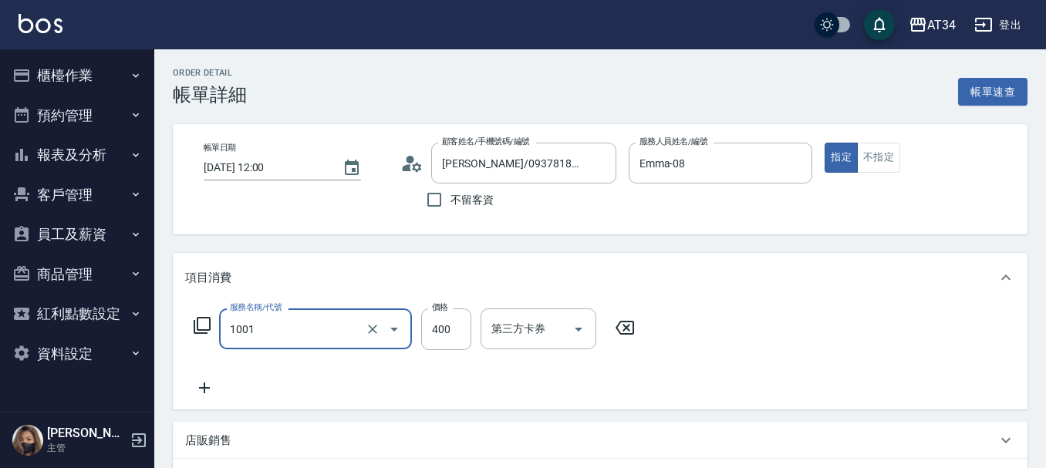
type input "總公司頭皮350(1001)"
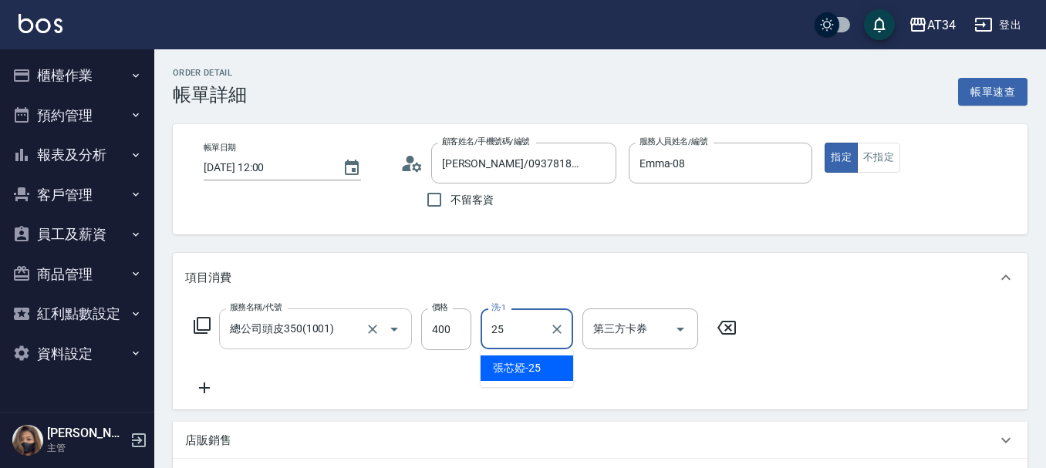
type input "張芯婭-25"
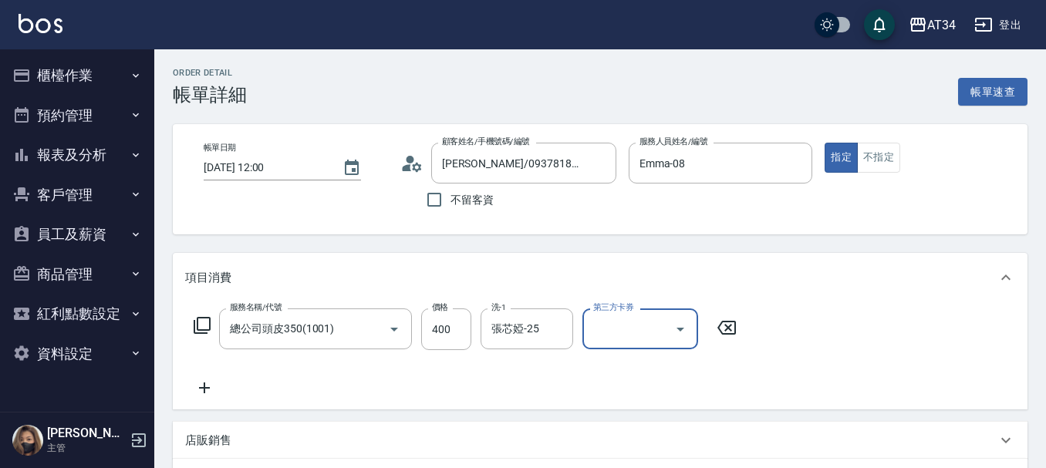
click at [203, 335] on icon at bounding box center [202, 325] width 19 height 19
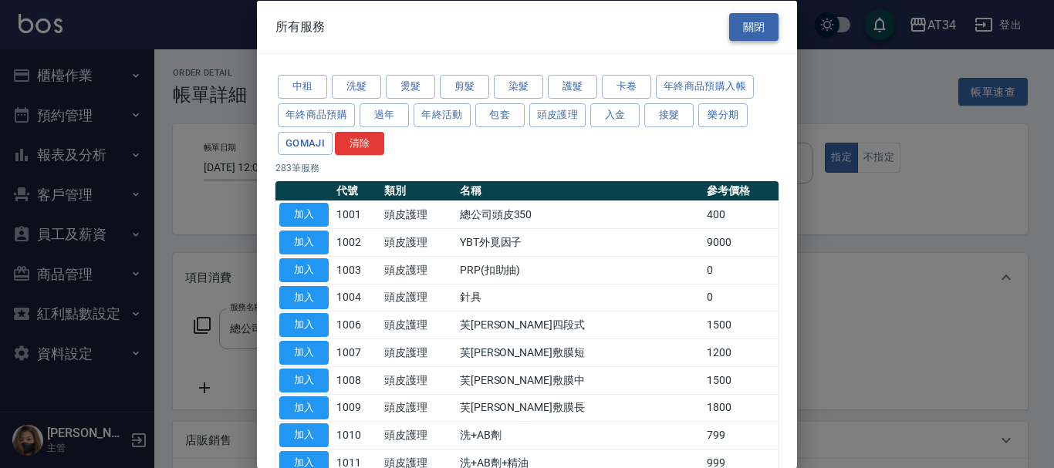
click at [748, 36] on button "關閉" at bounding box center [753, 26] width 49 height 29
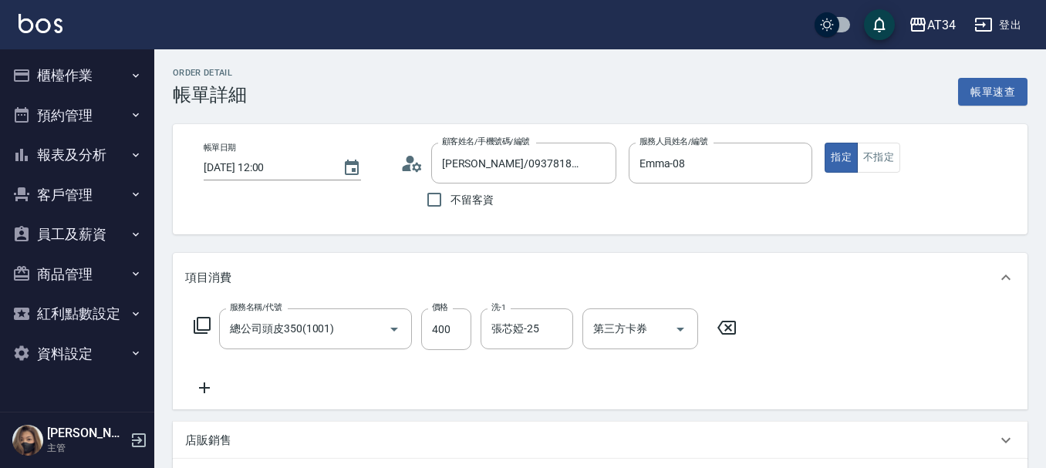
click at [206, 393] on icon at bounding box center [204, 388] width 39 height 19
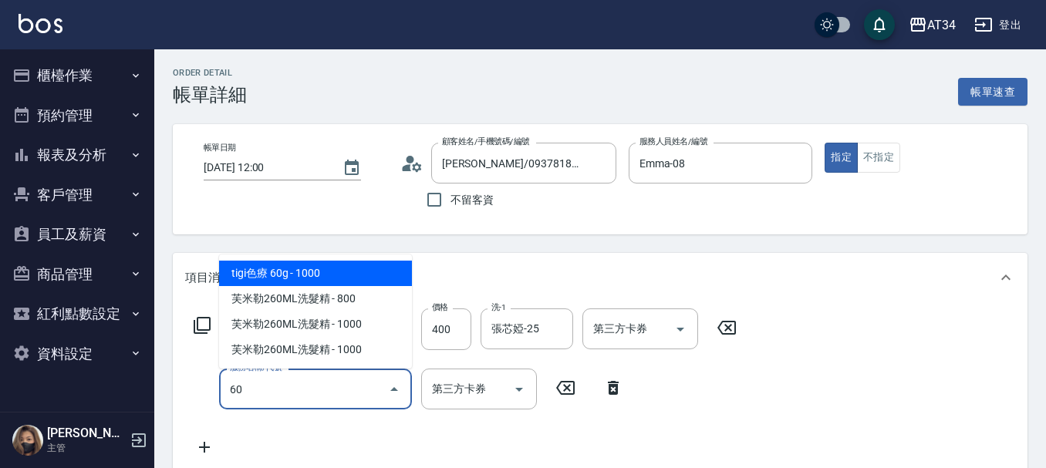
type input "602"
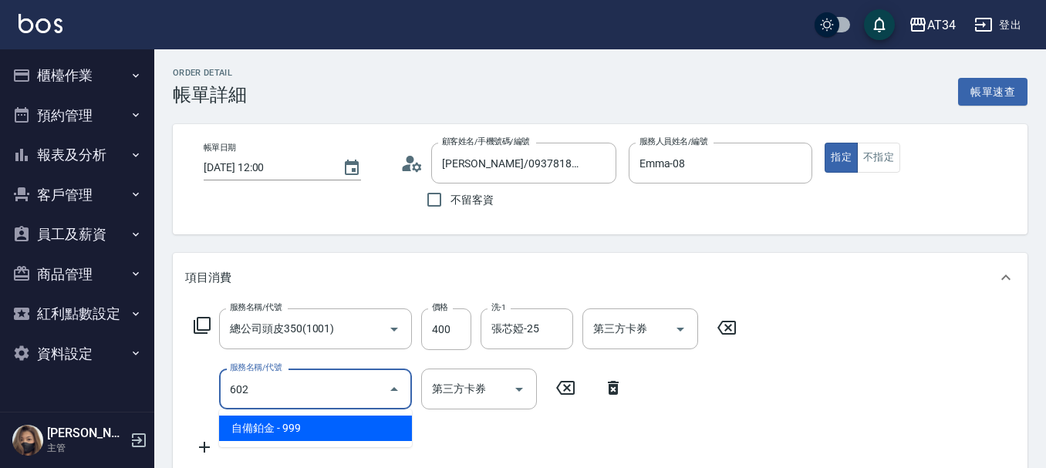
type input "130"
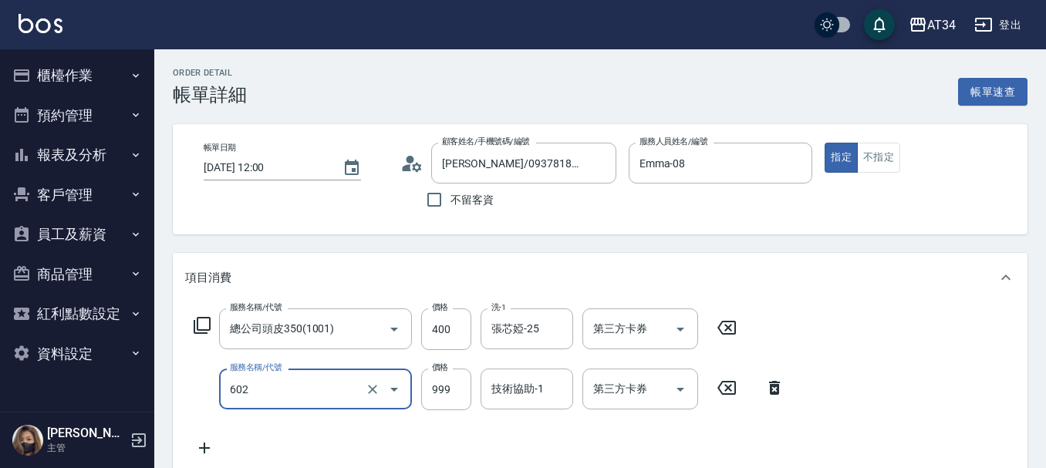
type input "自備鉑金(602)"
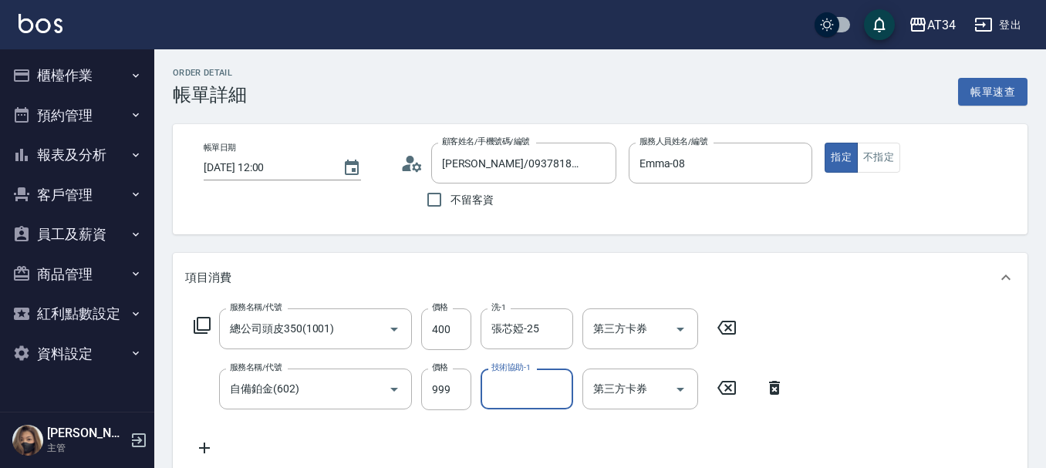
click at [209, 448] on icon at bounding box center [204, 448] width 39 height 19
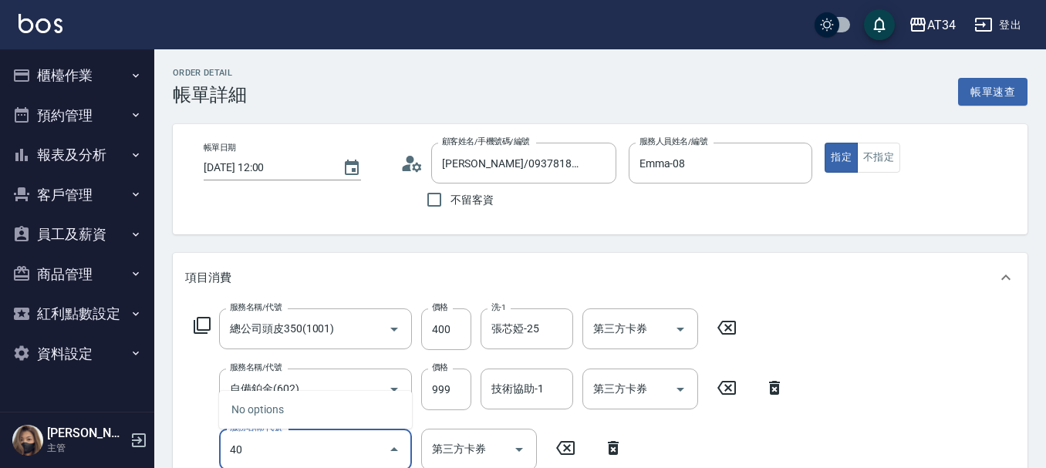
type input "401"
type input "160"
type input "剪髮(401)"
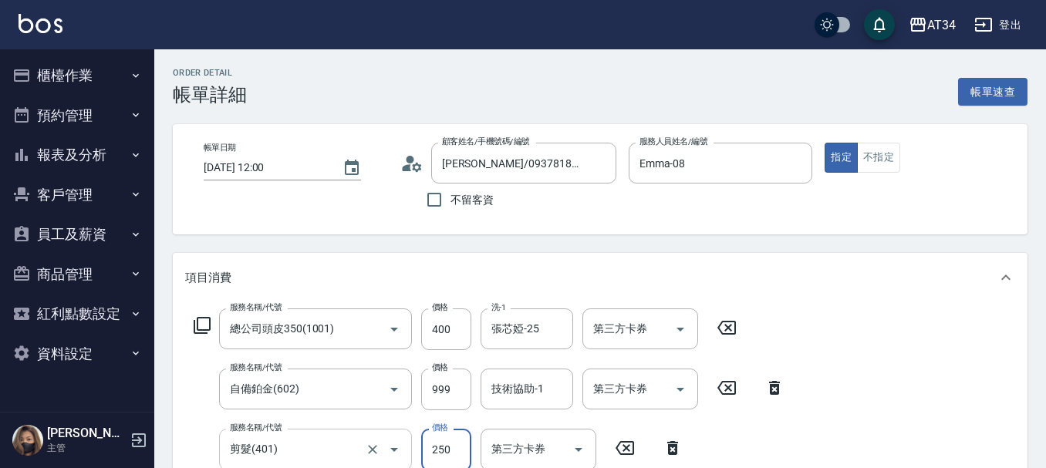
scroll to position [3, 0]
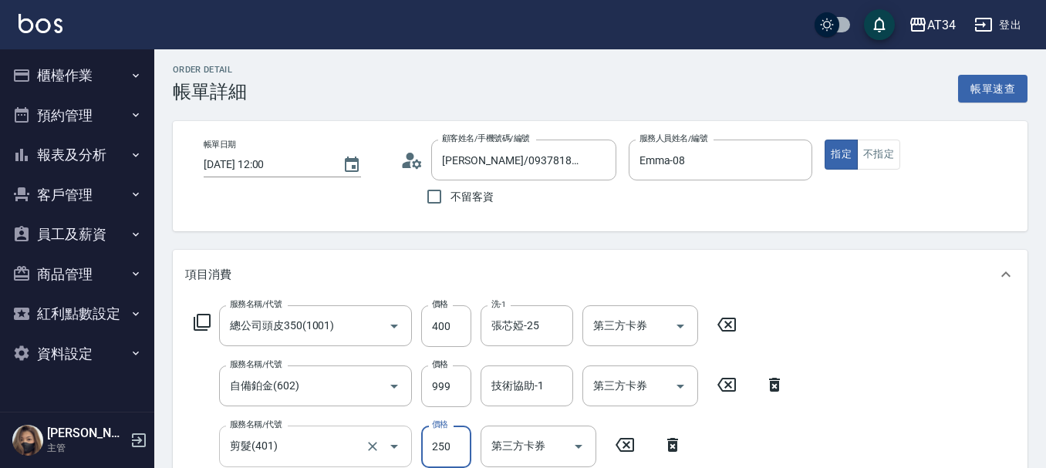
type input "0"
type input "130"
type input "1"
type input "140"
type input "100"
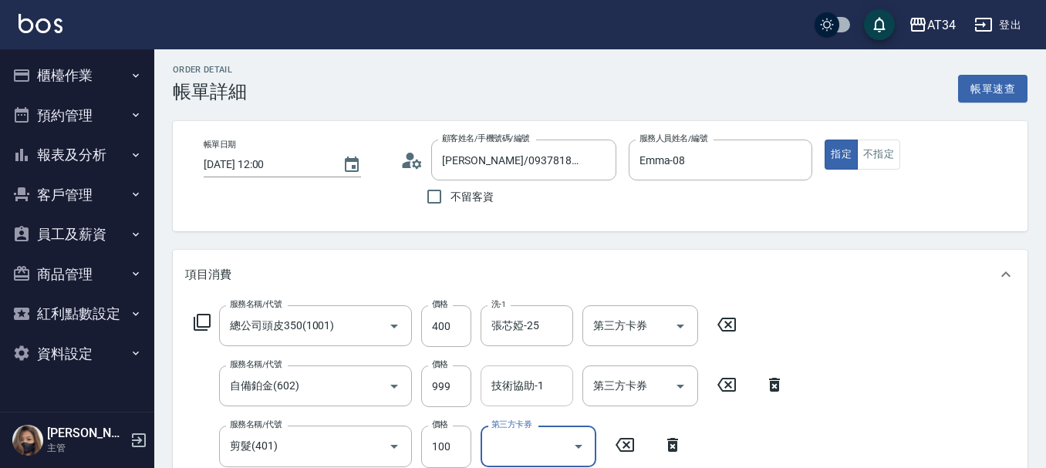
click at [511, 379] on div "技術協助-1 技術協助-1" at bounding box center [527, 386] width 93 height 41
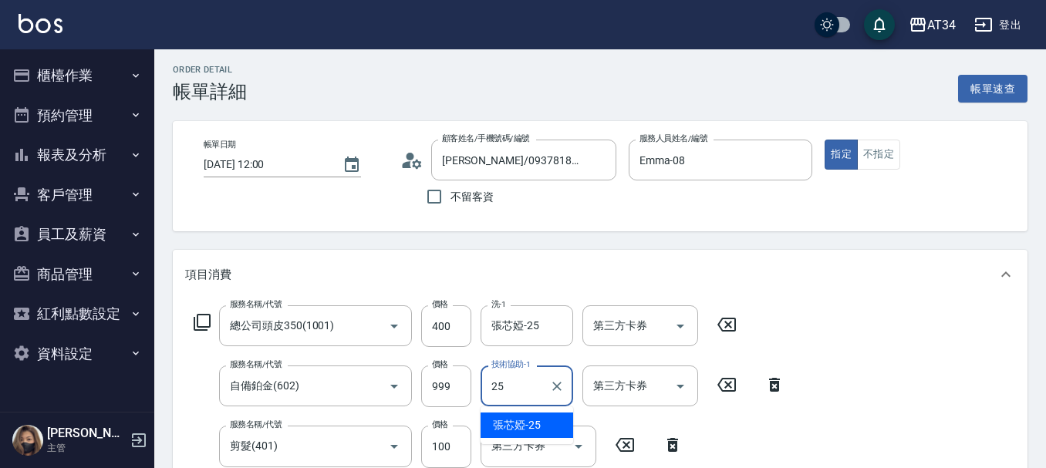
type input "張芯婭-25"
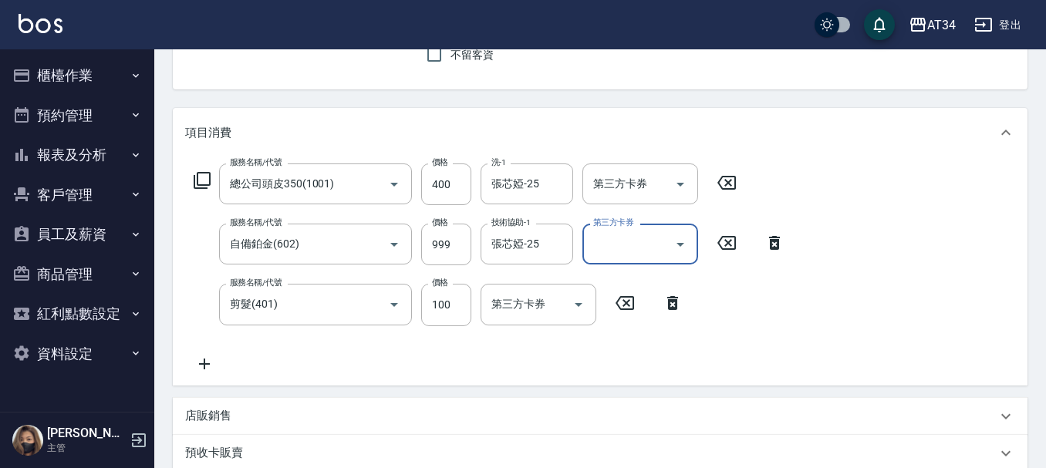
scroll to position [141, 0]
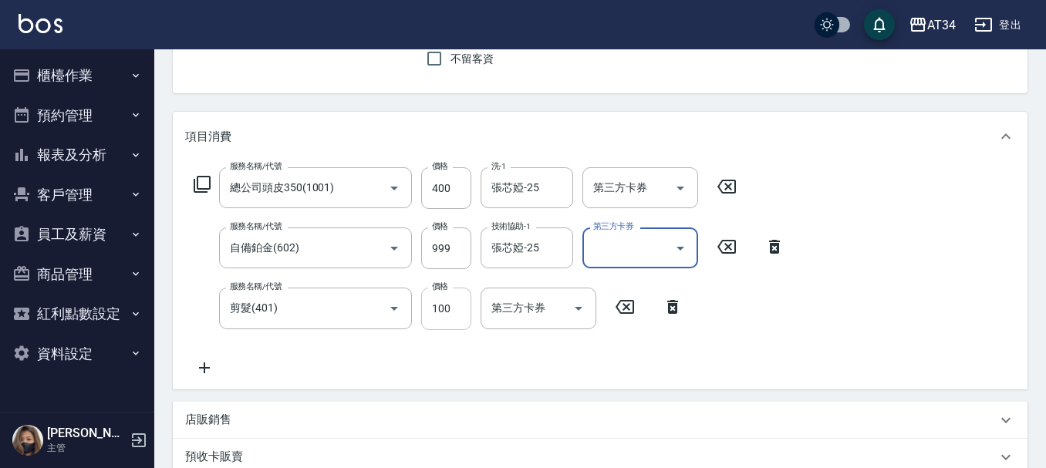
click at [446, 312] on input "100" at bounding box center [446, 309] width 50 height 42
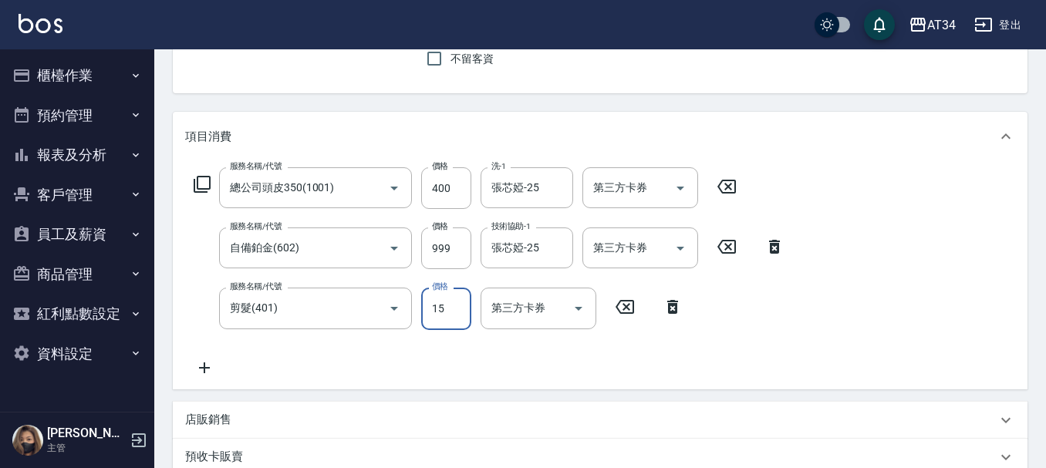
type input "150"
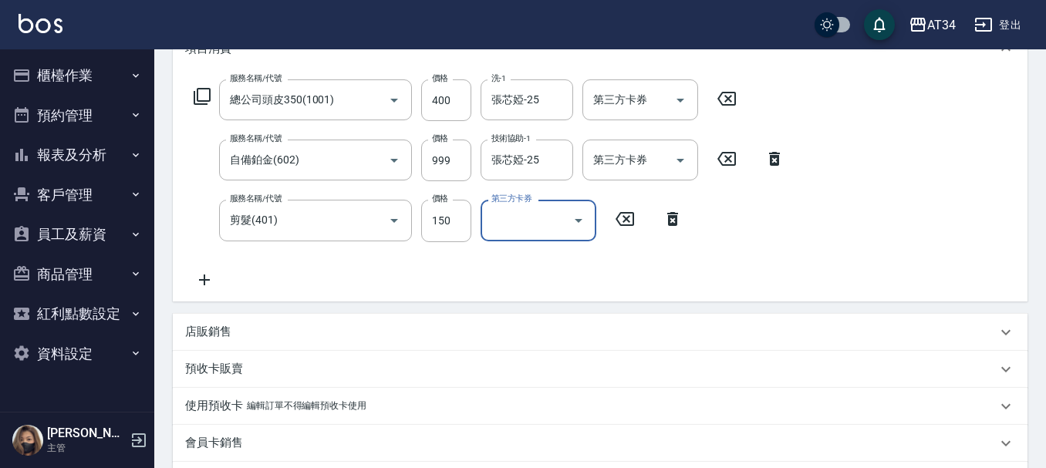
scroll to position [604, 0]
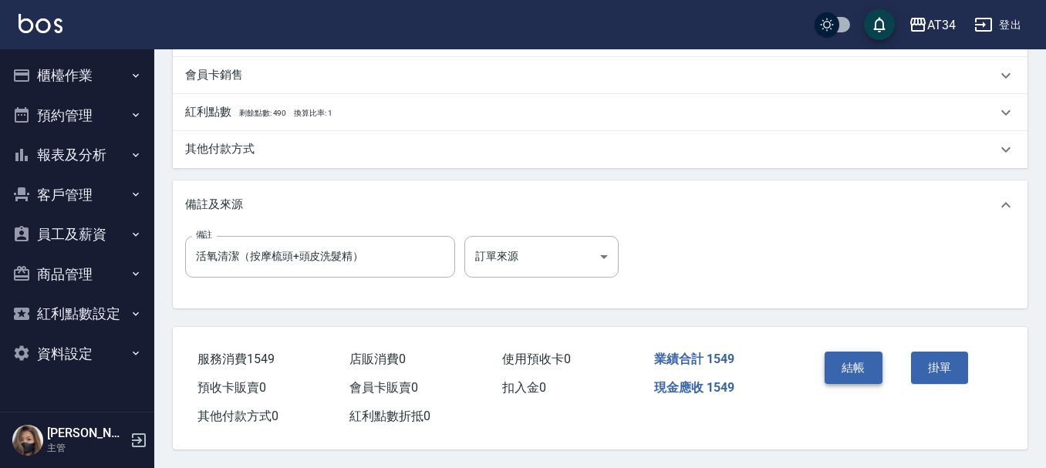
click at [840, 356] on button "結帳" at bounding box center [854, 368] width 58 height 32
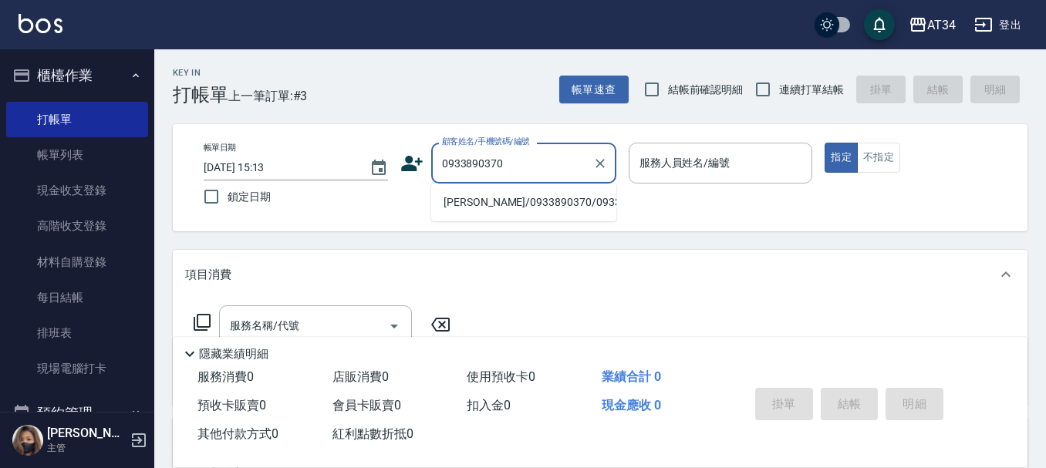
click at [494, 205] on li "[PERSON_NAME]/0933890370/0933890370" at bounding box center [523, 202] width 185 height 25
type input "[PERSON_NAME]/0933890370/0933890370"
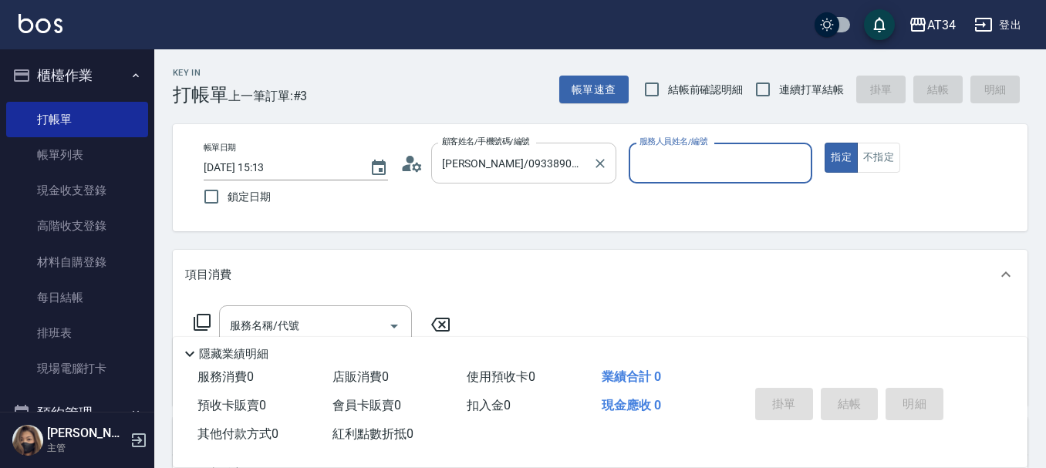
type input "Randol-01"
click at [416, 165] on icon at bounding box center [416, 166] width 9 height 9
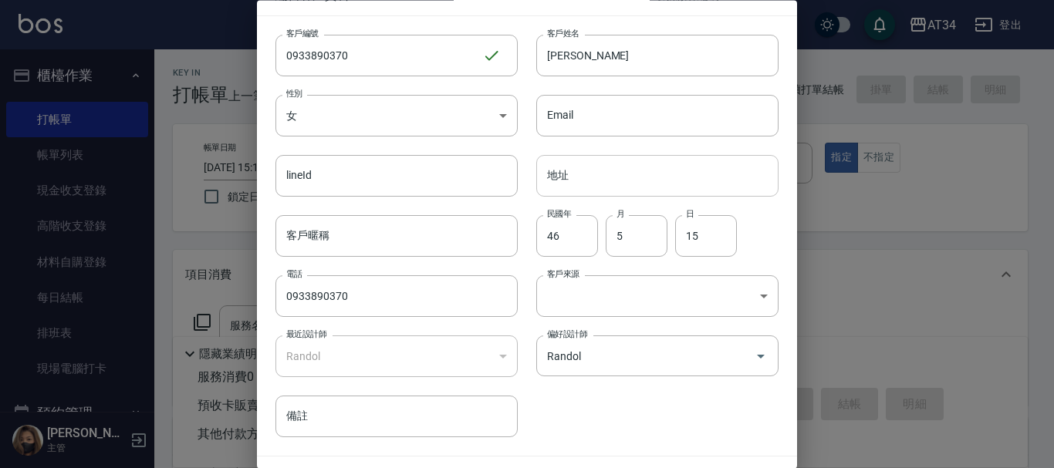
scroll to position [66, 0]
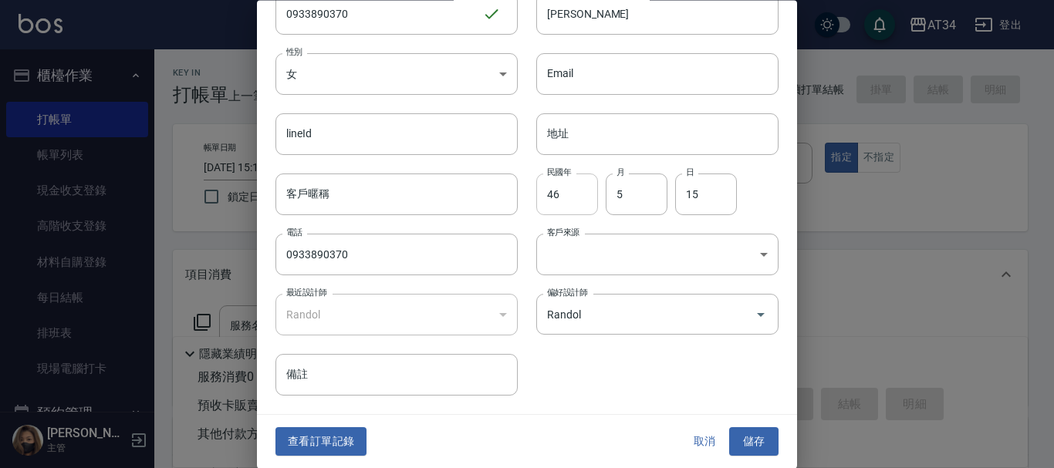
click at [542, 192] on input "46" at bounding box center [567, 195] width 62 height 42
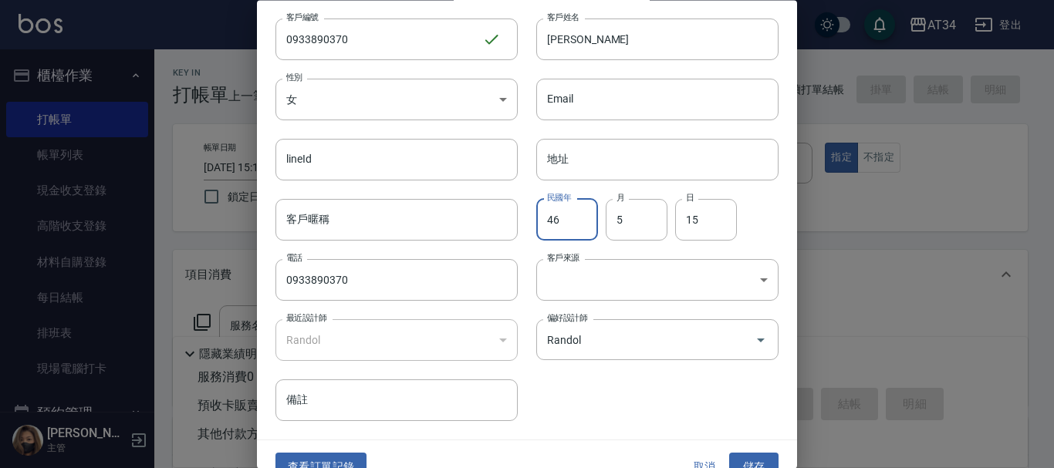
scroll to position [0, 0]
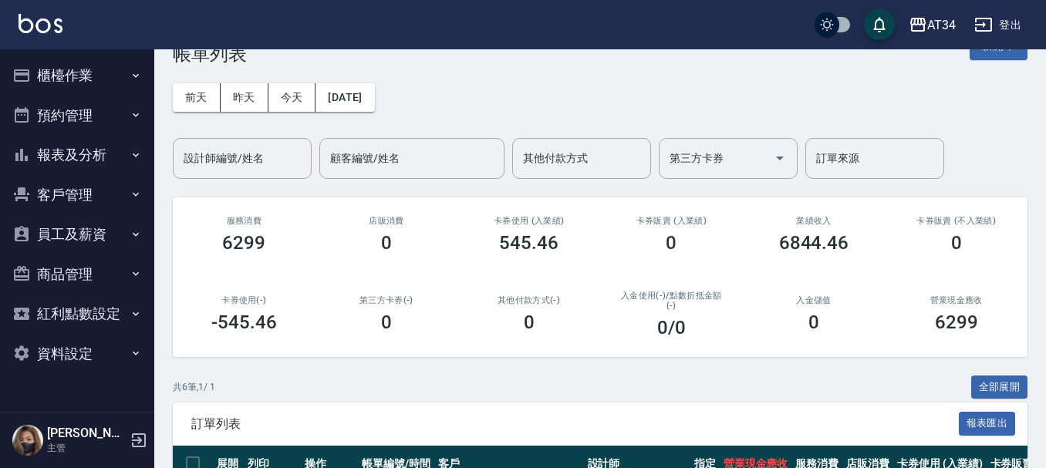
scroll to position [40, 0]
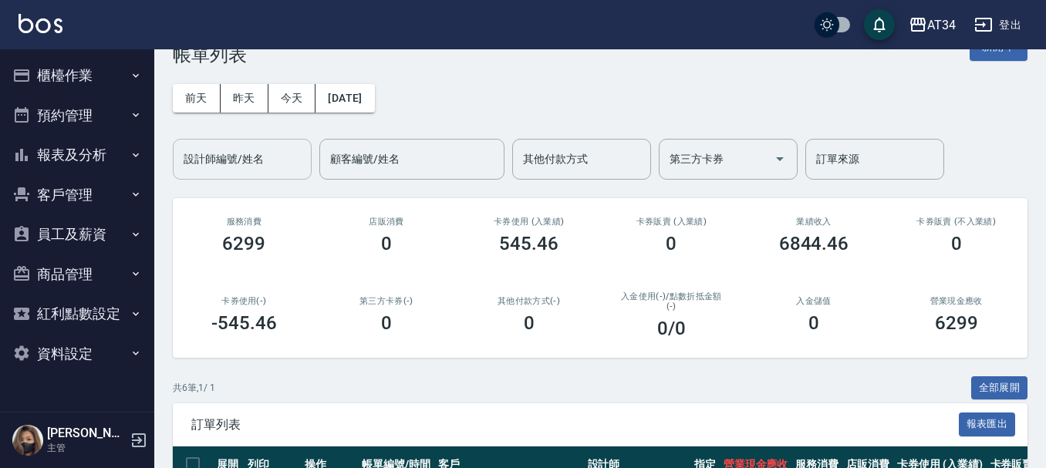
click at [278, 150] on input "設計師編號/姓名" at bounding box center [242, 159] width 125 height 27
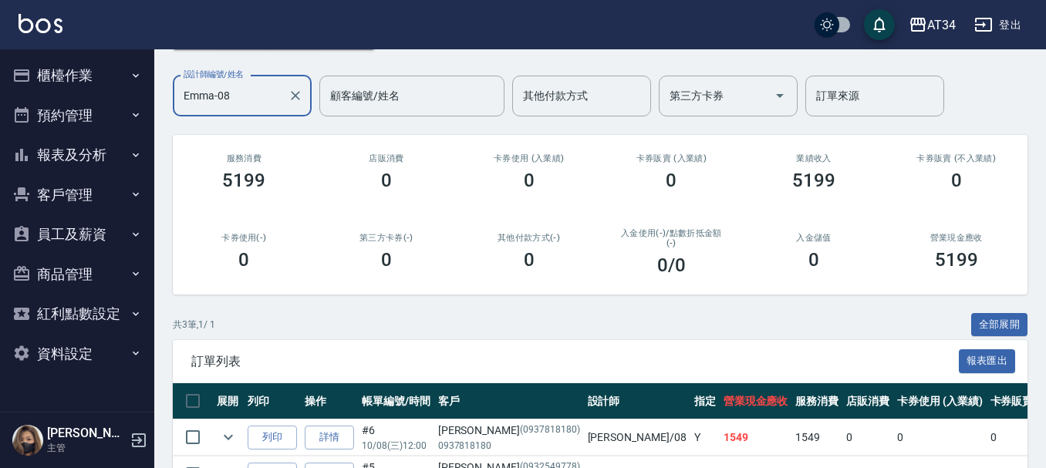
scroll to position [0, 0]
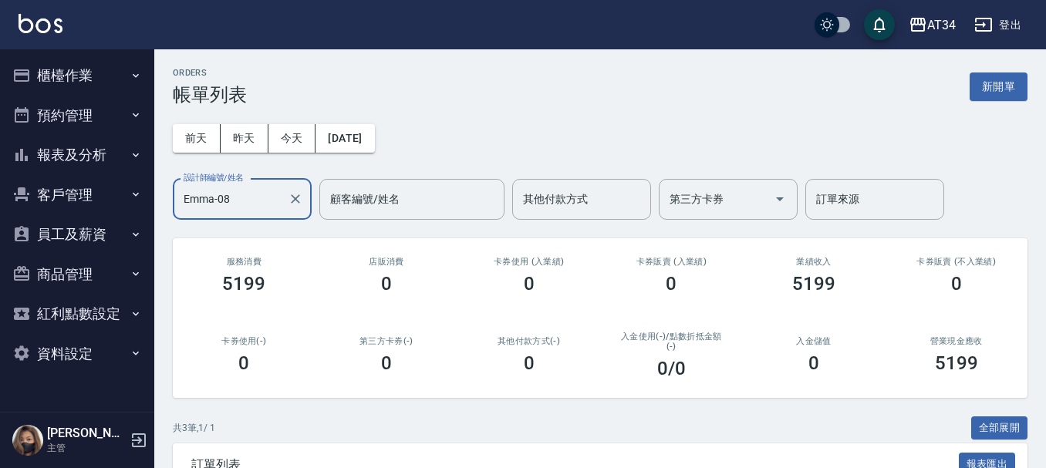
type input "Emma-08"
click at [102, 173] on button "報表及分析" at bounding box center [77, 155] width 142 height 40
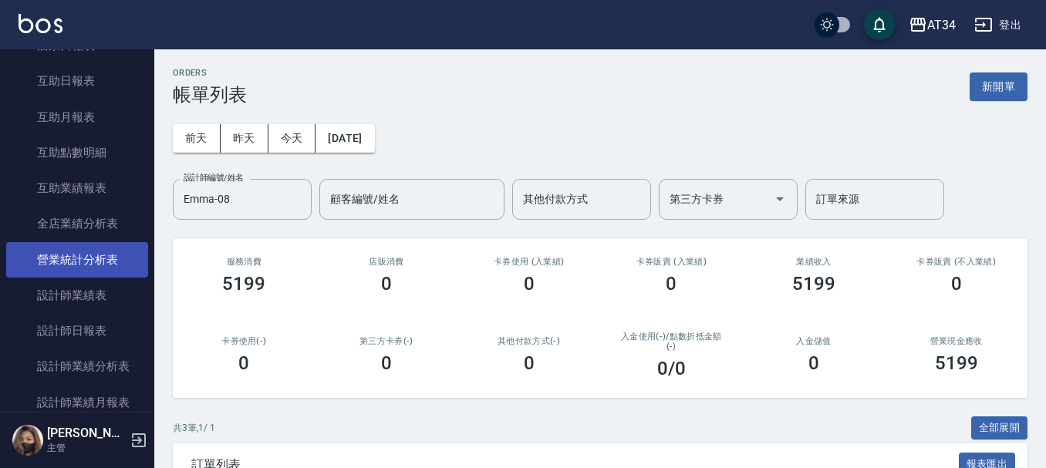
scroll to position [231, 0]
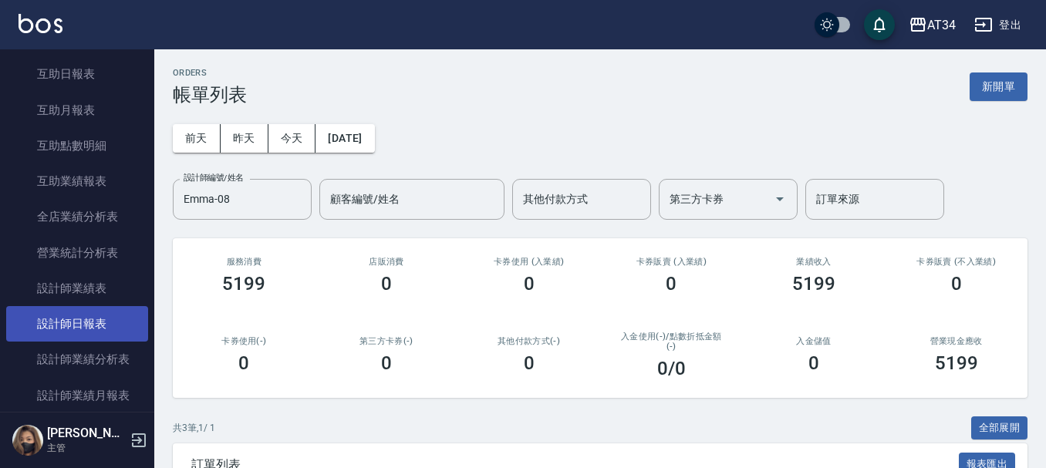
click at [112, 315] on link "設計師日報表" at bounding box center [77, 323] width 142 height 35
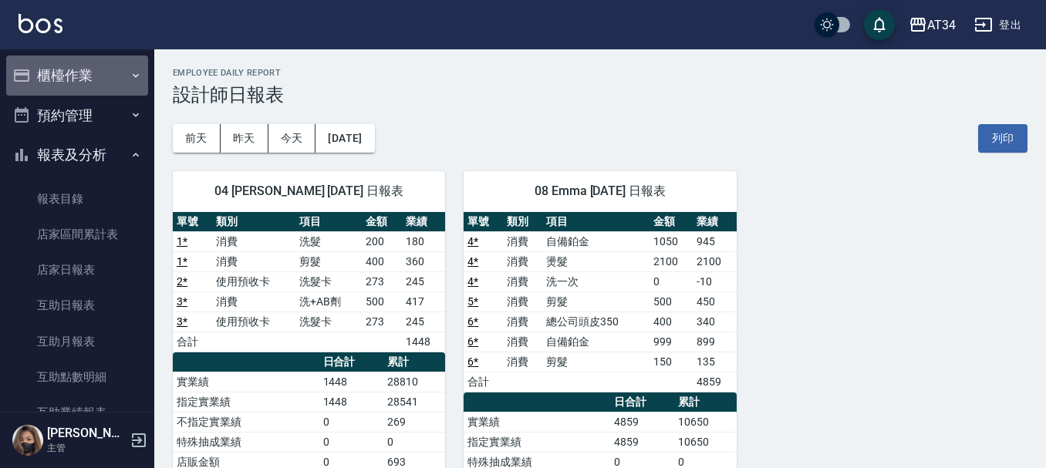
click at [88, 71] on button "櫃檯作業" at bounding box center [77, 76] width 142 height 40
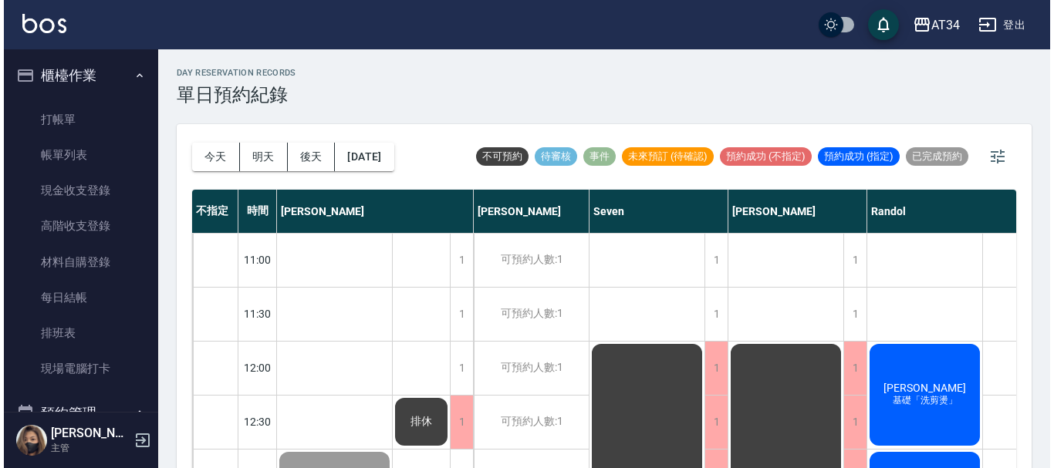
scroll to position [670, 271]
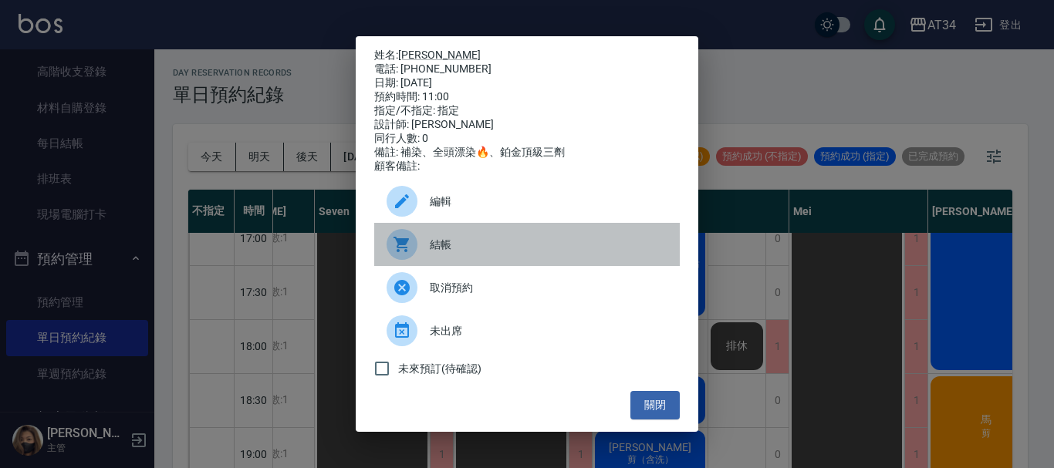
click at [614, 253] on span "結帳" at bounding box center [549, 245] width 238 height 16
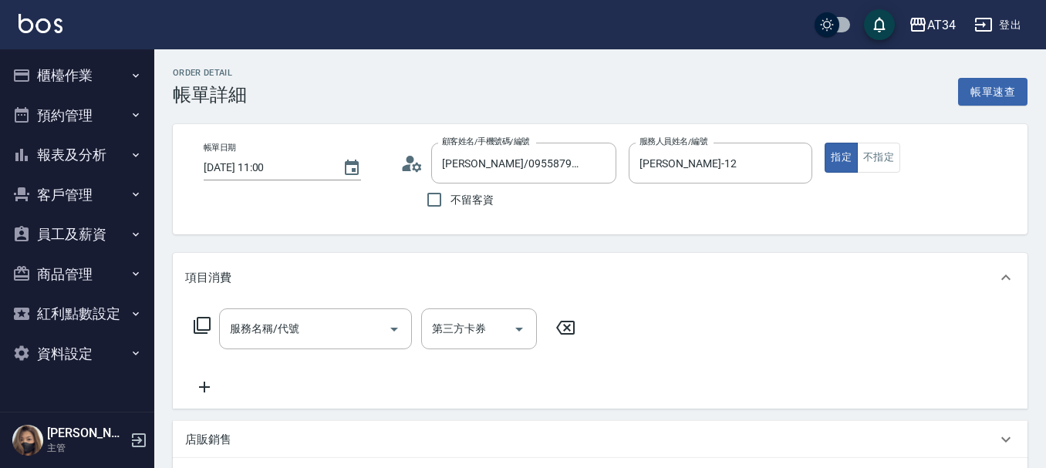
click at [382, 309] on div at bounding box center [393, 329] width 23 height 41
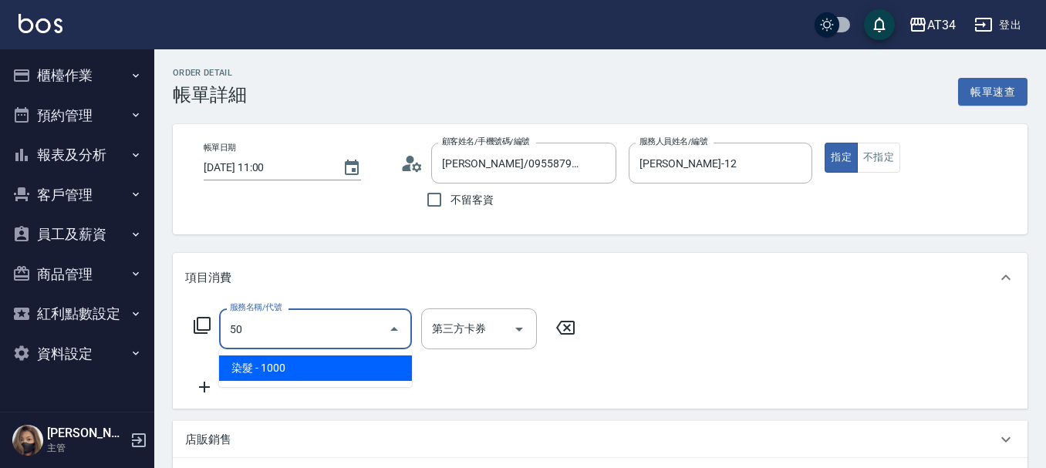
type input "501"
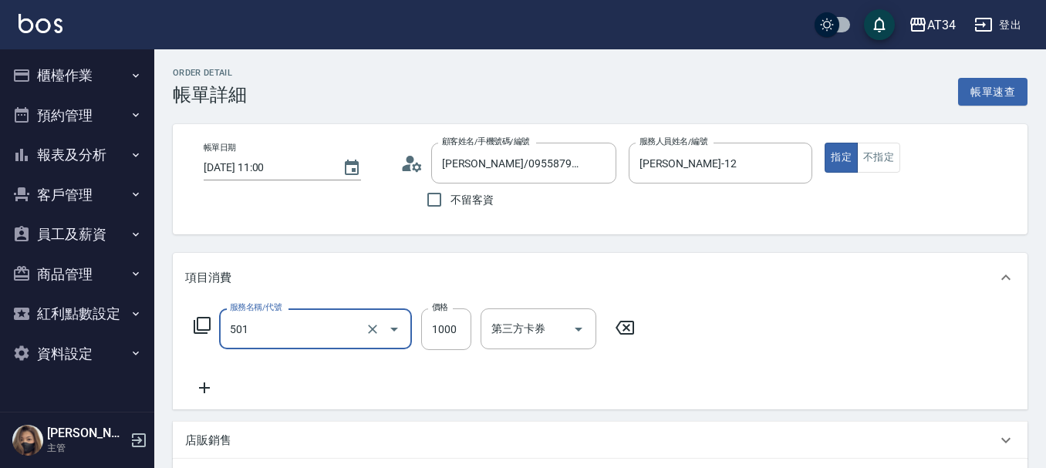
type input "100"
type input "染髮(501)"
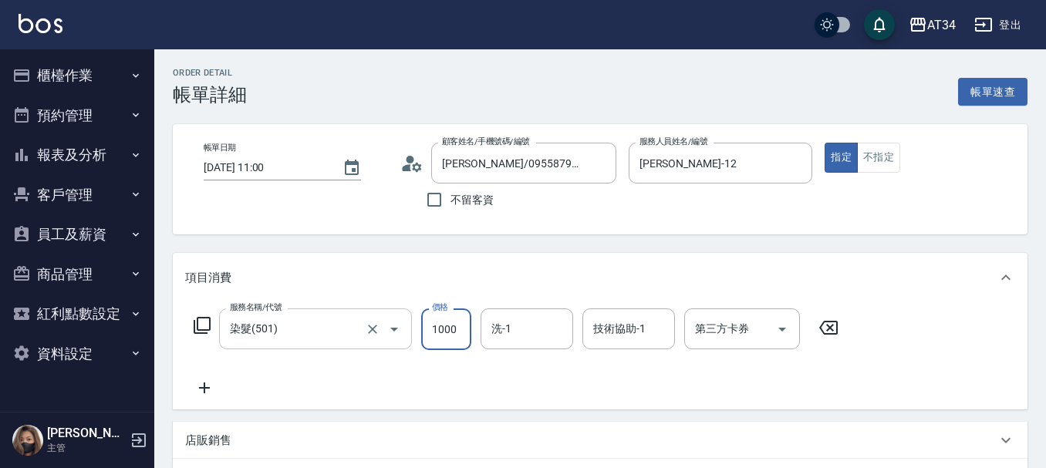
type input "1"
type input "0"
type input "199"
type input "10"
type input "1999"
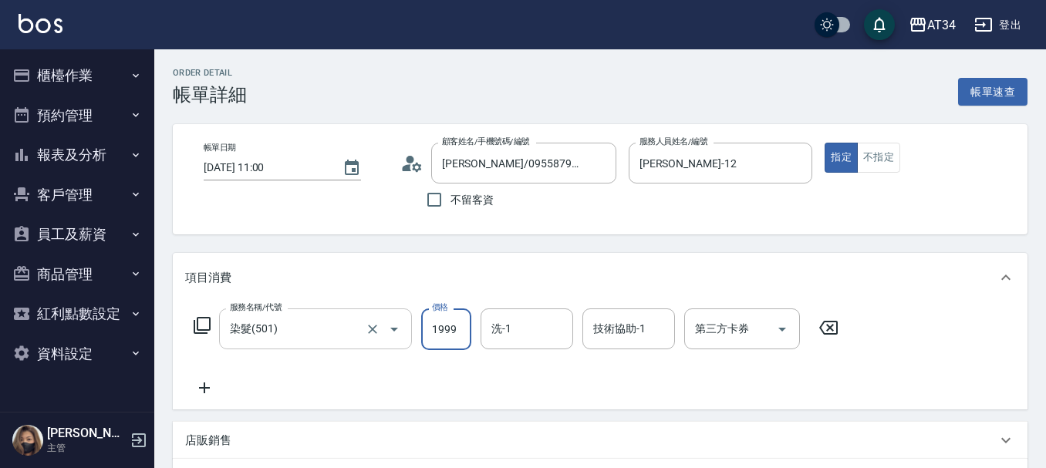
type input "190"
type input "1999"
click at [213, 394] on icon at bounding box center [204, 388] width 39 height 19
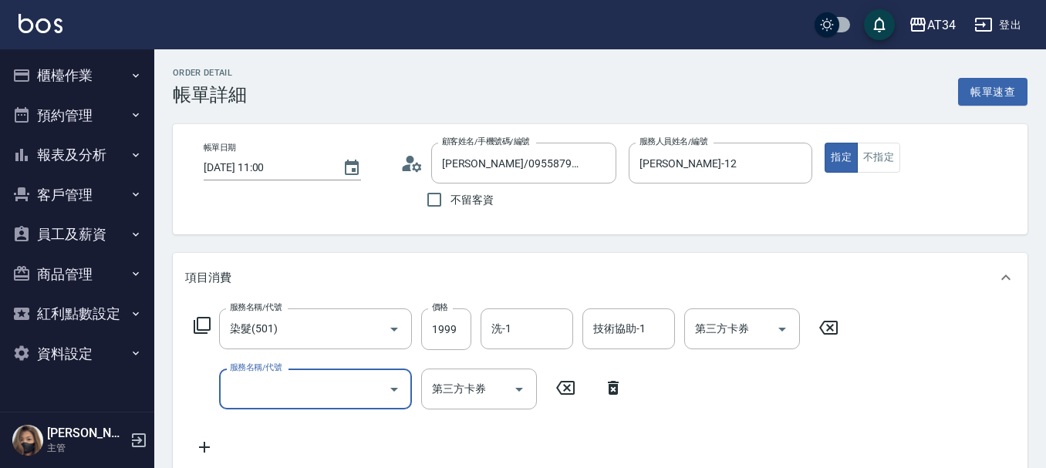
click at [241, 393] on input "服務名稱/代號" at bounding box center [304, 389] width 156 height 27
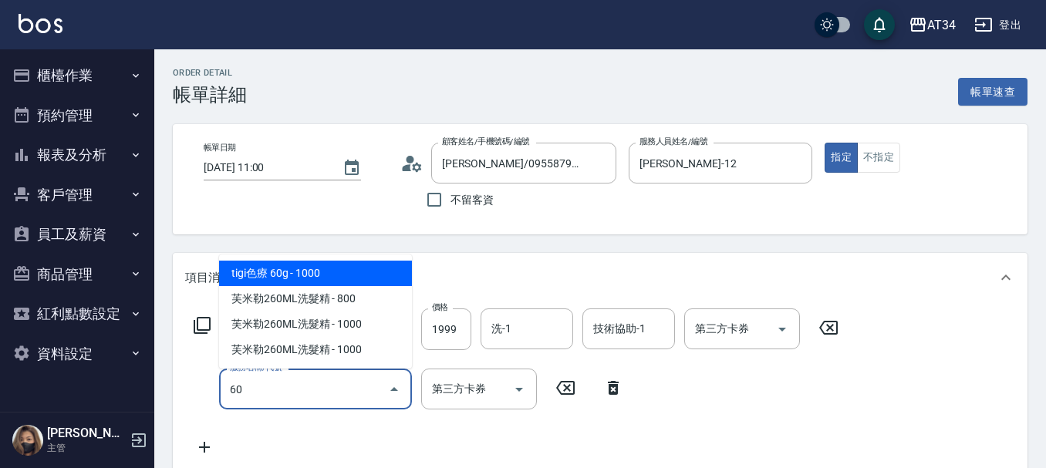
type input "601"
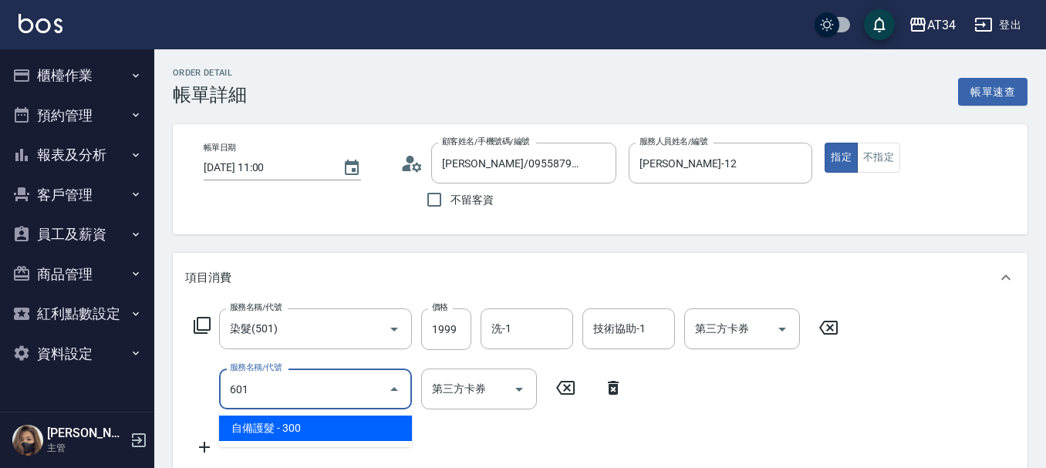
type input "220"
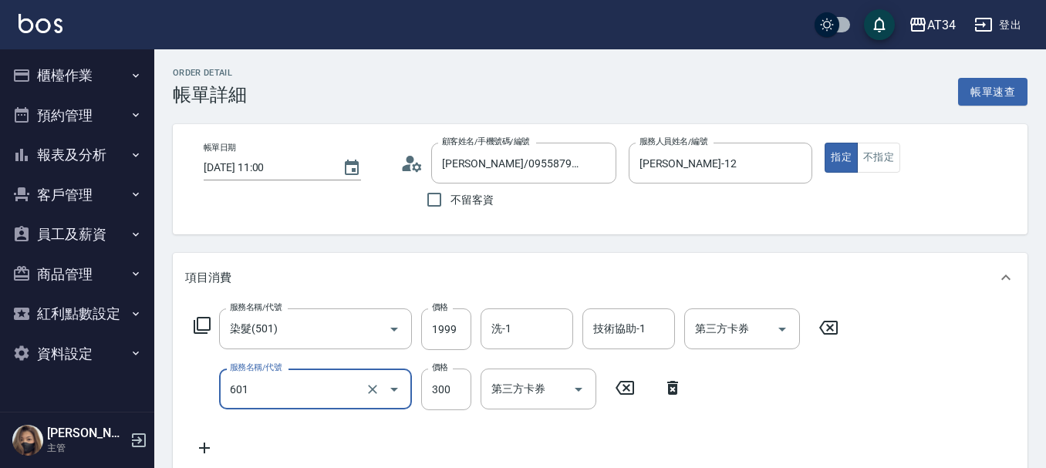
type input "自備護髮(601)"
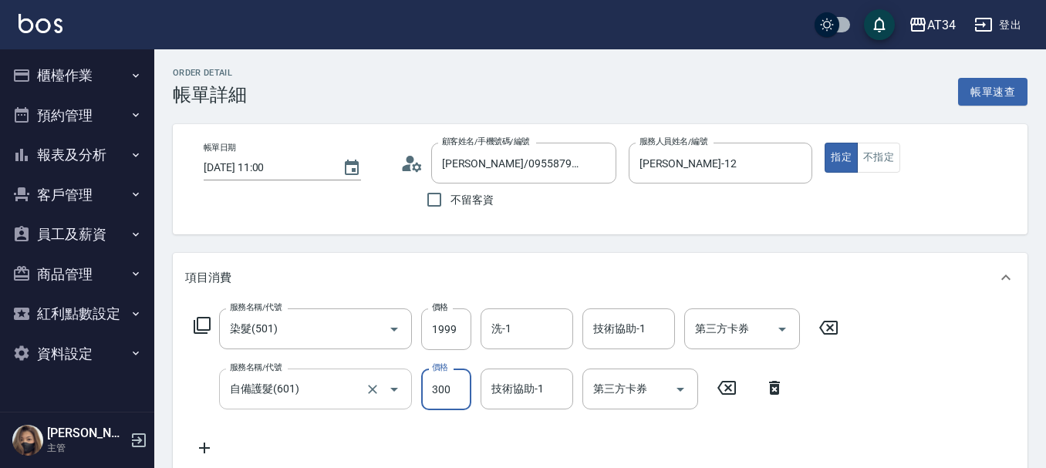
type input "1"
type input "200"
type input "180"
type input "210"
type input "1800"
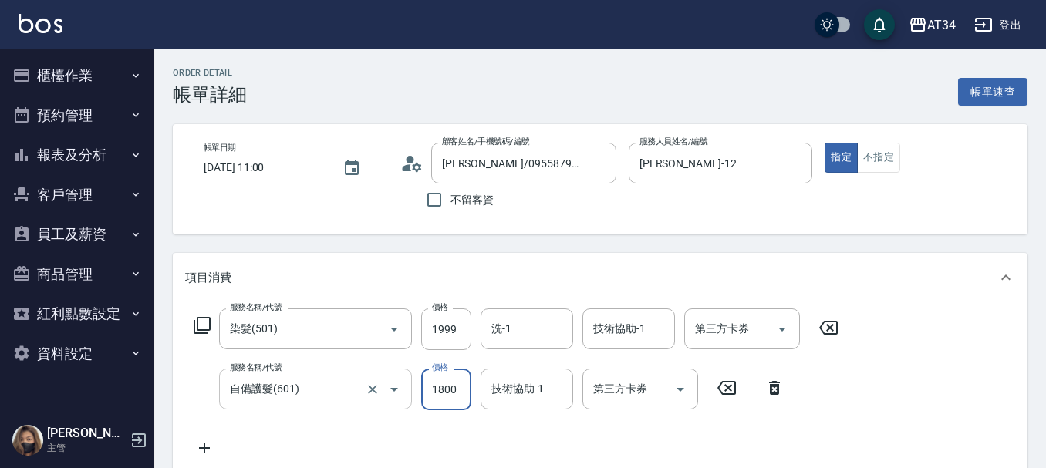
type input "370"
type input "1800"
click at [214, 449] on icon at bounding box center [204, 448] width 39 height 19
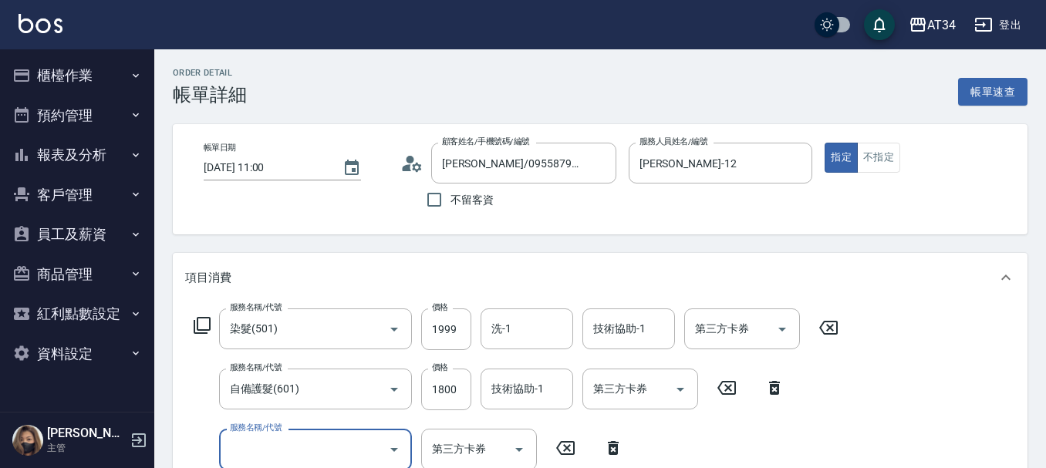
click at [238, 449] on input "服務名稱/代號" at bounding box center [304, 449] width 156 height 27
type input "Q"
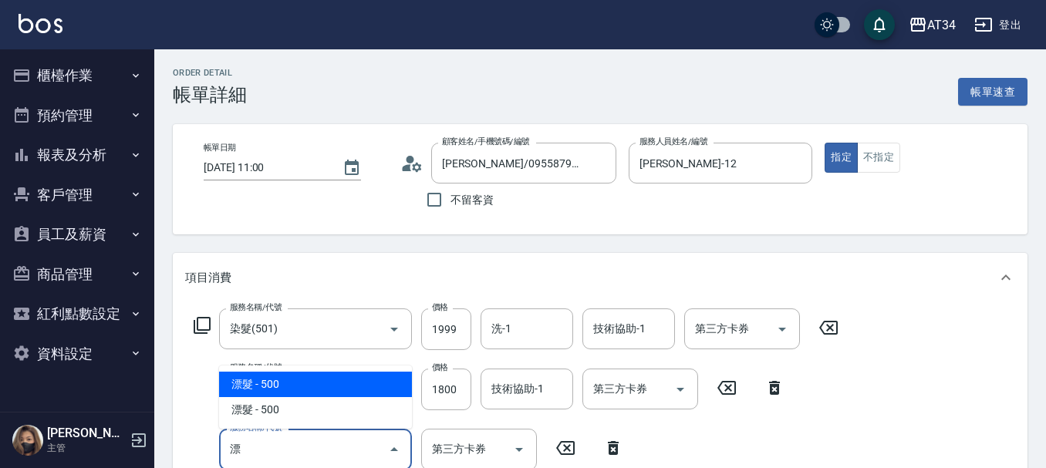
type input "漂髮(502)"
type input "420"
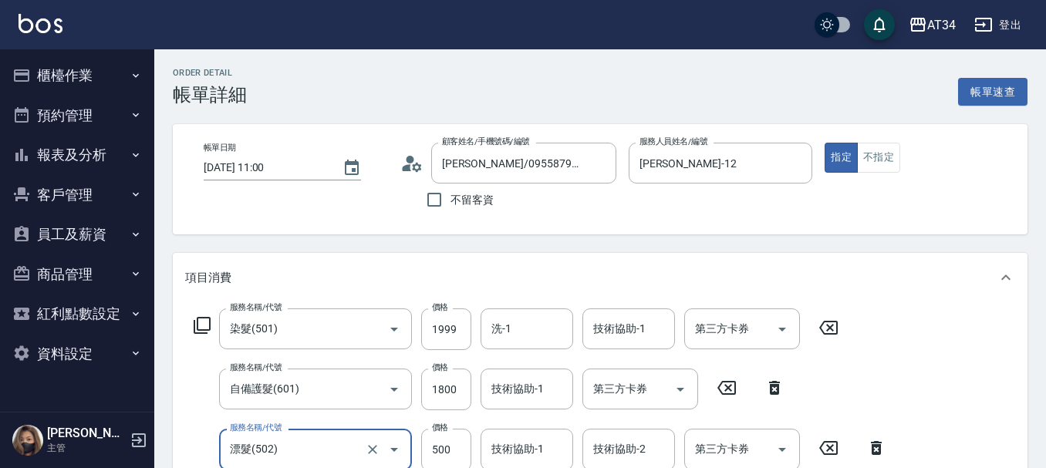
type input "漂髮(502)"
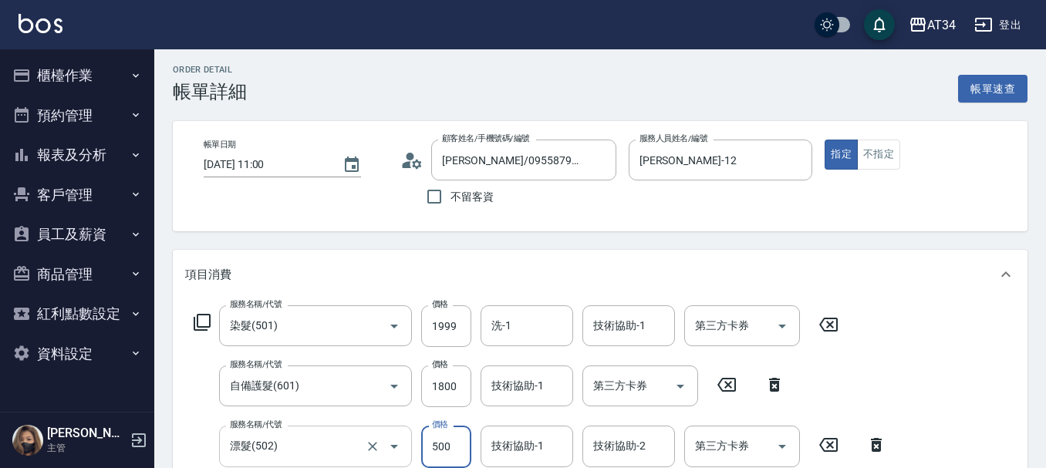
type input "1"
type input "380"
type input "150"
type input "390"
type input "1500"
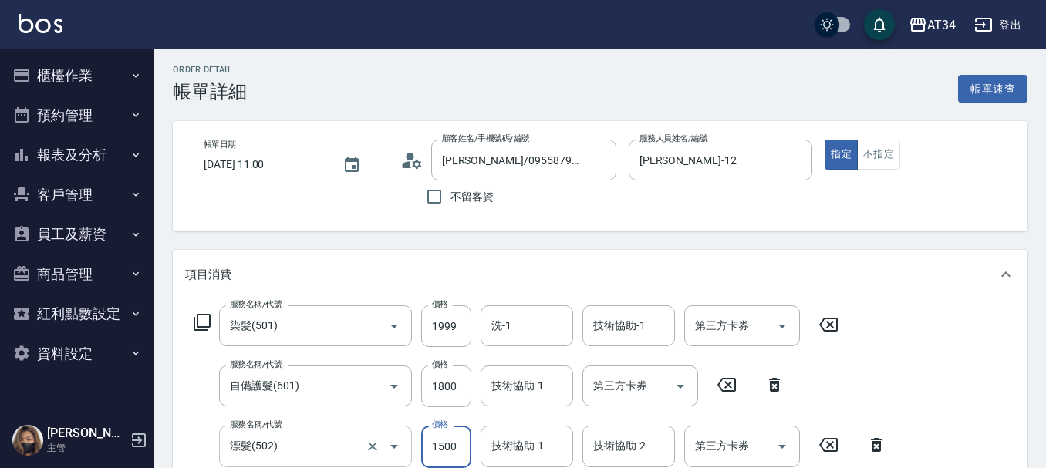
type input "520"
type input "1500"
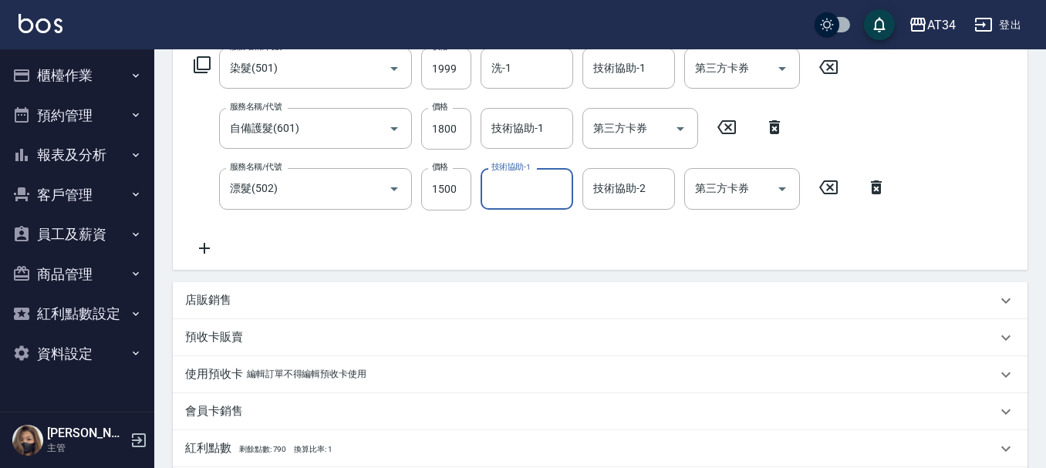
scroll to position [235, 0]
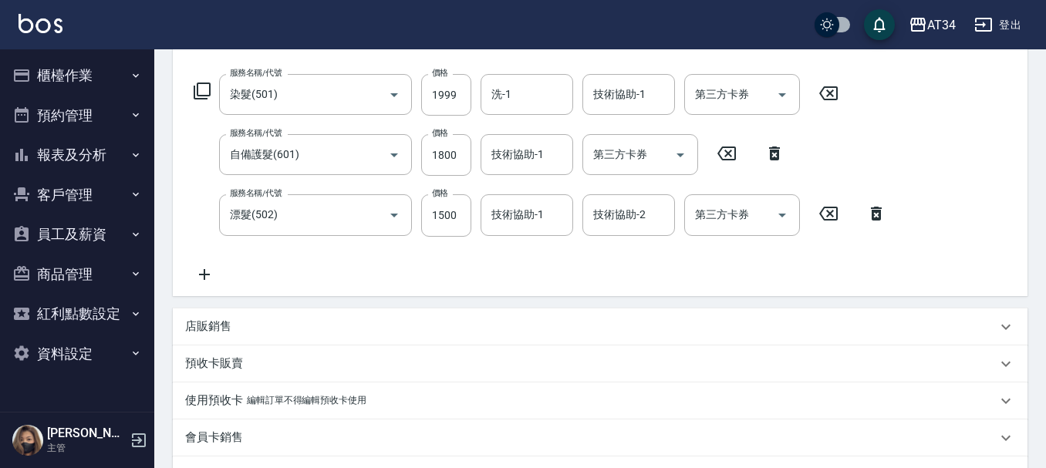
click at [224, 329] on p "店販銷售" at bounding box center [208, 327] width 46 height 16
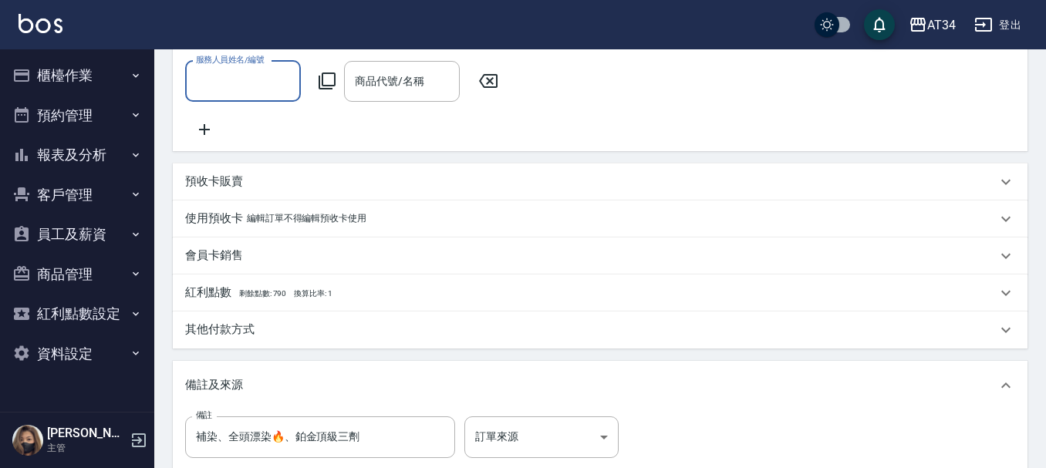
scroll to position [543, 0]
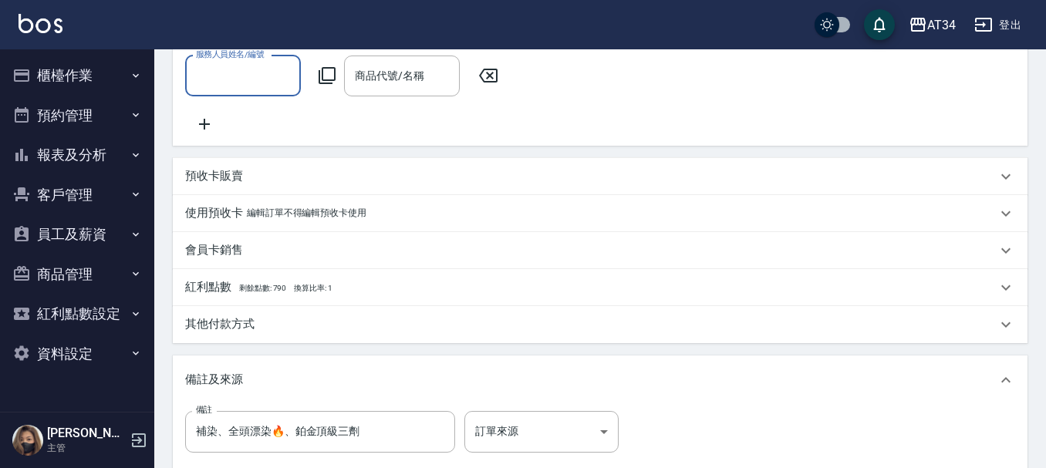
click at [225, 332] on p "其他付款方式" at bounding box center [219, 324] width 69 height 16
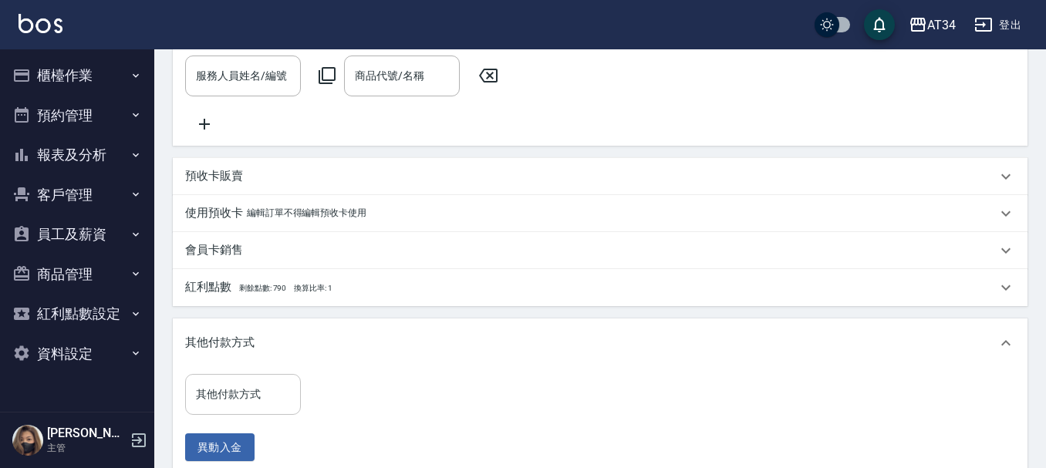
click at [224, 393] on input "其他付款方式" at bounding box center [243, 394] width 102 height 27
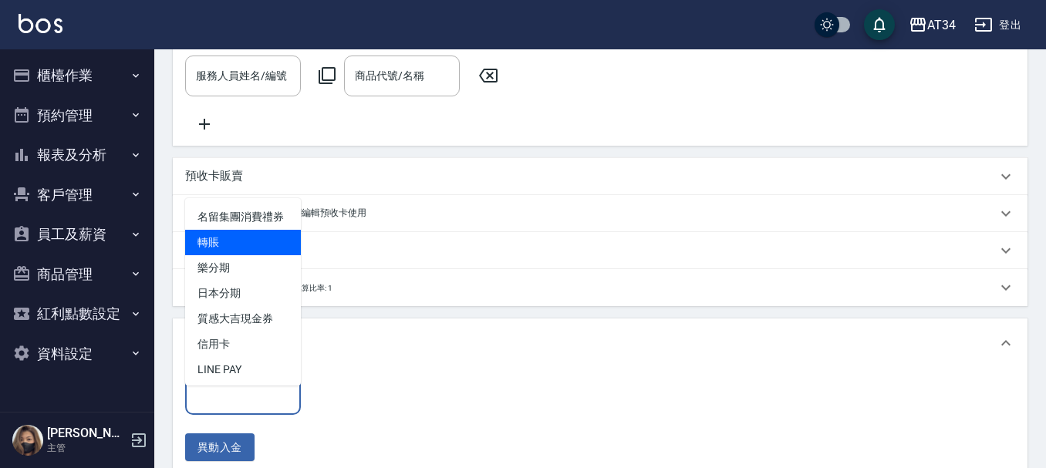
click at [234, 255] on span "轉賬" at bounding box center [243, 242] width 116 height 25
type input "轉賬"
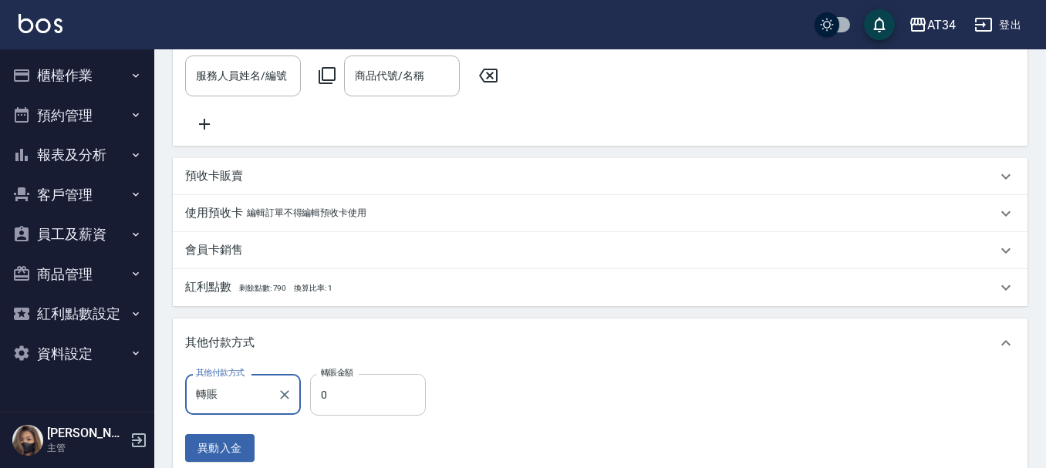
click at [343, 405] on input "0" at bounding box center [368, 395] width 116 height 42
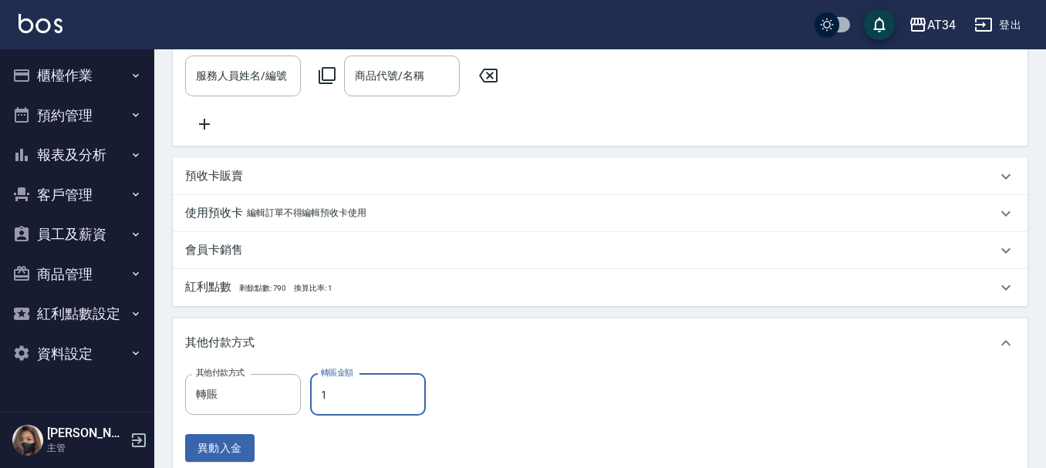
type input "12"
type input "510"
type input "1299"
type input "400"
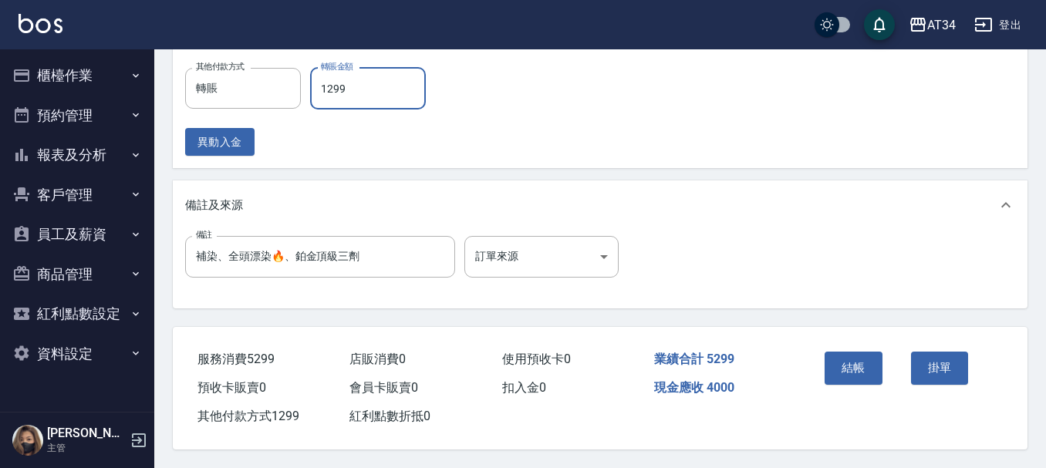
scroll to position [868, 0]
type input "1299"
click at [845, 359] on button "結帳" at bounding box center [854, 368] width 58 height 32
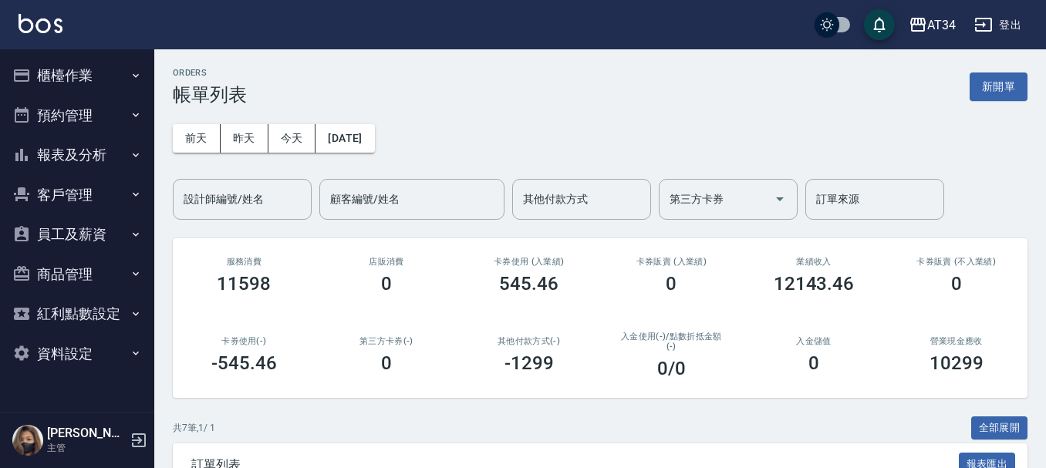
click at [845, 359] on div "0" at bounding box center [814, 364] width 106 height 22
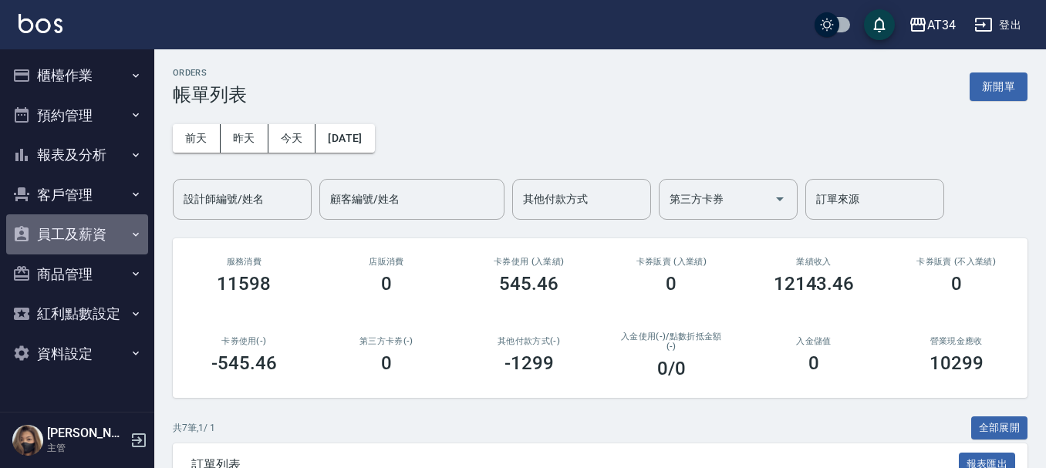
click at [22, 235] on icon "button" at bounding box center [22, 233] width 14 height 15
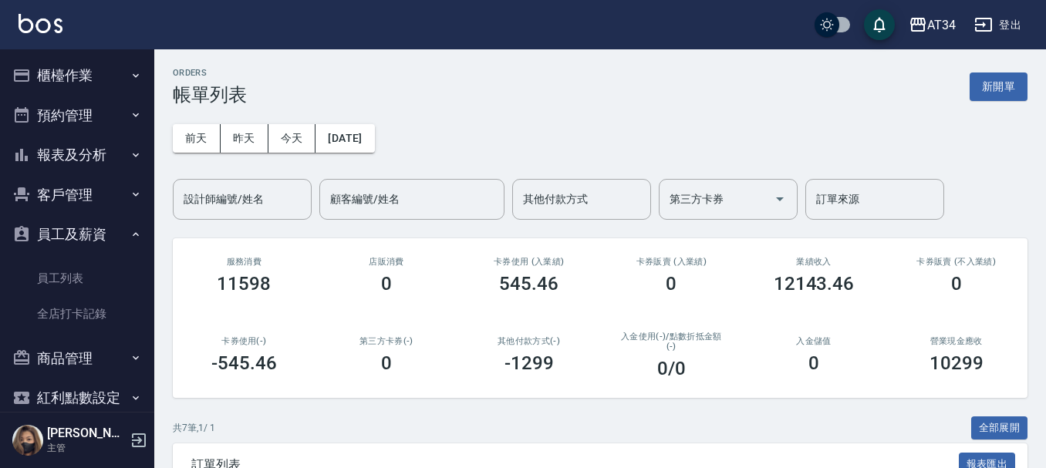
click at [47, 224] on button "員工及薪資" at bounding box center [77, 234] width 142 height 40
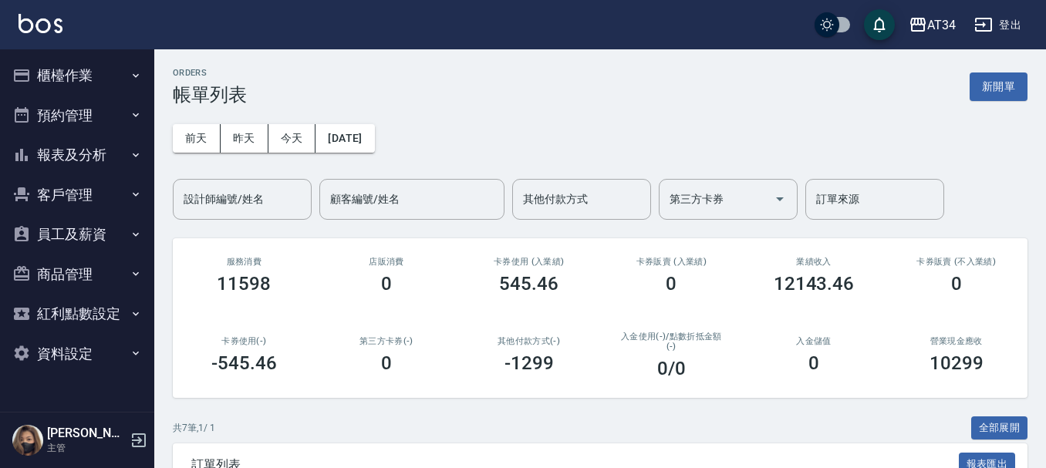
click at [136, 160] on icon "button" at bounding box center [136, 155] width 12 height 12
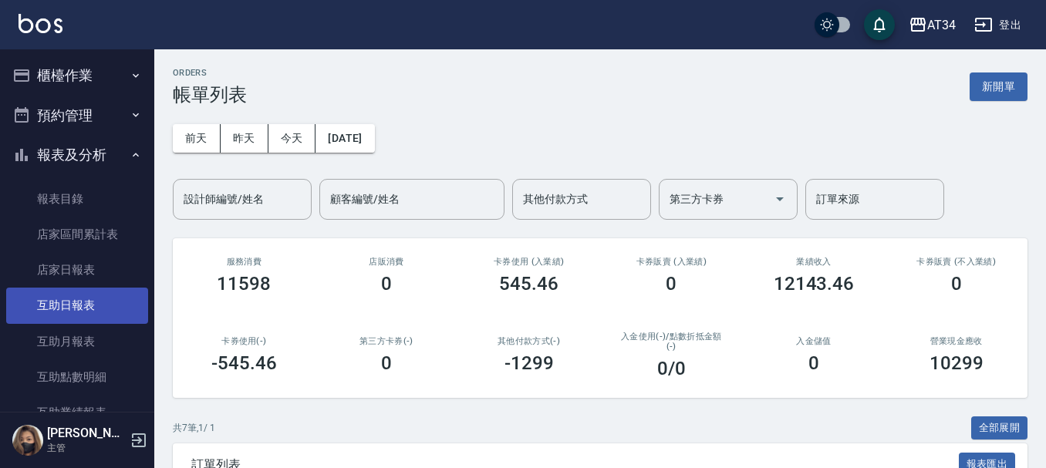
click at [77, 322] on link "互助日報表" at bounding box center [77, 305] width 142 height 35
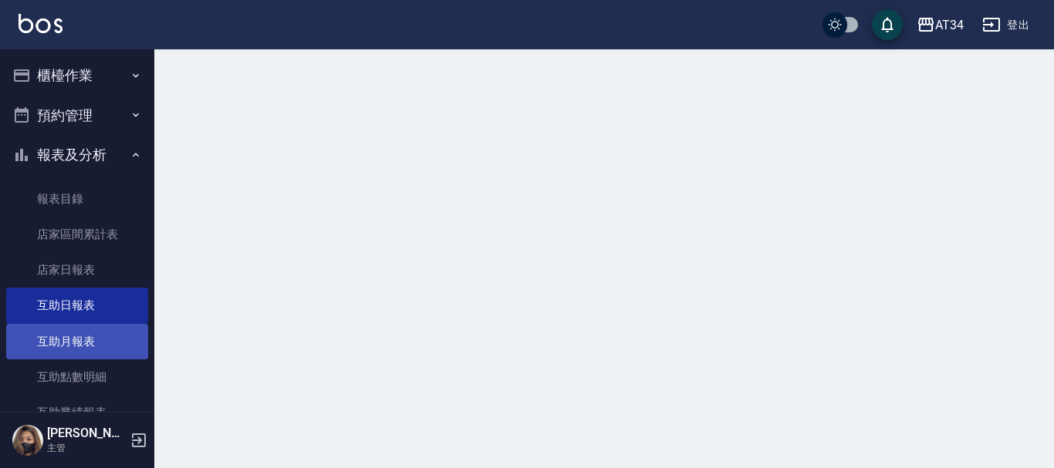
click at [76, 326] on link "互助月報表" at bounding box center [77, 341] width 142 height 35
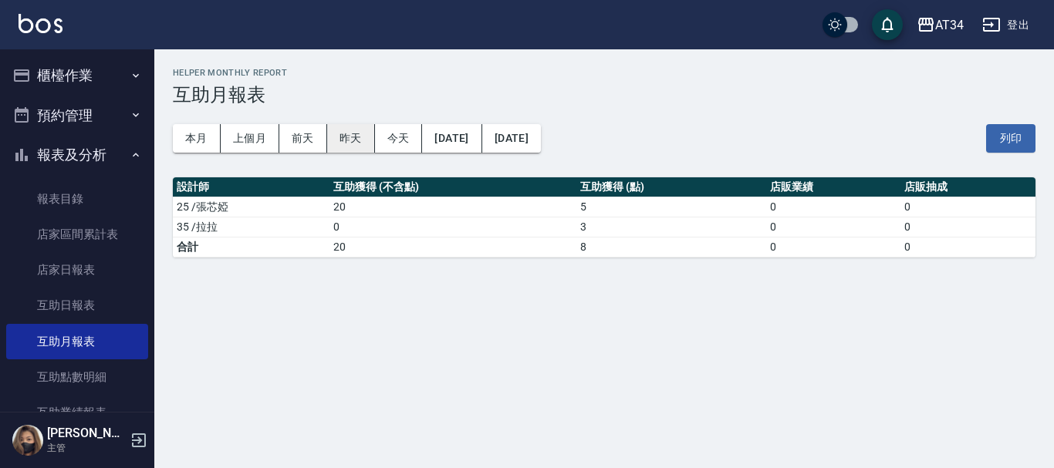
click at [348, 149] on button "昨天" at bounding box center [351, 138] width 48 height 29
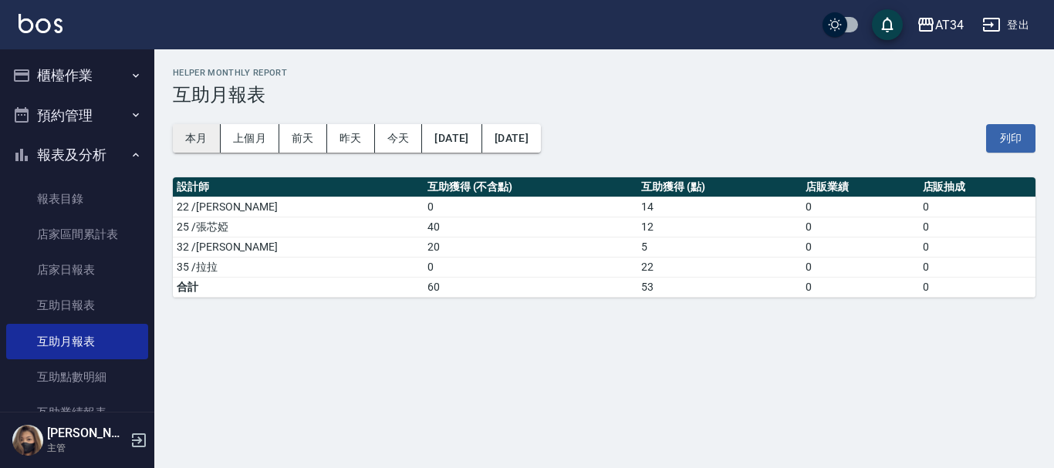
click at [219, 128] on button "本月" at bounding box center [197, 138] width 48 height 29
